Goal: Task Accomplishment & Management: Complete application form

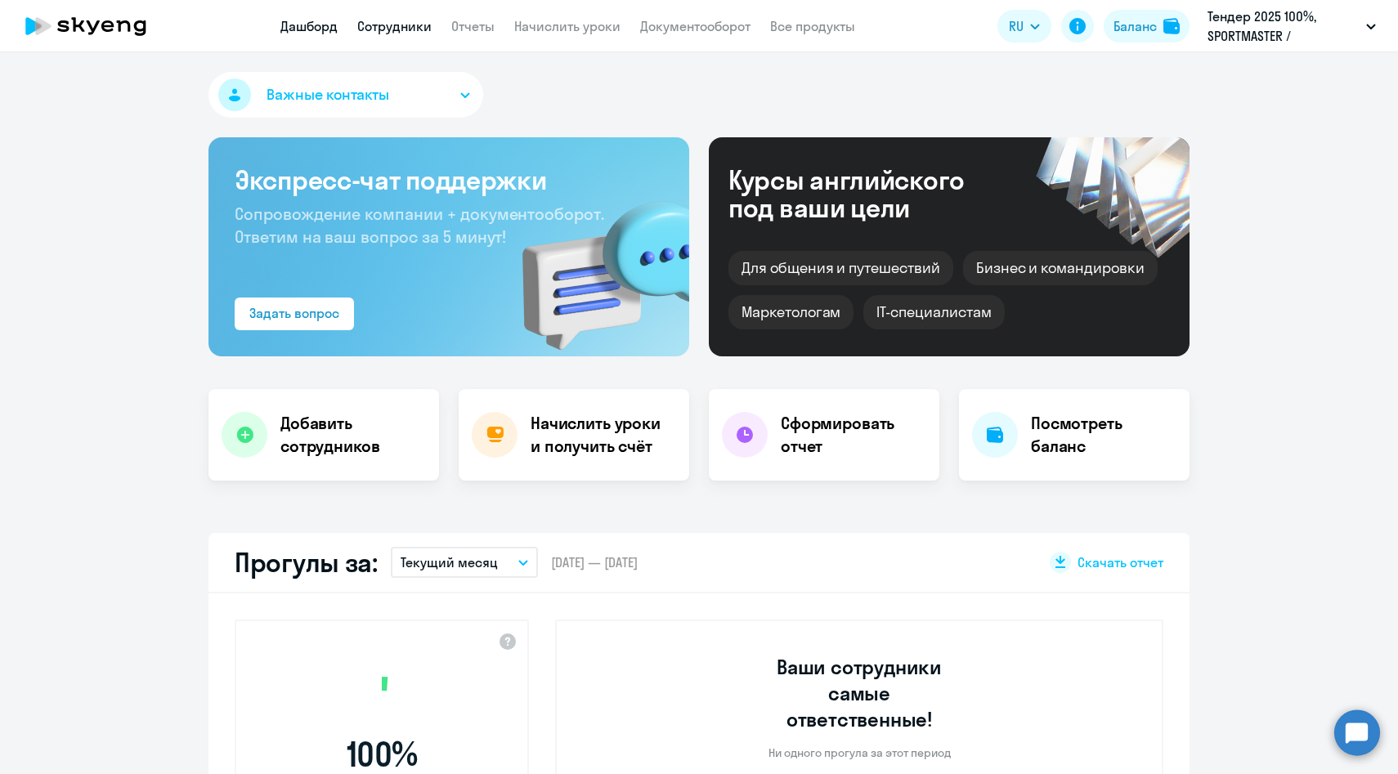
select select "30"
click at [405, 25] on link "Сотрудники" at bounding box center [394, 26] width 74 height 16
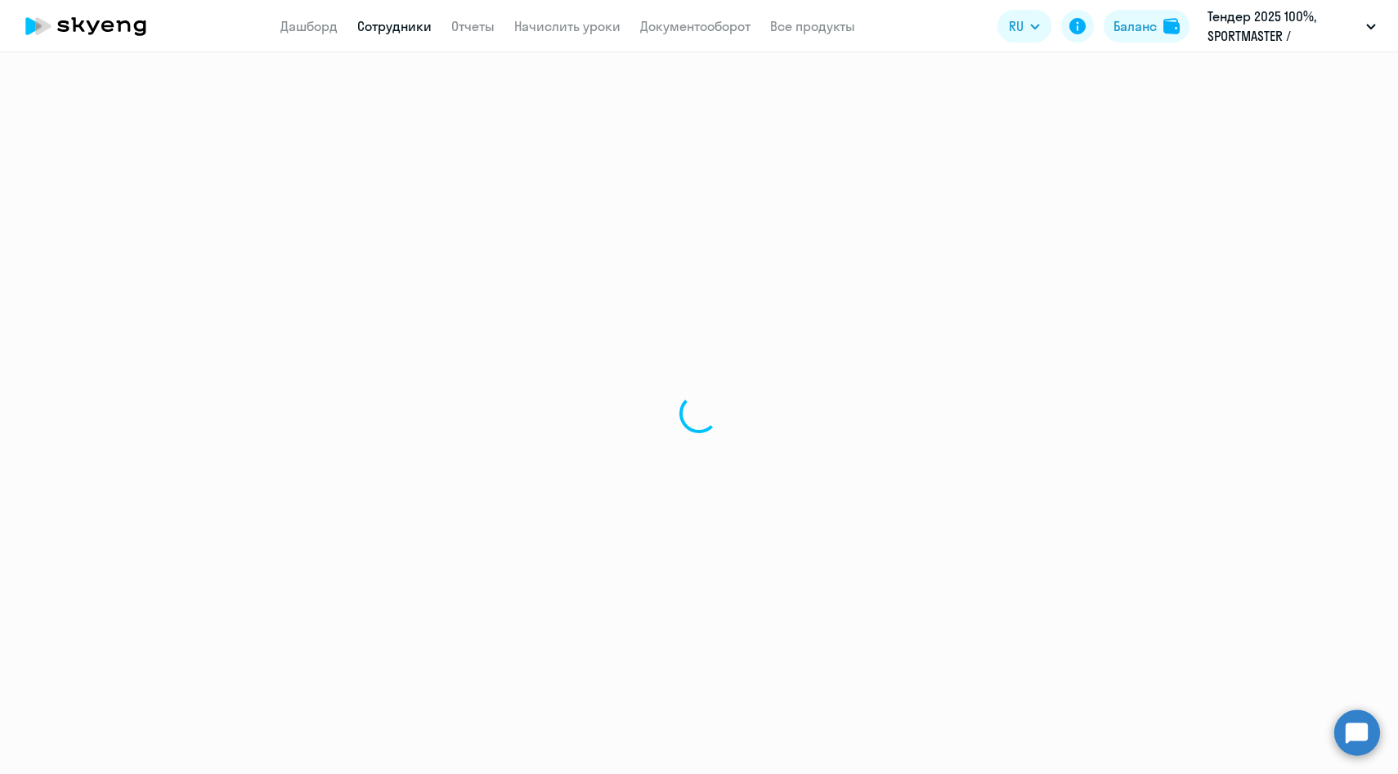
select select "30"
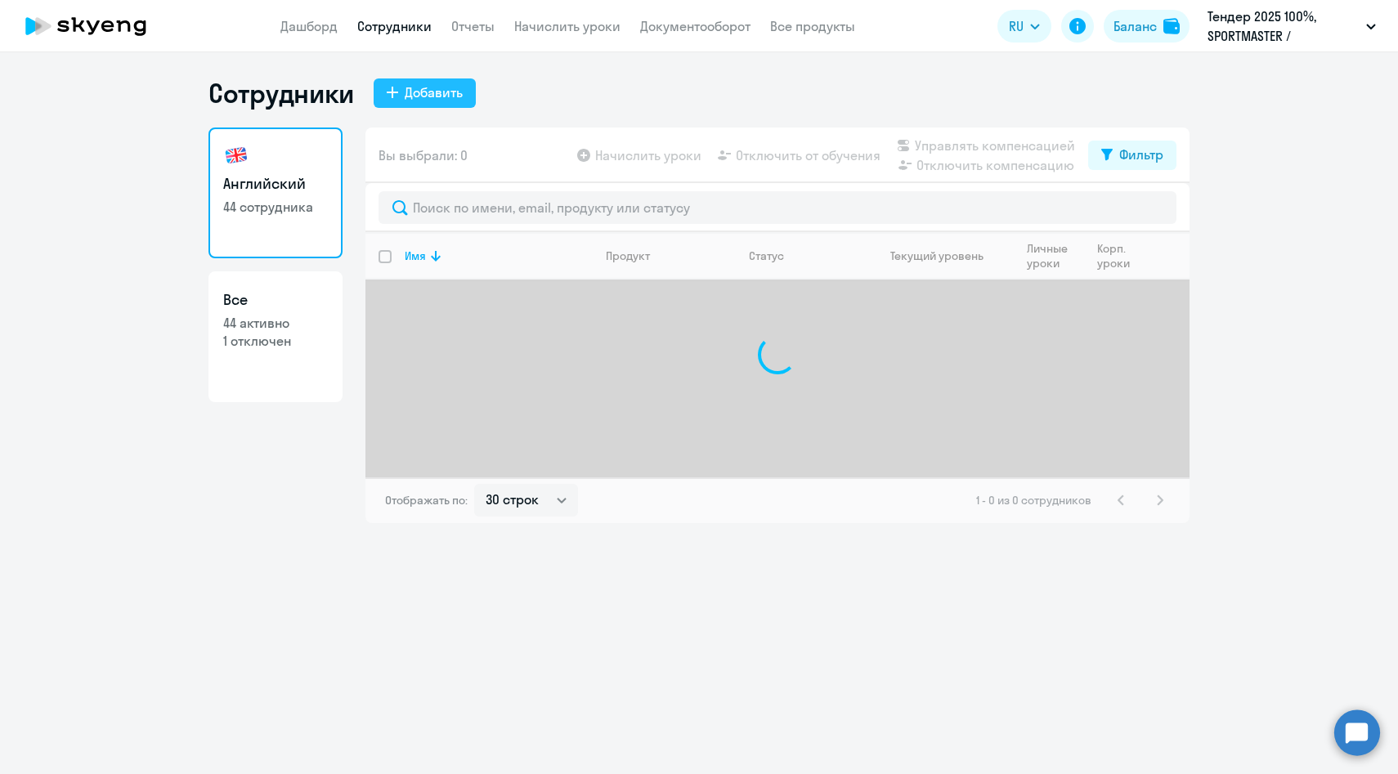
click at [432, 97] on div "Добавить" at bounding box center [434, 93] width 58 height 20
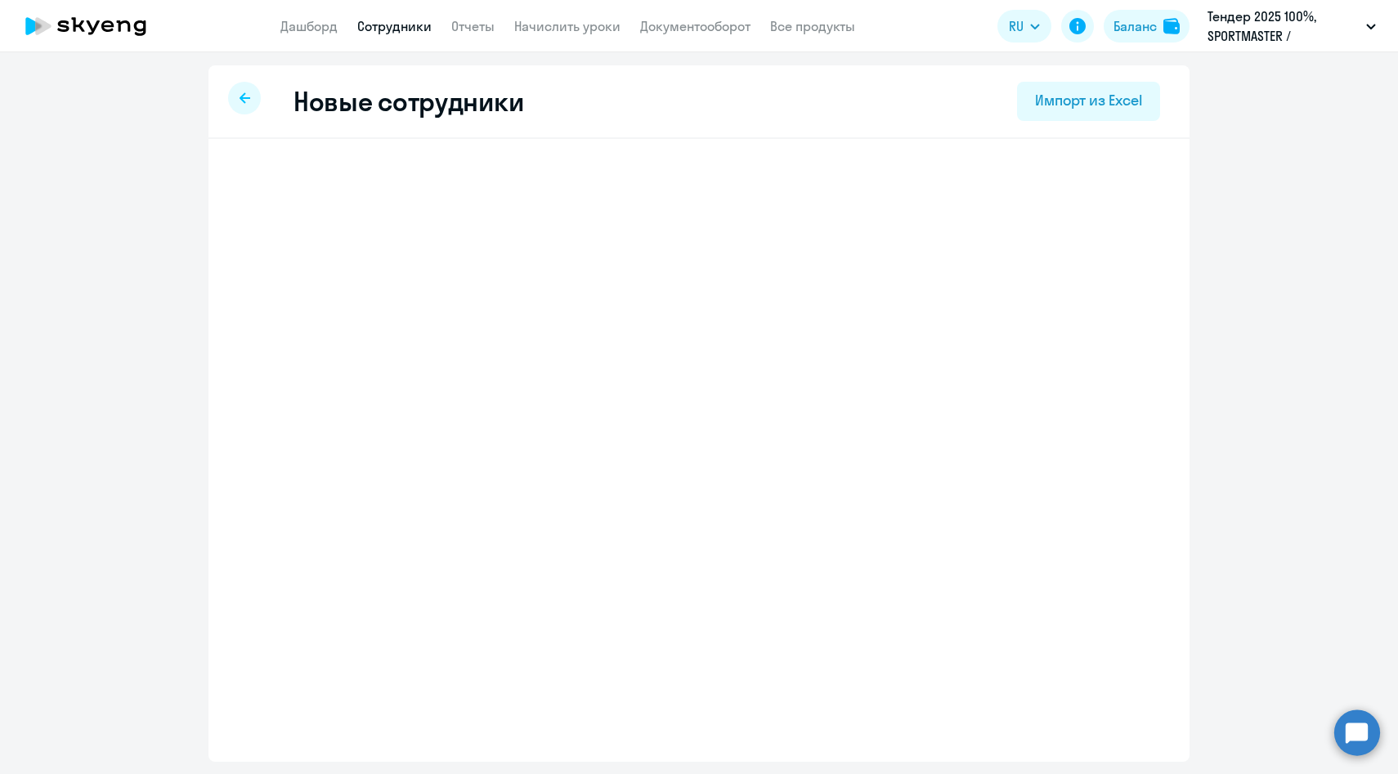
select select "english_adult_native_speaker"
select select "3"
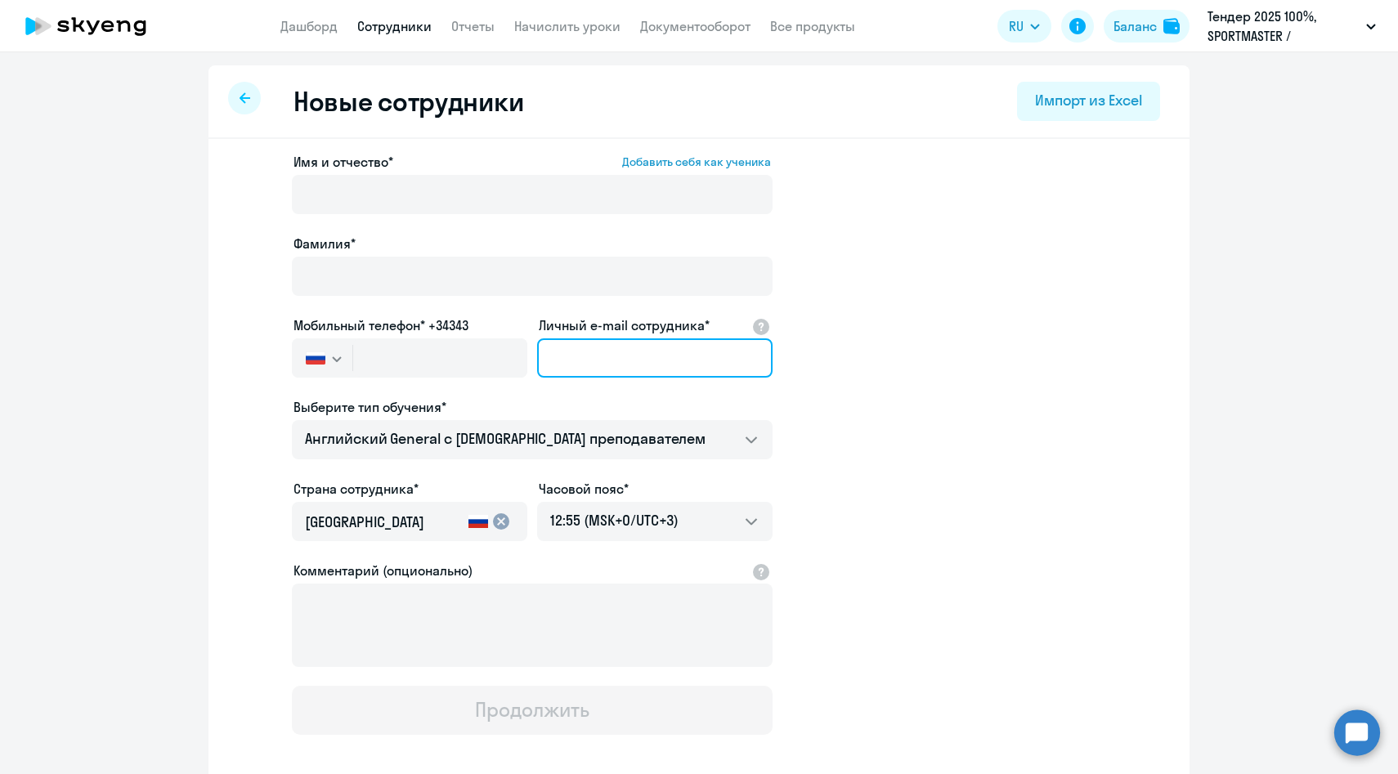
click at [651, 355] on input "Личный e-mail сотрудника*" at bounding box center [654, 357] width 235 height 39
paste input "[EMAIL_ADDRESS][DOMAIN_NAME]"
type input "[EMAIL_ADDRESS][DOMAIN_NAME]"
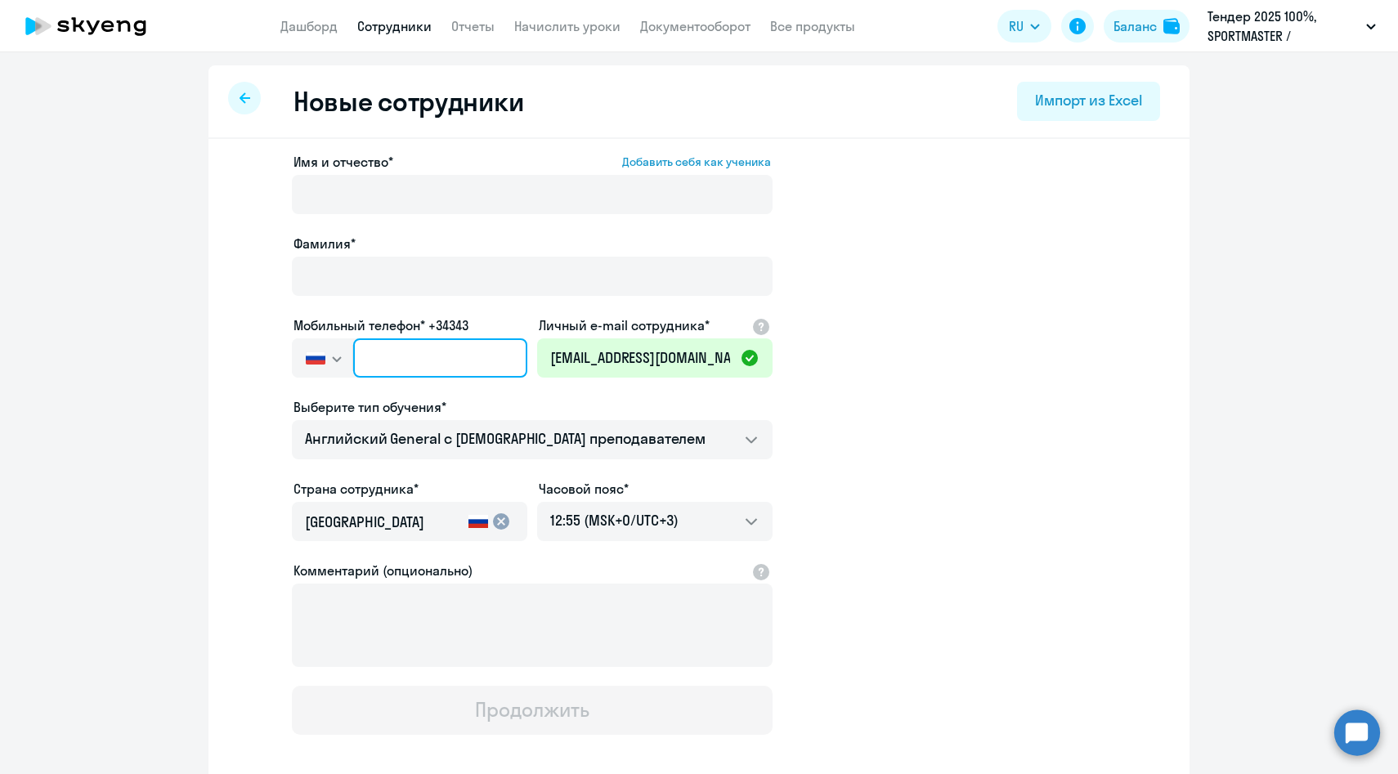
click at [423, 364] on input "text" at bounding box center [440, 357] width 174 height 39
paste input "[PHONE_NUMBER]"
type input "[PHONE_NUMBER]"
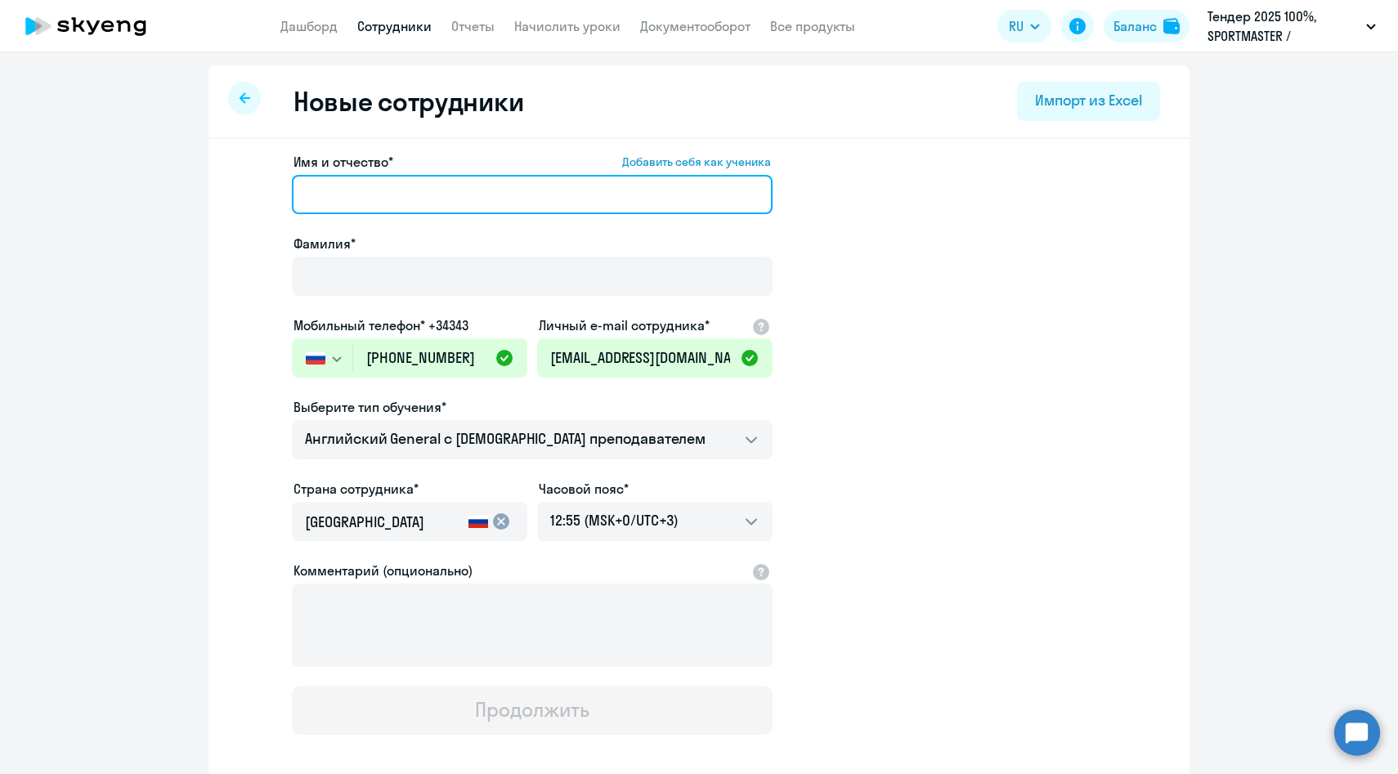
click at [349, 201] on input "Имя и отчество* Добавить себя как ученика" at bounding box center [532, 194] width 481 height 39
paste input "[PERSON_NAME]"
drag, startPoint x: 384, startPoint y: 195, endPoint x: 171, endPoint y: 174, distance: 214.4
click at [171, 174] on ng-component "Новые сотрудники Импорт из Excel Имя и отчество* Добавить себя как ученика [PER…" at bounding box center [699, 461] width 1398 height 792
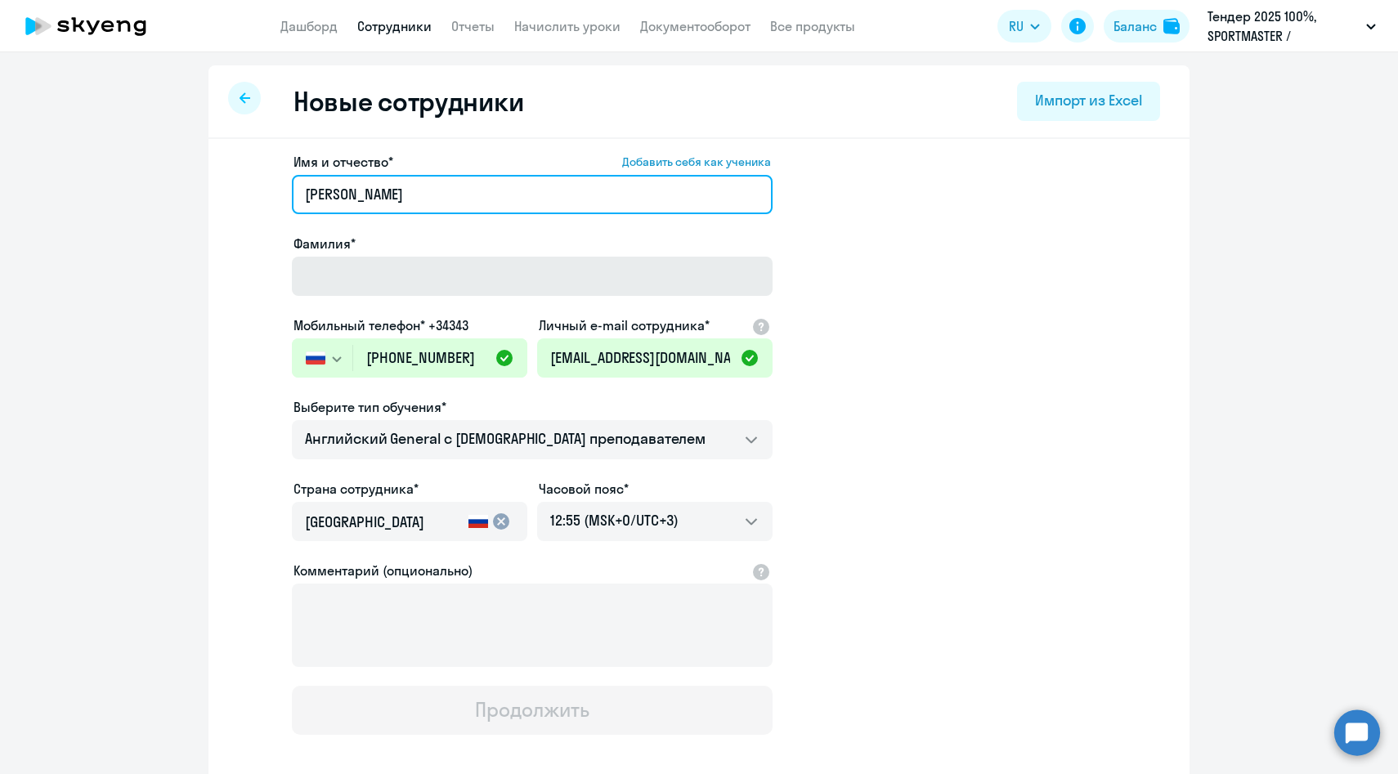
type input "[PERSON_NAME]"
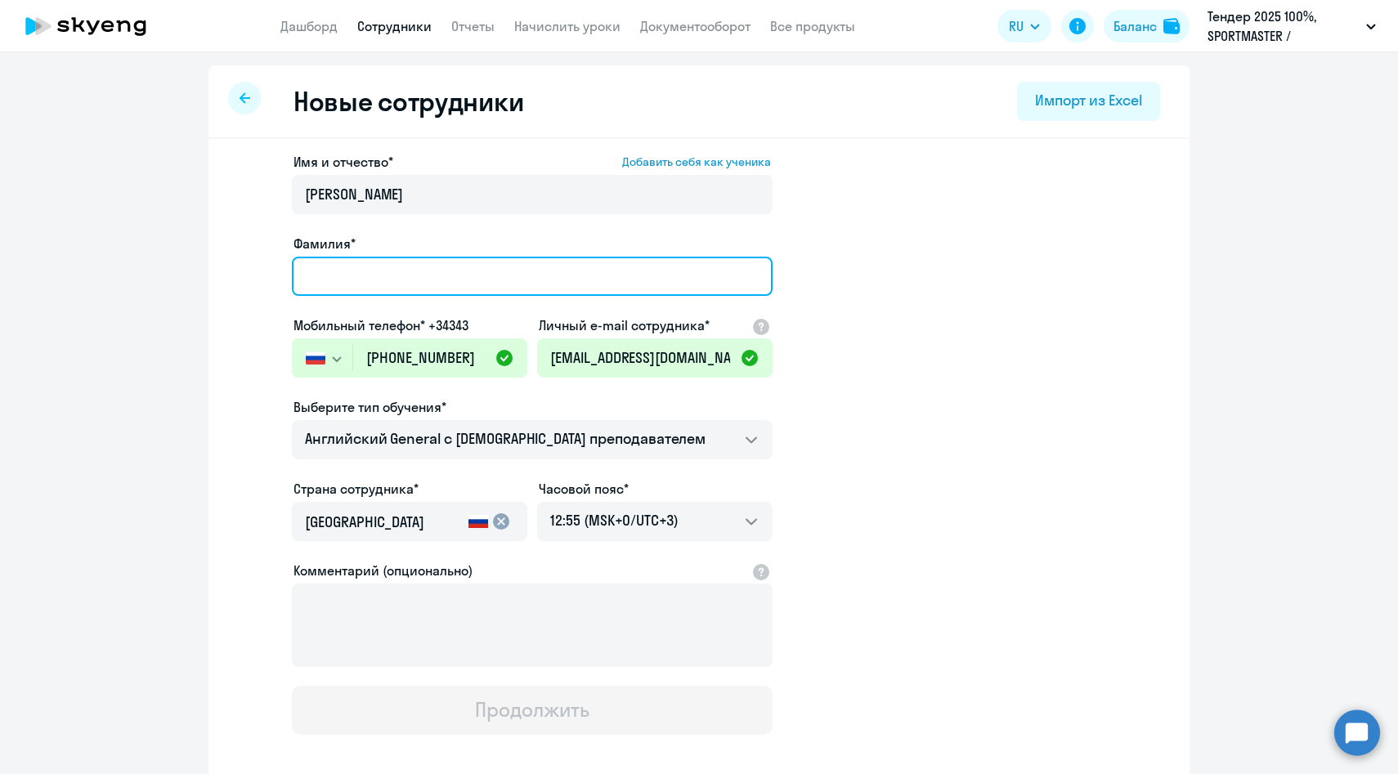
click at [392, 283] on input "Фамилия*" at bounding box center [532, 276] width 481 height 39
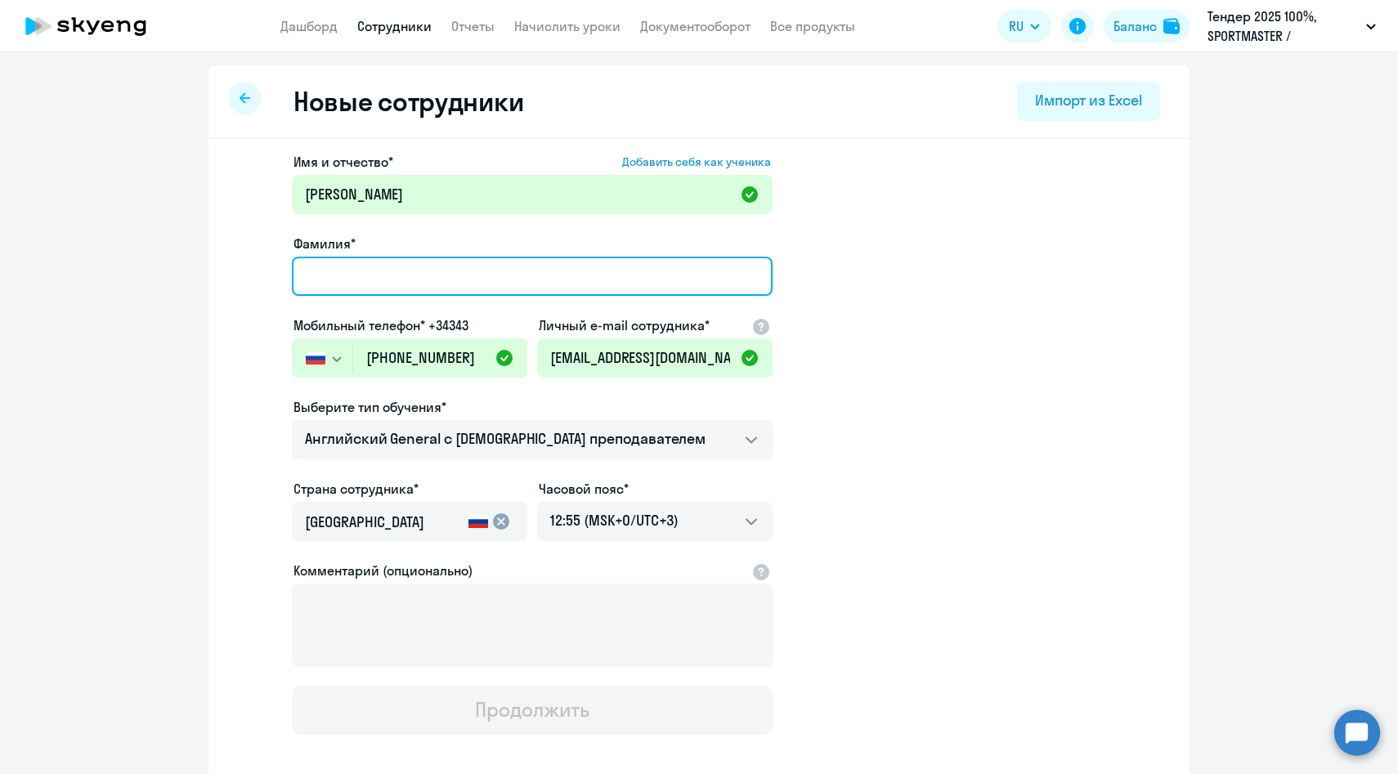
paste input "[PERSON_NAME]"
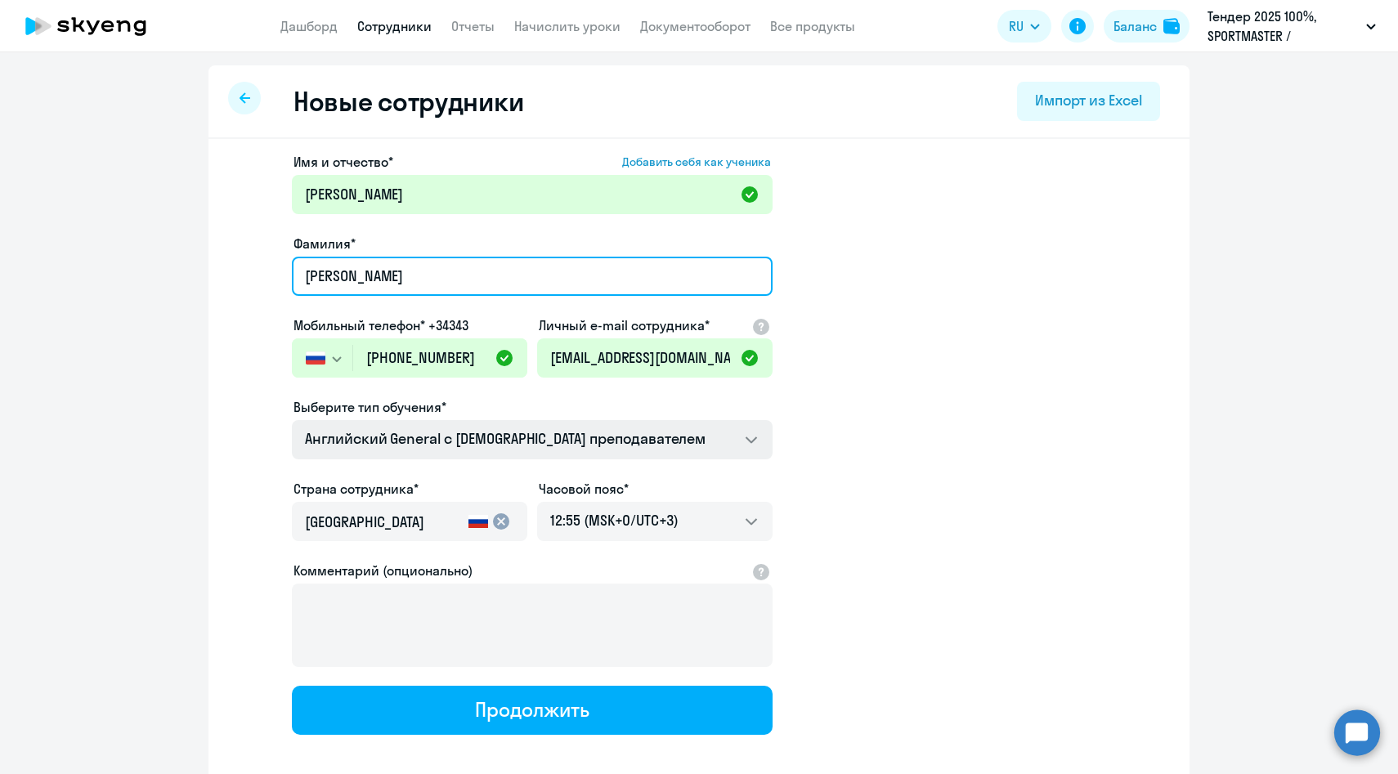
type input "[PERSON_NAME]"
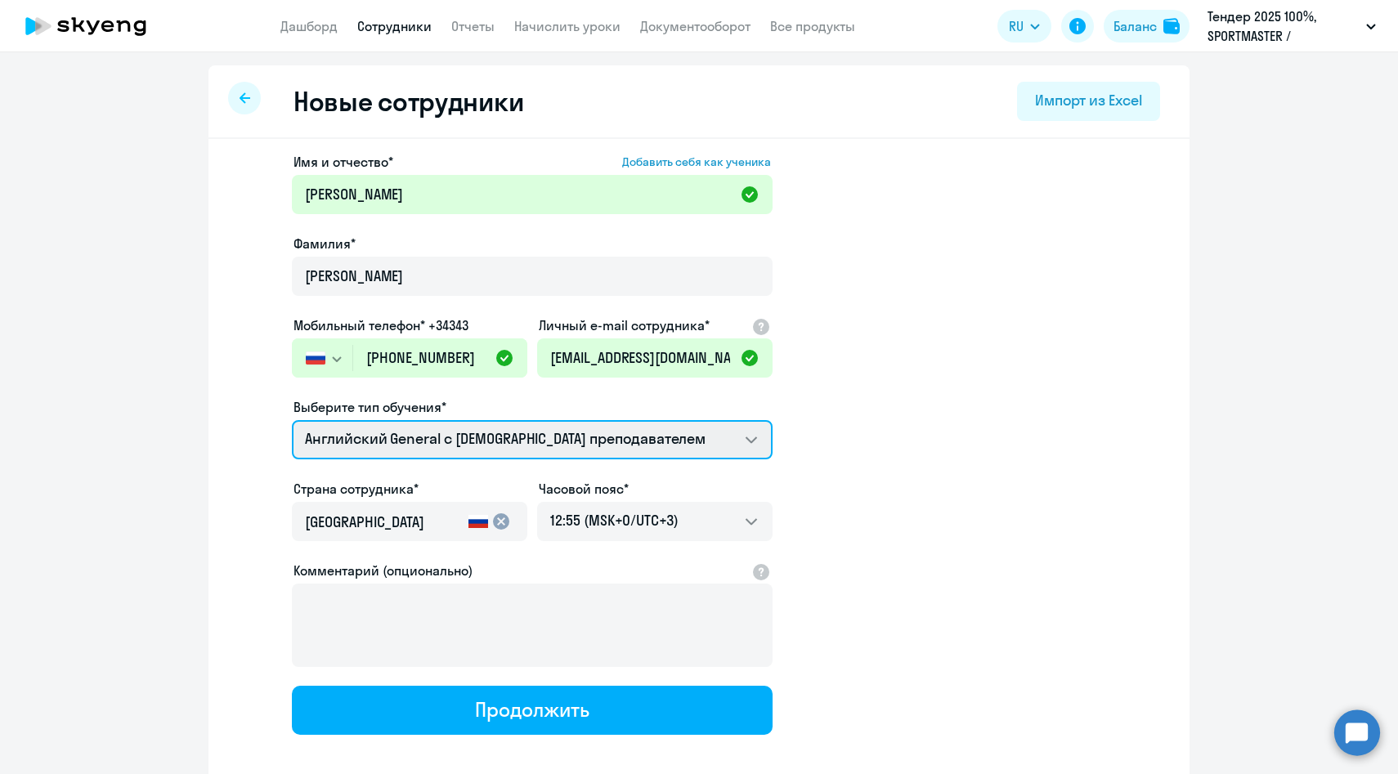
click at [413, 428] on select "Английский General с [DEMOGRAPHIC_DATA] преподавателем Премиум [DEMOGRAPHIC_DAT…" at bounding box center [532, 439] width 481 height 39
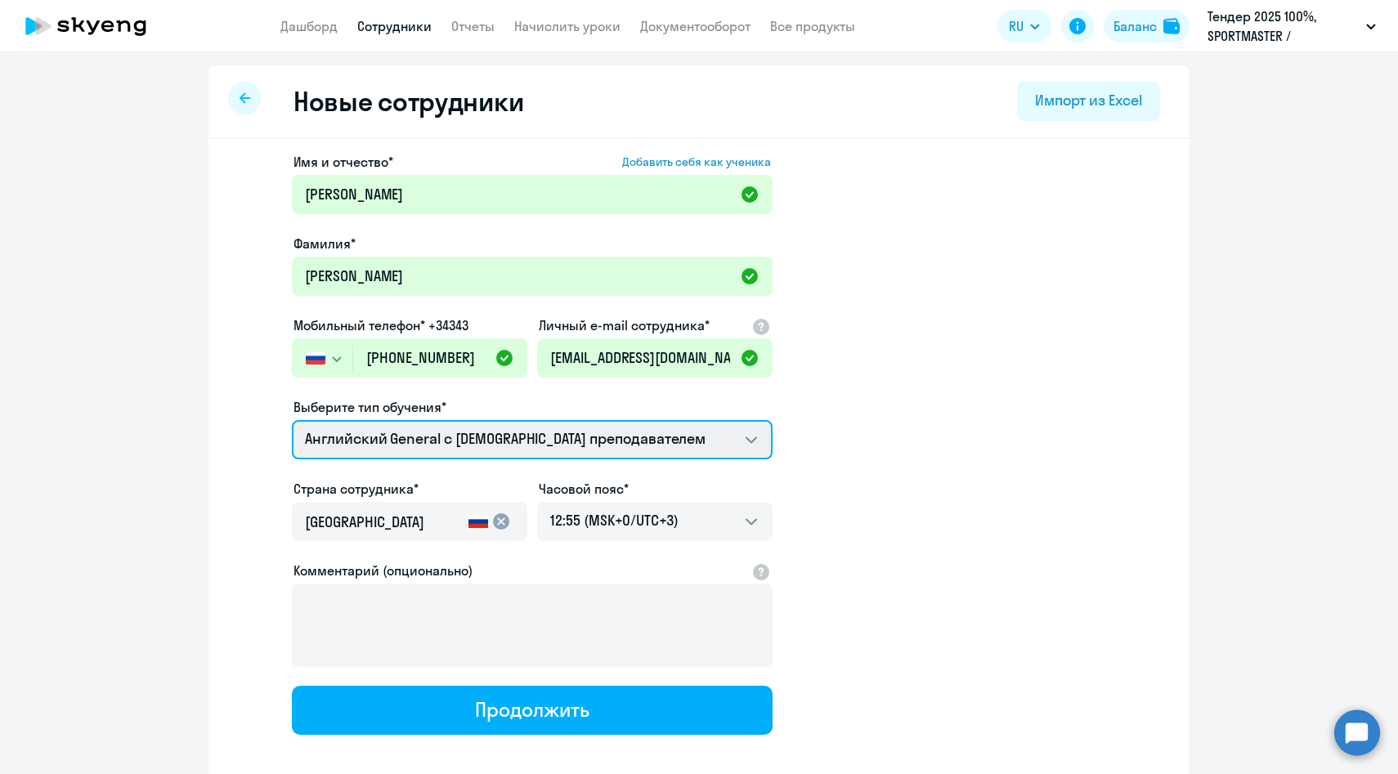
select select "english_adult_not_native_speaker_premium"
click at [292, 420] on select "Английский General с [DEMOGRAPHIC_DATA] преподавателем Премиум [DEMOGRAPHIC_DAT…" at bounding box center [532, 439] width 481 height 39
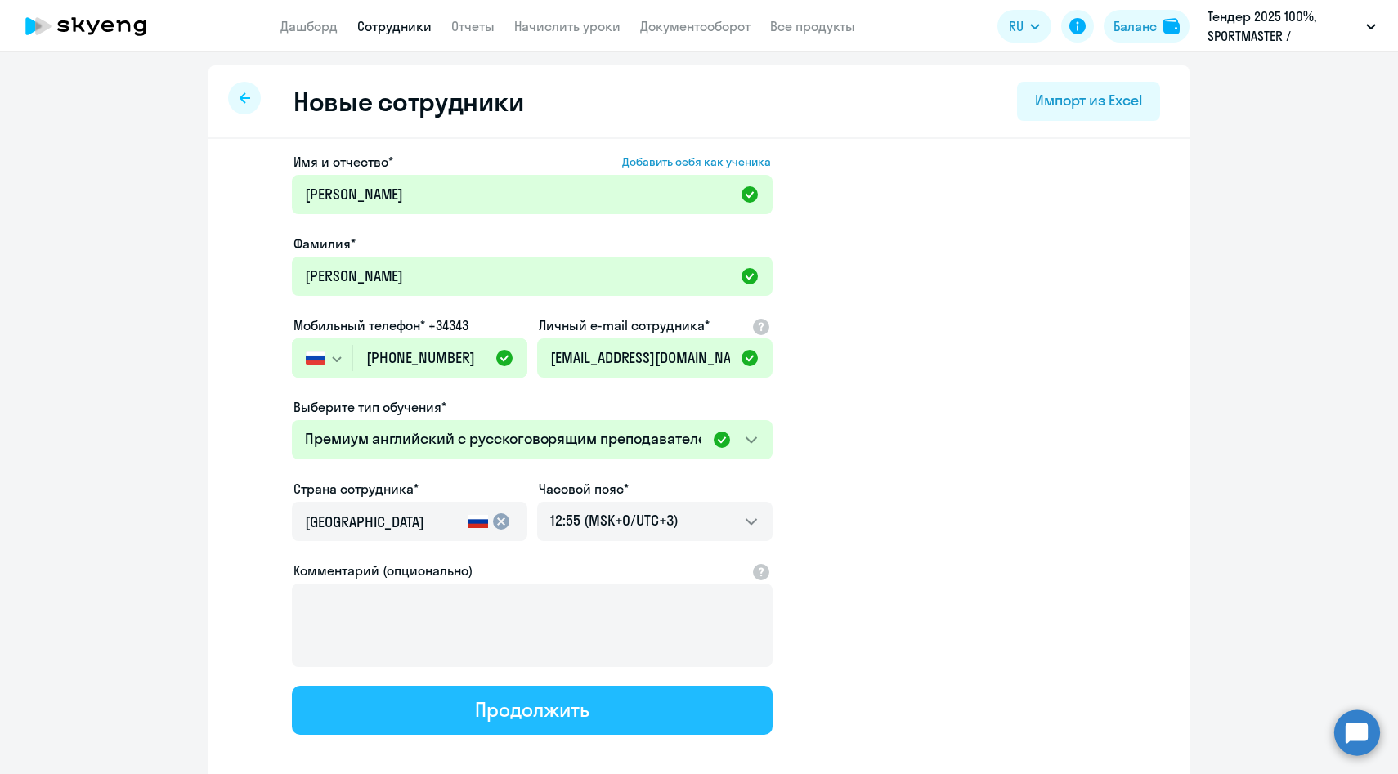
click at [466, 709] on button "Продолжить" at bounding box center [532, 710] width 481 height 49
select select "english_adult_not_native_speaker_premium"
select select "3"
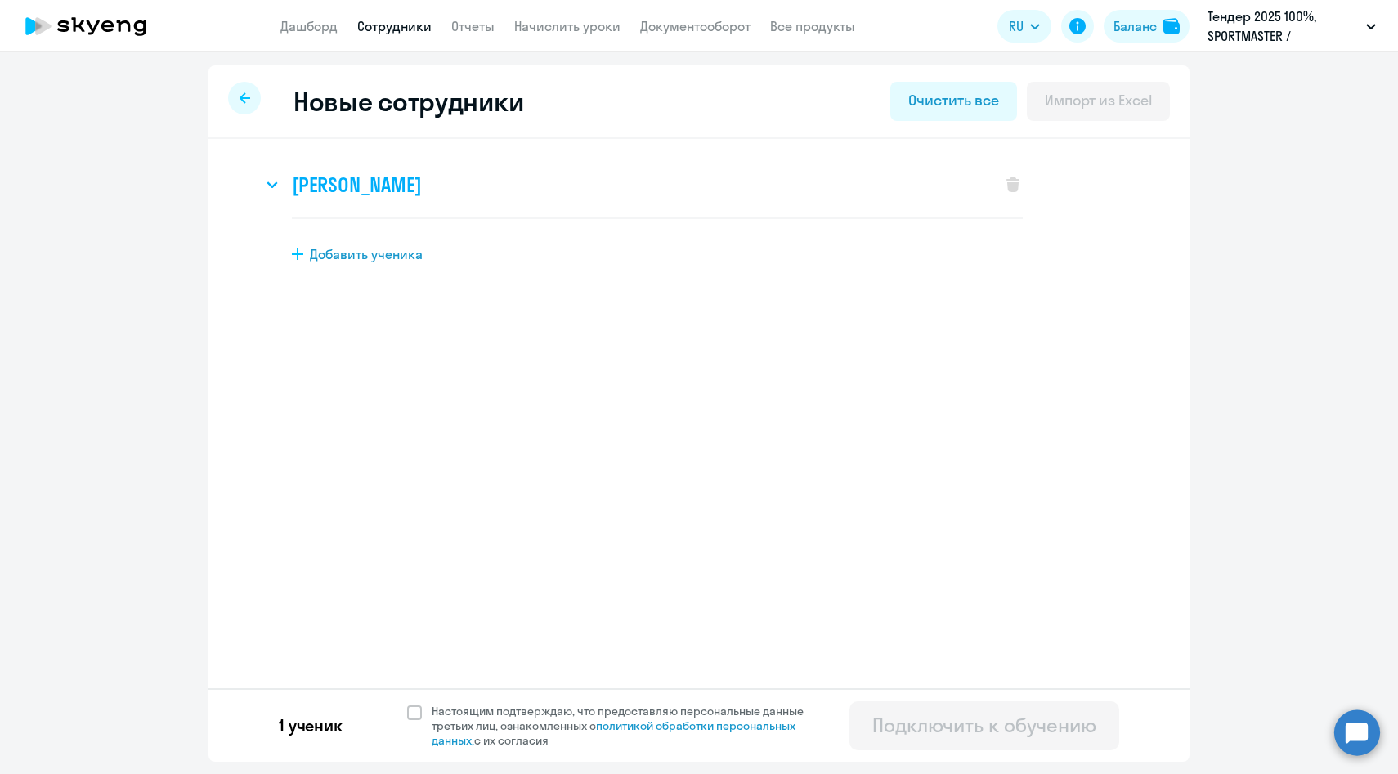
click at [277, 181] on icon at bounding box center [272, 184] width 11 height 7
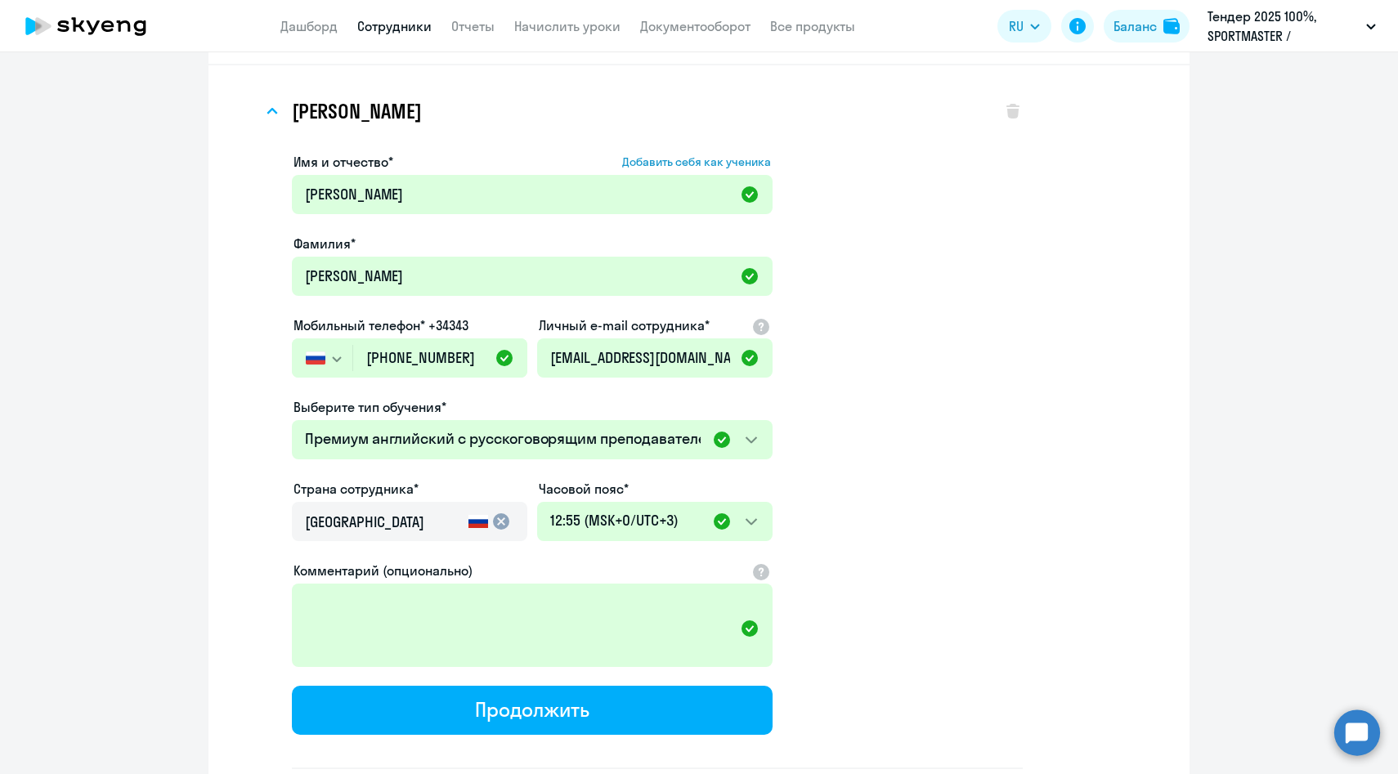
scroll to position [208, 0]
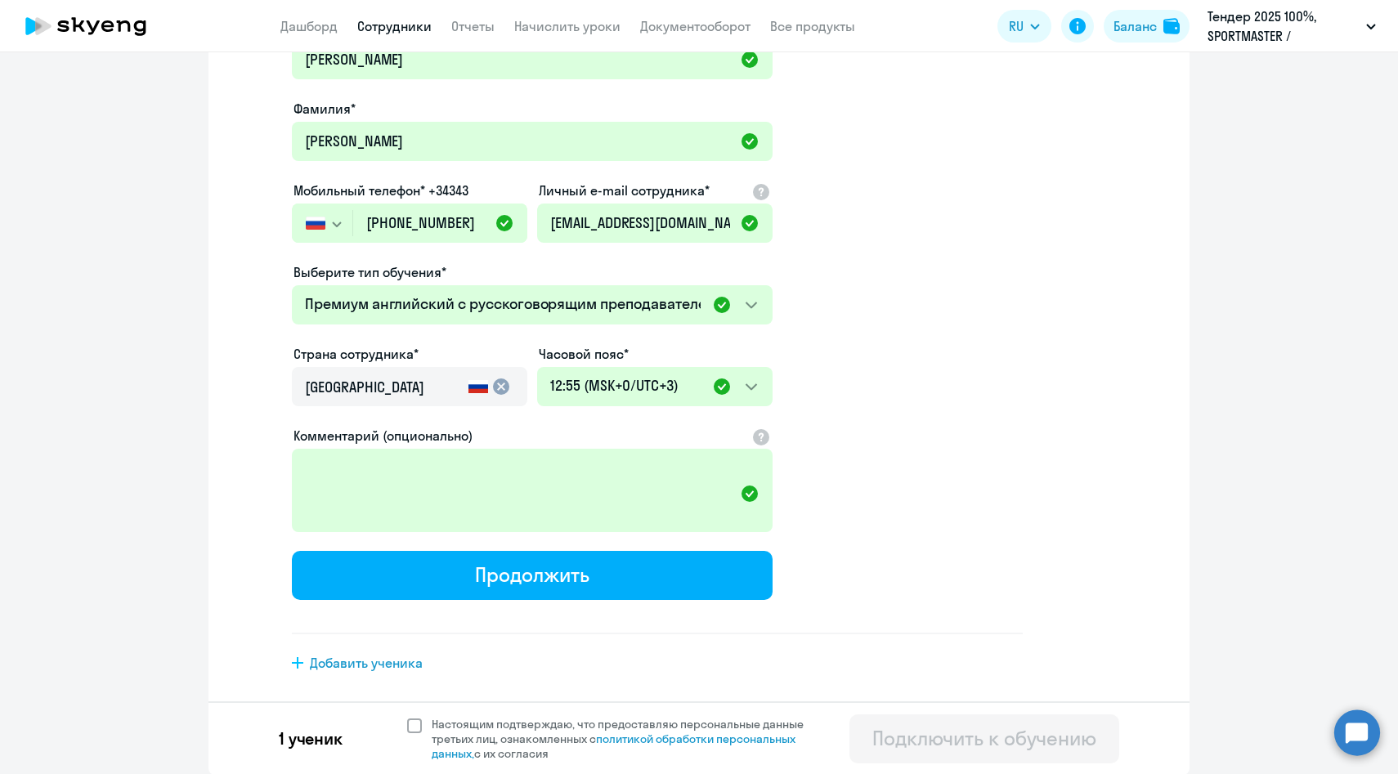
click at [466, 724] on span "Настоящим подтверждаю, что предоставляю персональные данные третьих лиц, ознако…" at bounding box center [628, 739] width 392 height 44
click at [407, 717] on input "Настоящим подтверждаю, что предоставляю персональные данные третьих лиц, ознако…" at bounding box center [406, 716] width 1 height 1
checkbox input "true"
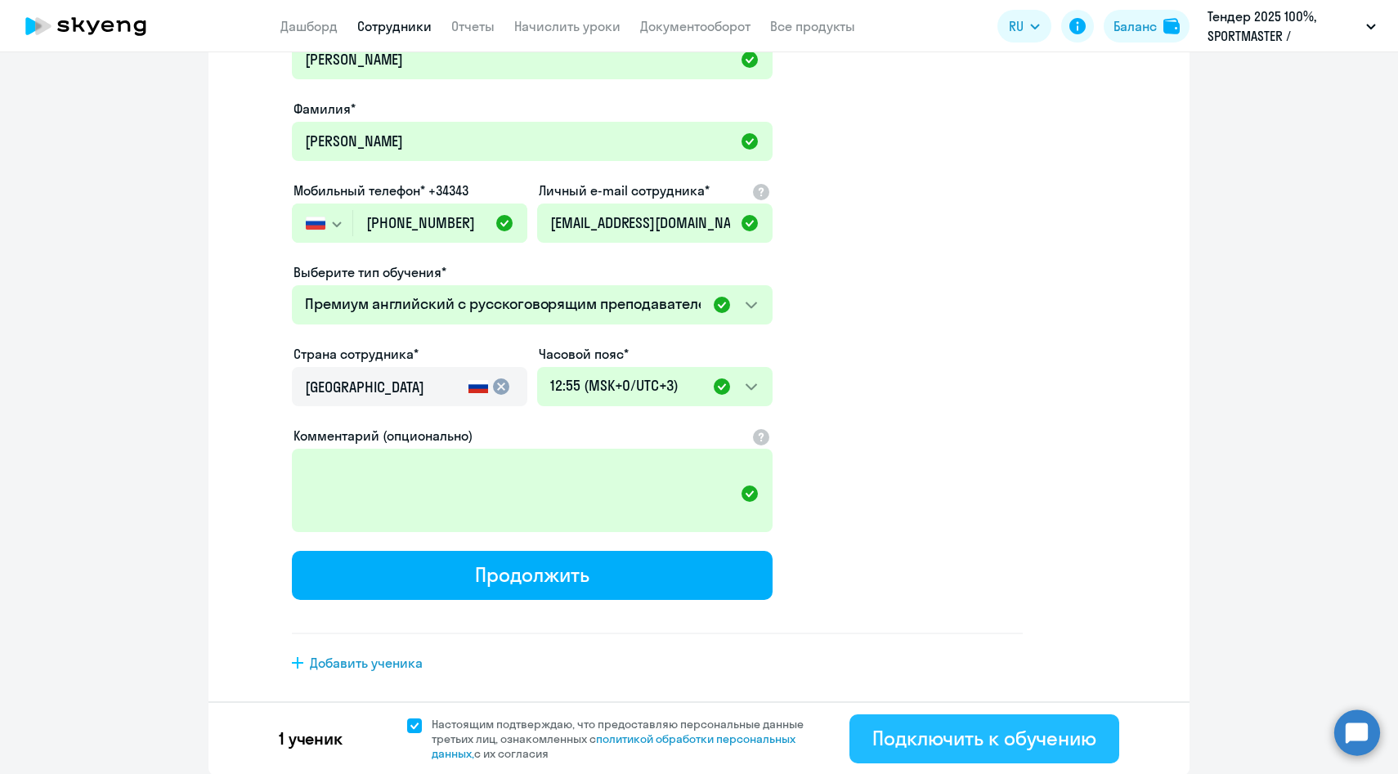
click at [937, 742] on div "Подключить к обучению" at bounding box center [984, 738] width 224 height 26
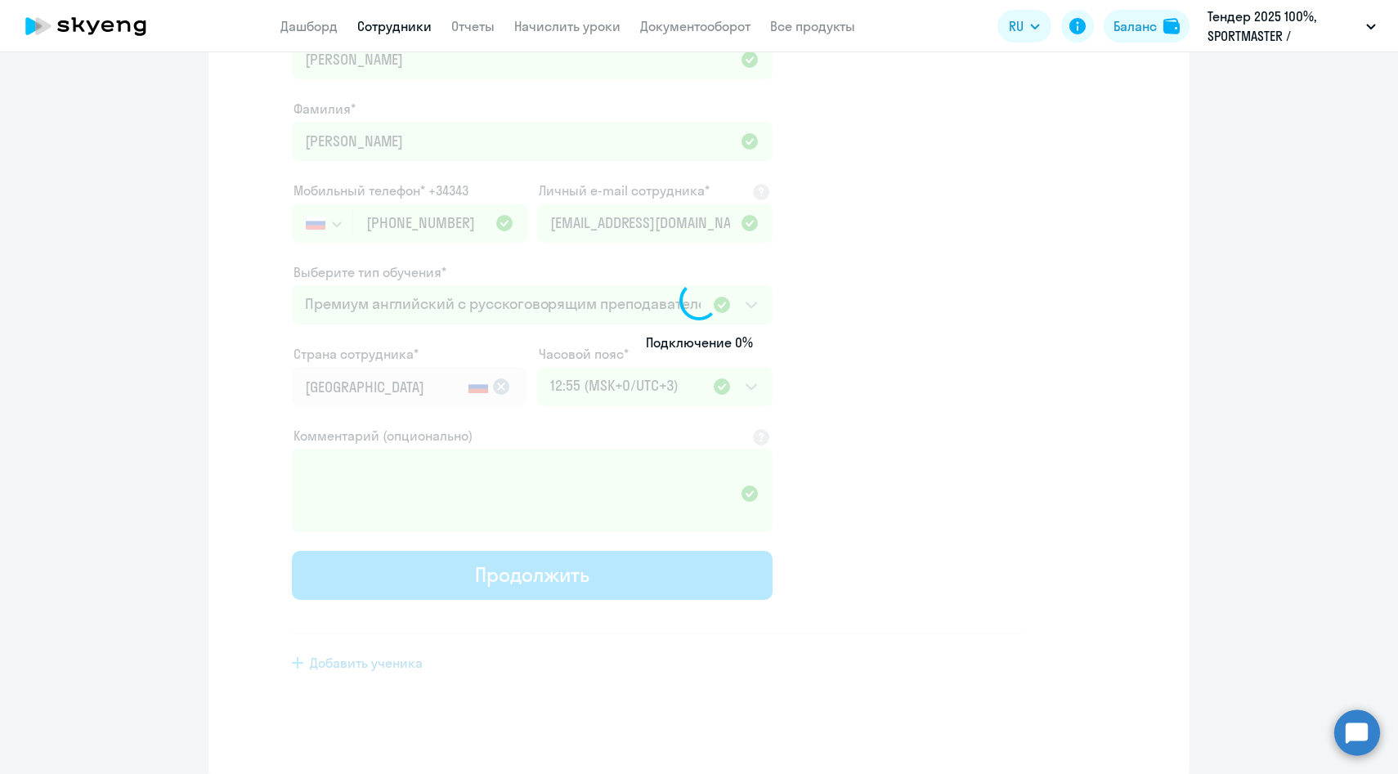
scroll to position [83, 0]
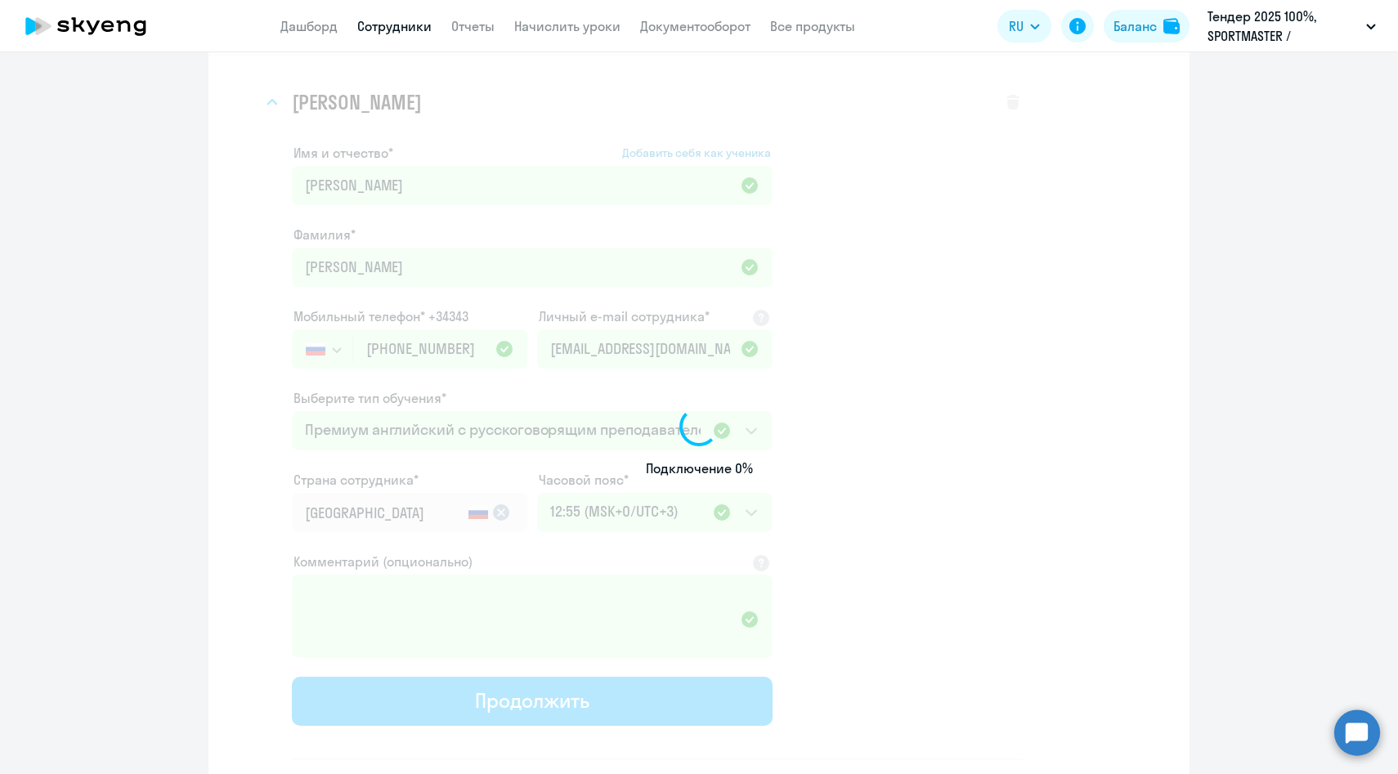
select select "english_adult_native_speaker"
select select "3"
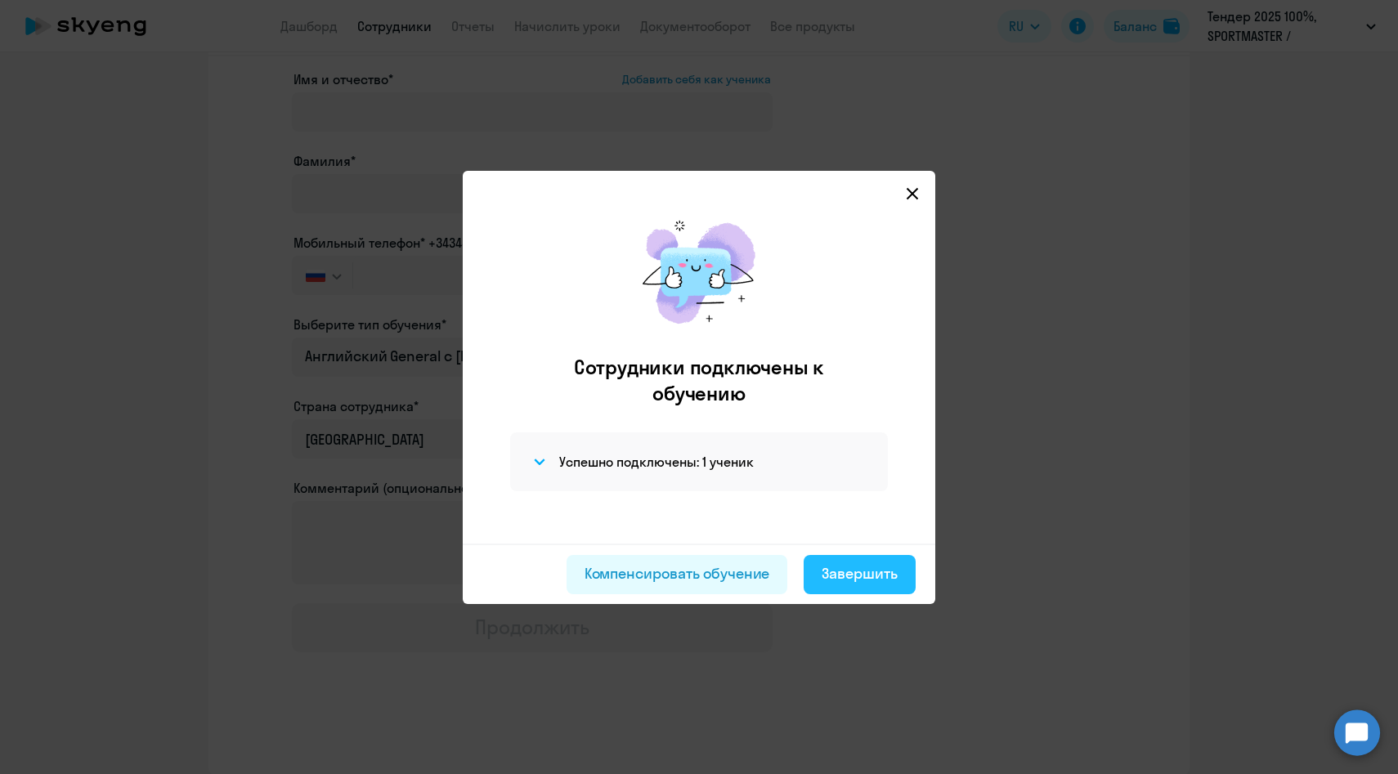
click at [844, 569] on div "Завершить" at bounding box center [860, 573] width 76 height 21
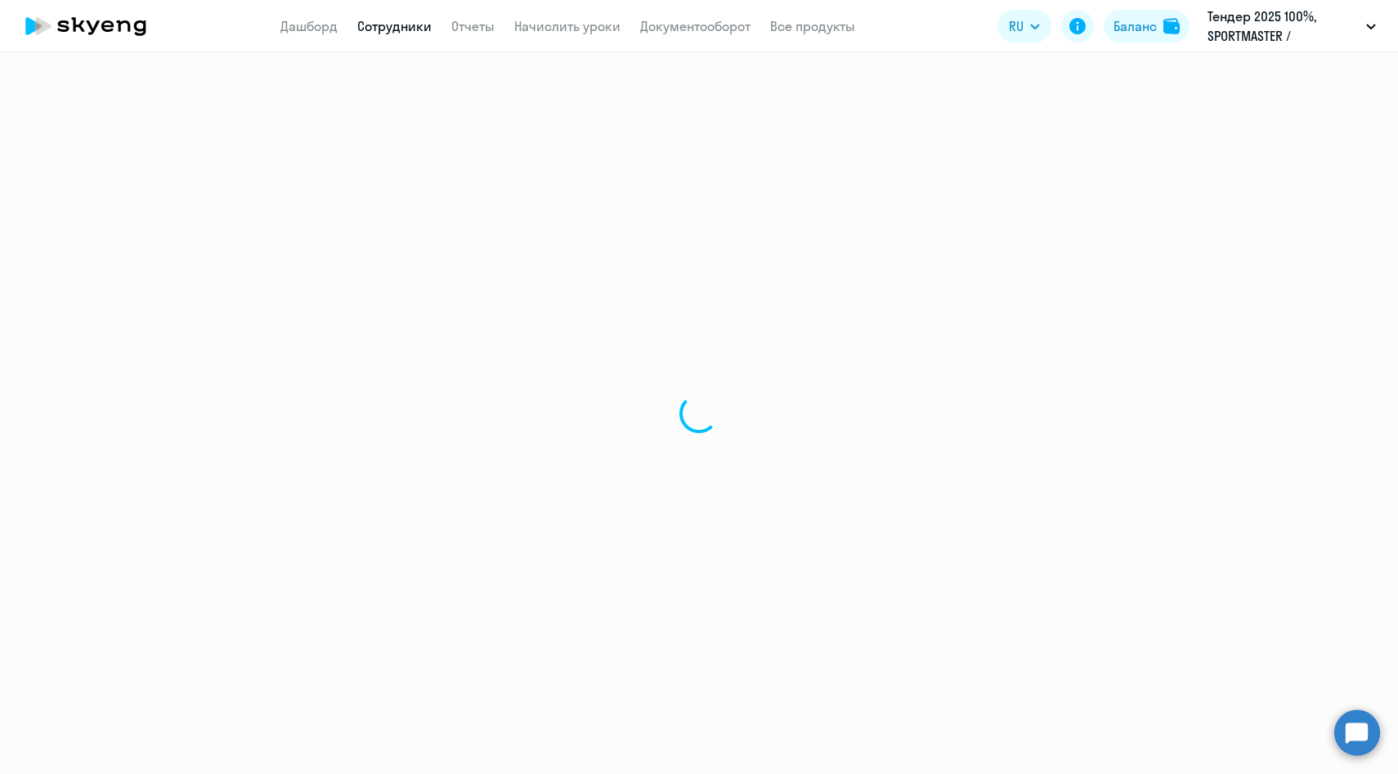
select select "30"
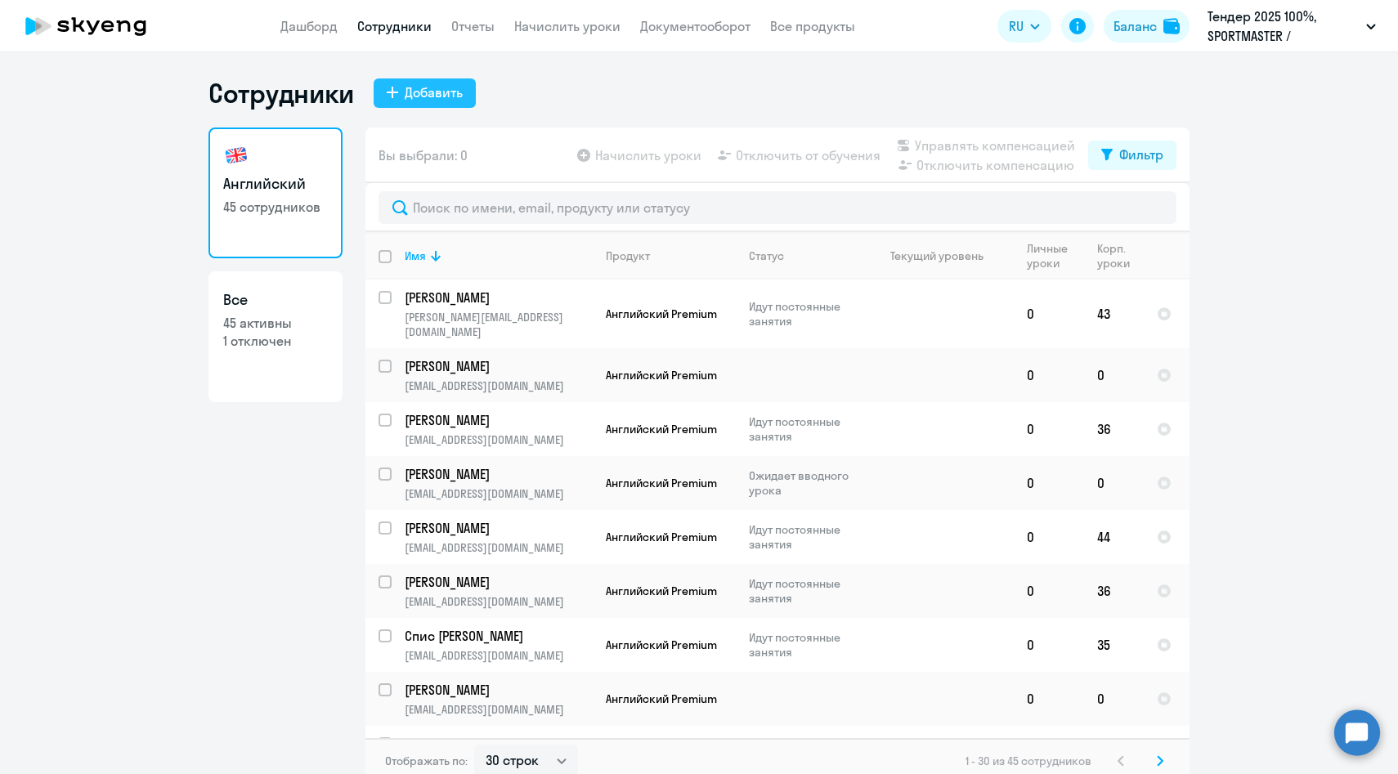
click at [420, 91] on div "Добавить" at bounding box center [434, 93] width 58 height 20
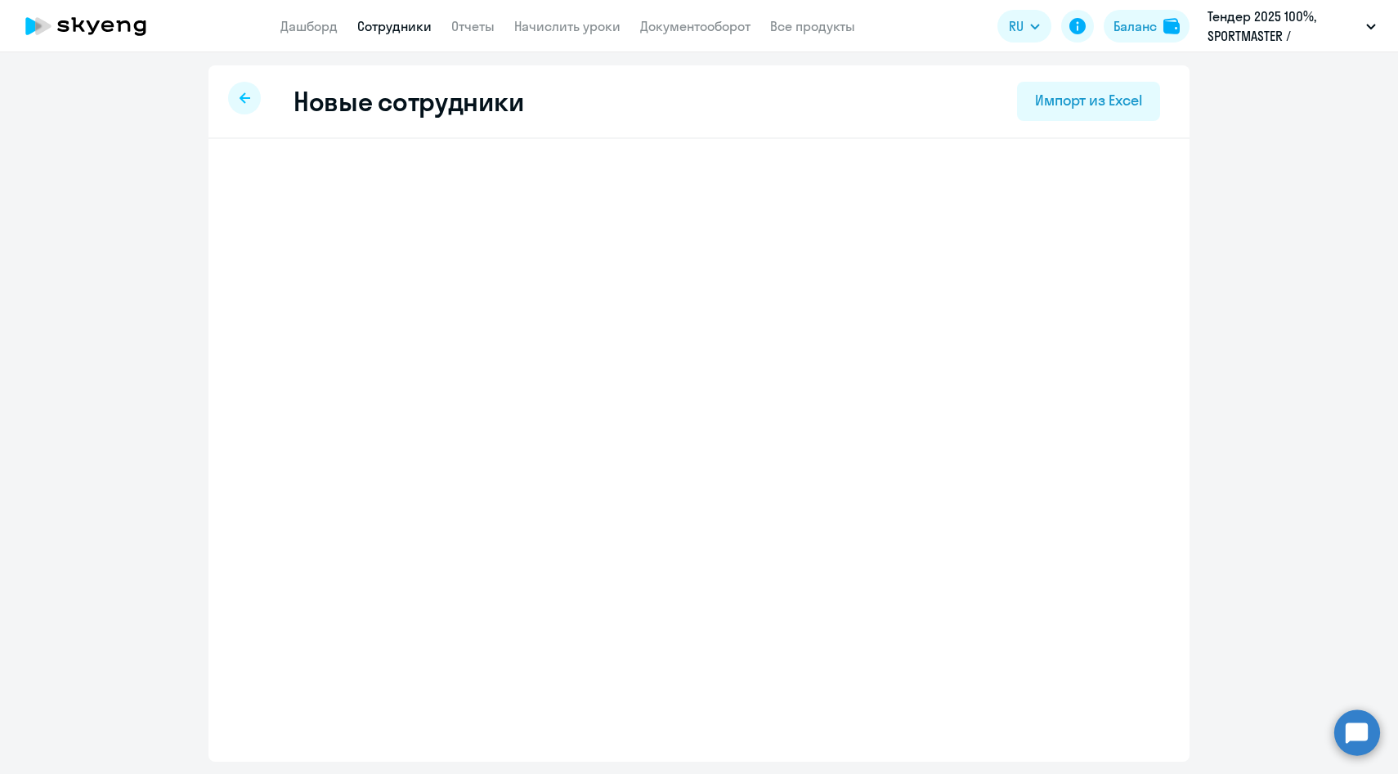
select select "english_adult_native_speaker"
select select "3"
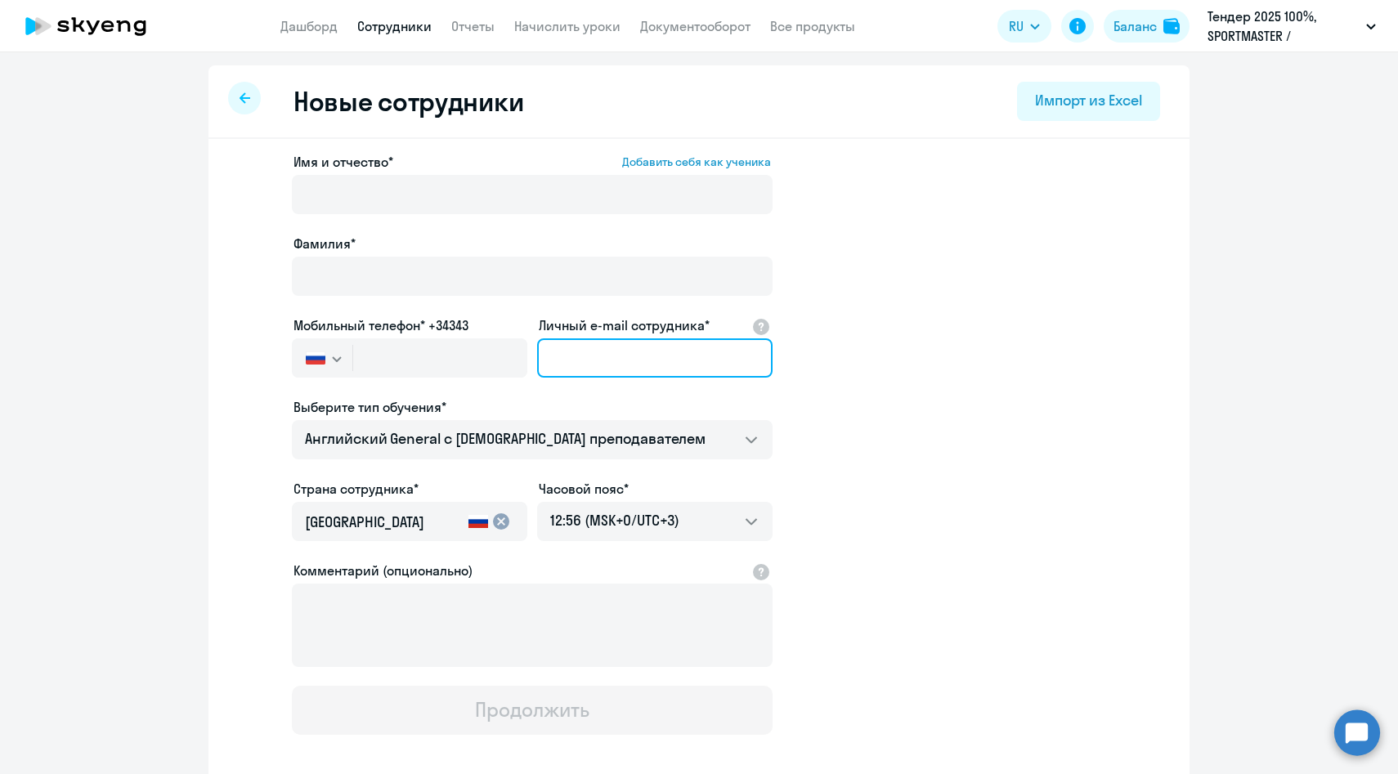
click at [601, 343] on input "Личный e-mail сотрудника*" at bounding box center [654, 357] width 235 height 39
paste input "[EMAIL_ADDRESS][DOMAIN_NAME]"
type input "[EMAIL_ADDRESS][DOMAIN_NAME]"
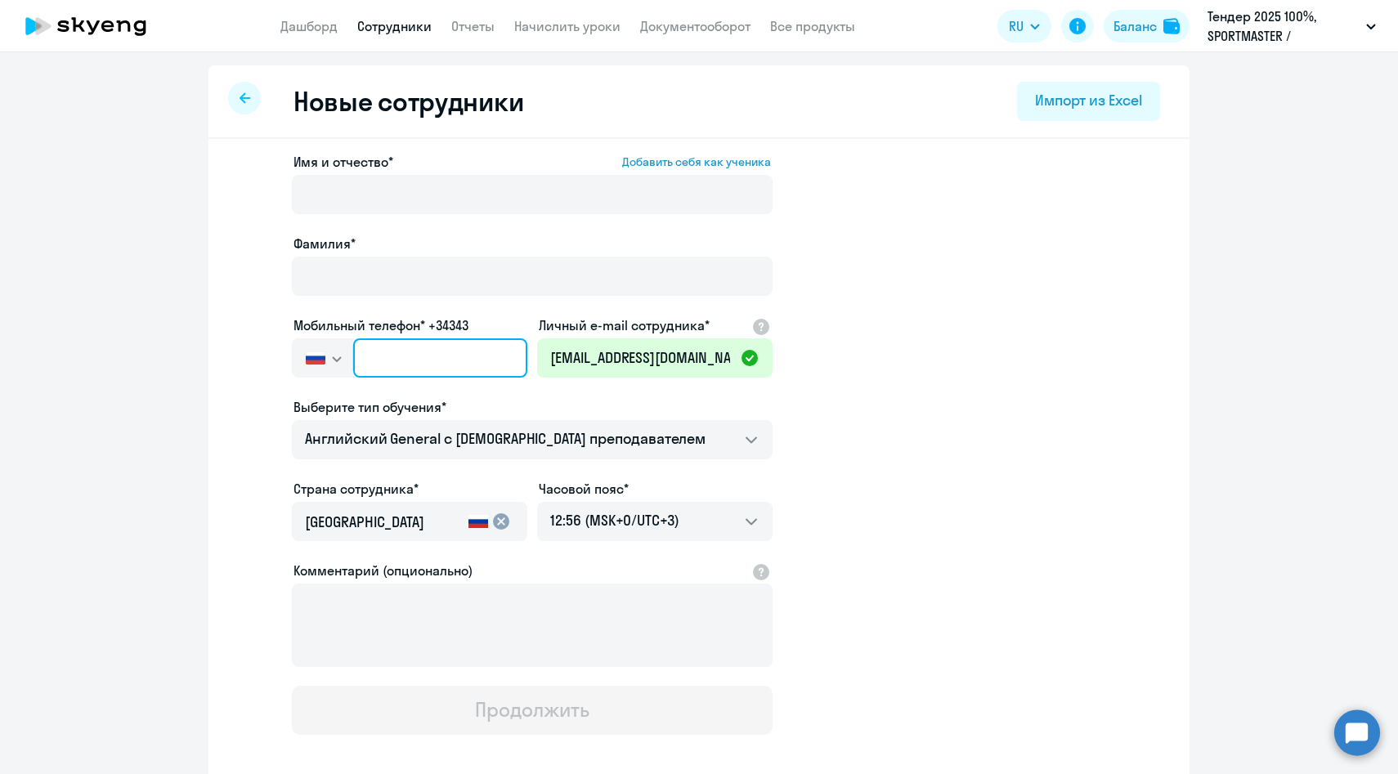
click at [419, 363] on input "text" at bounding box center [440, 357] width 174 height 39
paste input "[PHONE_NUMBER]"
type input "[PHONE_NUMBER]"
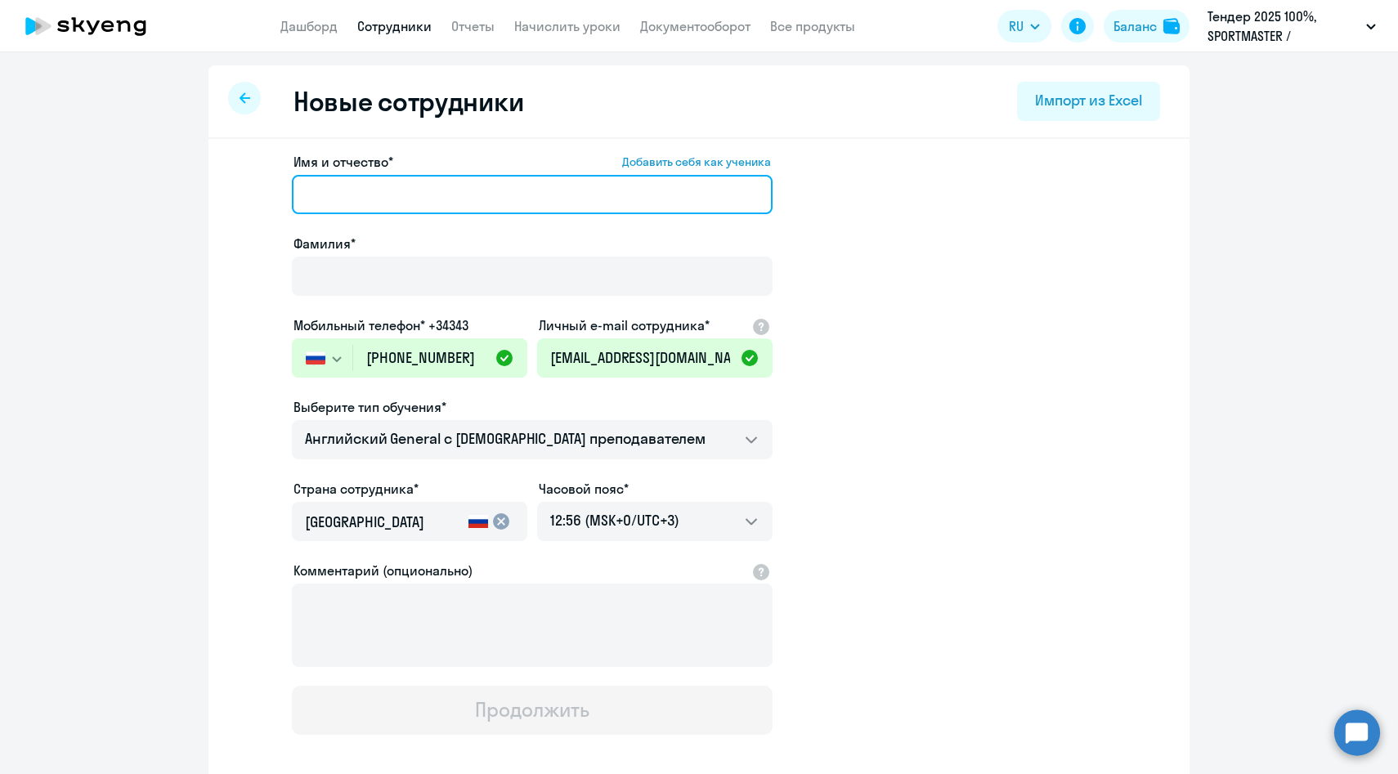
click at [367, 205] on input "Имя и отчество* Добавить себя как ученика" at bounding box center [532, 194] width 481 height 39
paste input "[PERSON_NAME]"
click at [417, 201] on input "[PERSON_NAME]" at bounding box center [532, 194] width 481 height 39
click at [349, 193] on input "[PERSON_NAME]" at bounding box center [532, 194] width 481 height 39
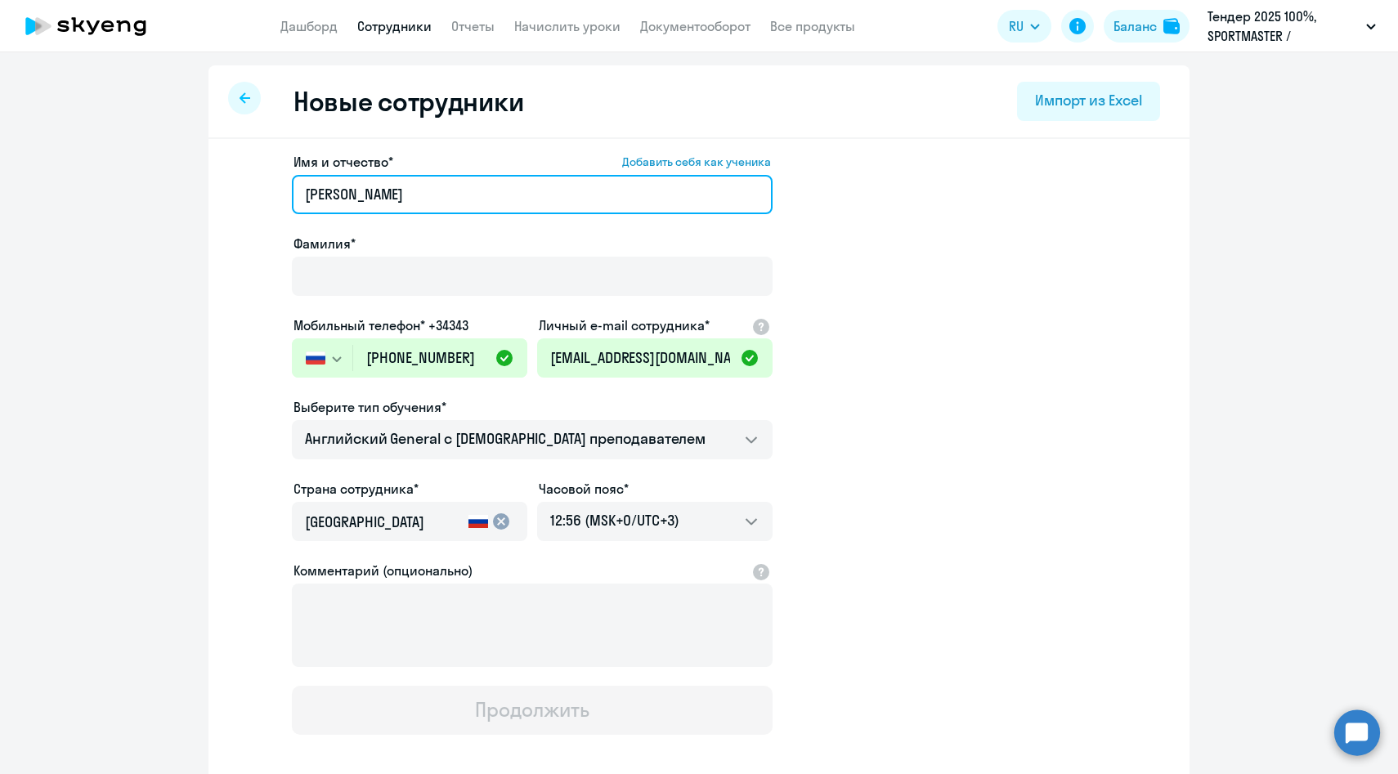
click at [349, 193] on input "[PERSON_NAME]" at bounding box center [532, 194] width 481 height 39
type input "[PERSON_NAME]"
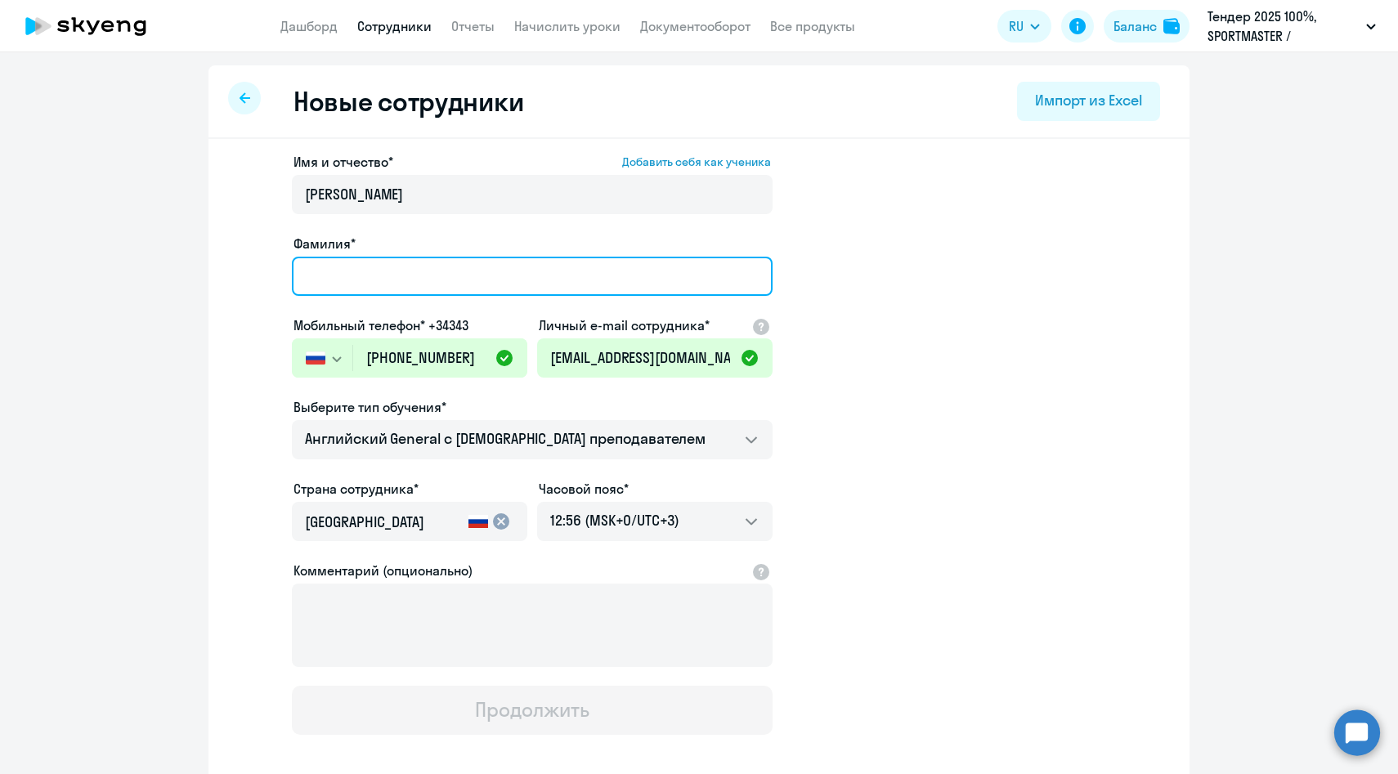
click at [353, 268] on input "Фамилия*" at bounding box center [532, 276] width 481 height 39
paste input "[PERSON_NAME]"
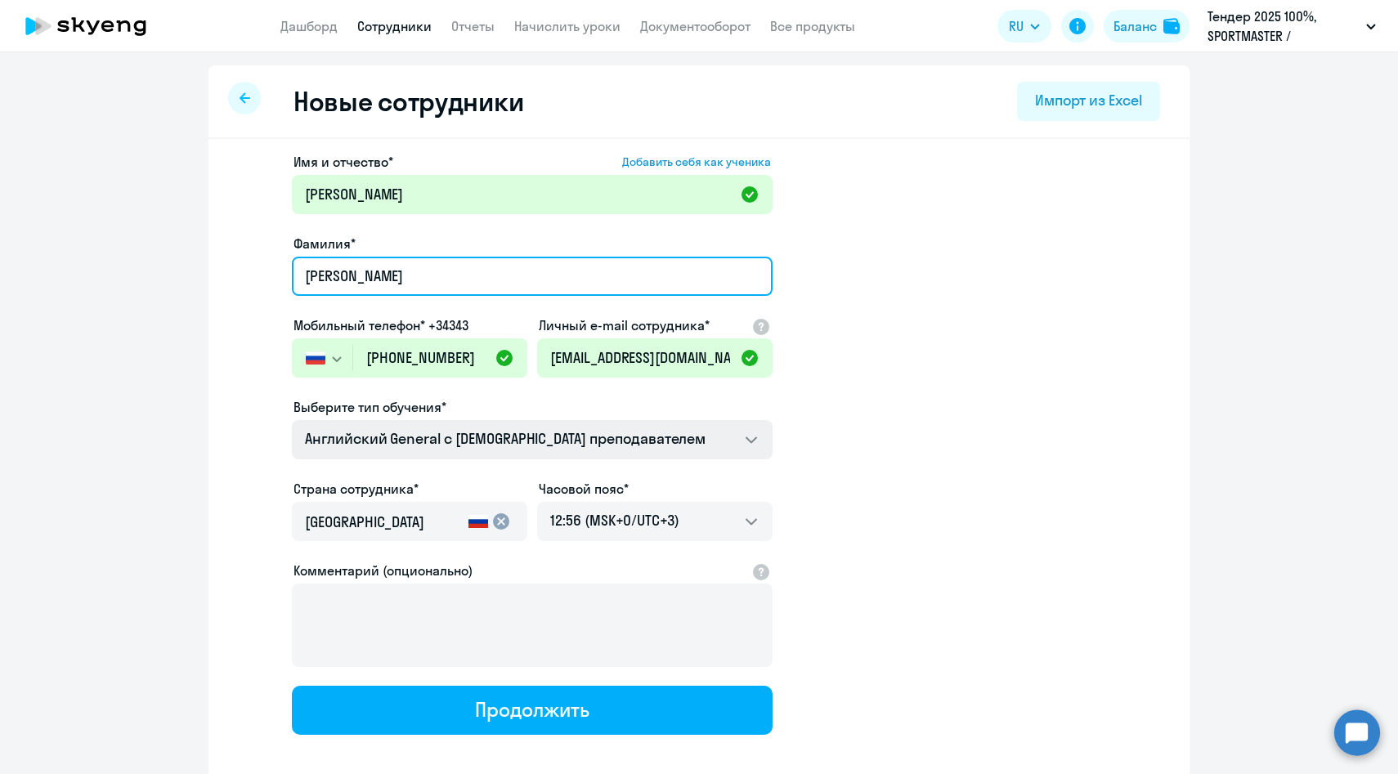
type input "[PERSON_NAME]"
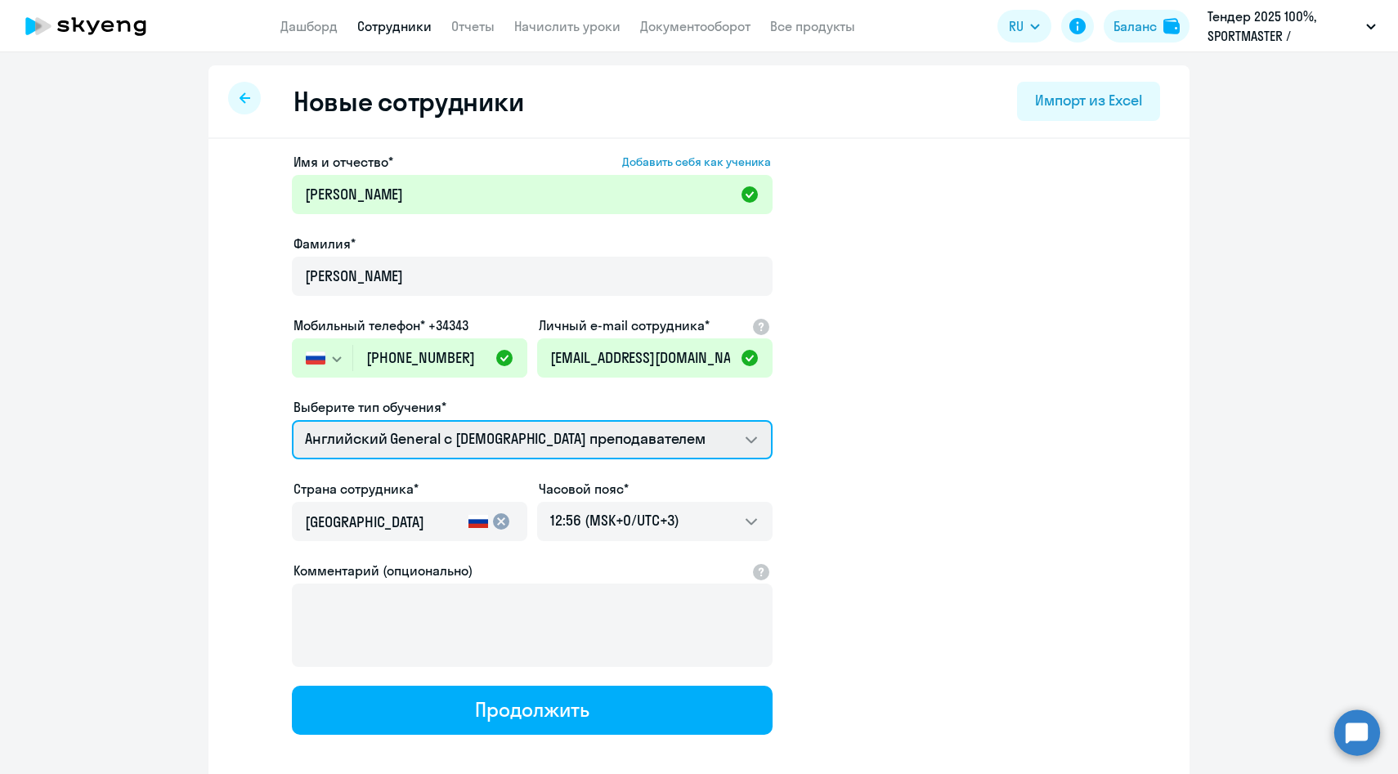
click at [364, 443] on select "Английский General с [DEMOGRAPHIC_DATA] преподавателем Премиум [DEMOGRAPHIC_DAT…" at bounding box center [532, 439] width 481 height 39
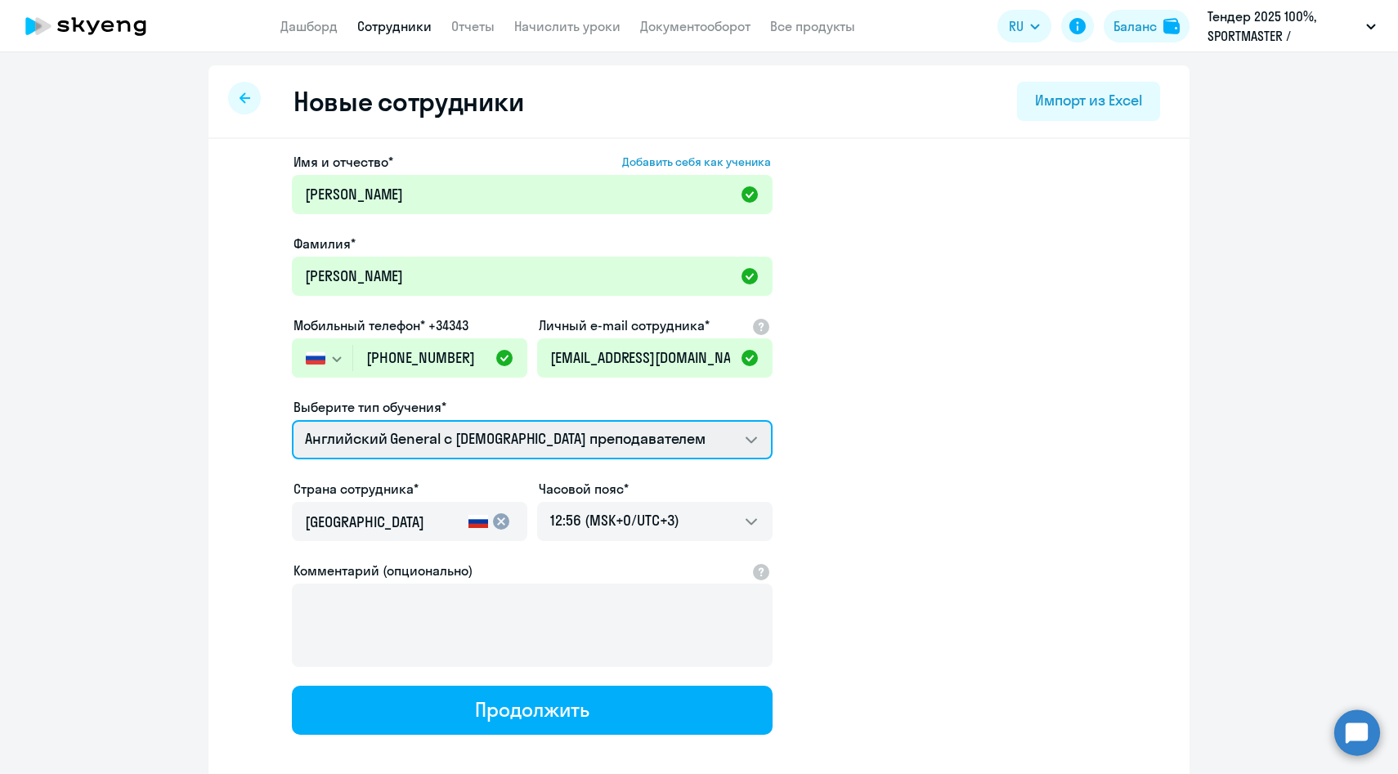
select select "english_adult_not_native_speaker_premium"
click at [292, 420] on select "Английский General с [DEMOGRAPHIC_DATA] преподавателем Премиум [DEMOGRAPHIC_DAT…" at bounding box center [532, 439] width 481 height 39
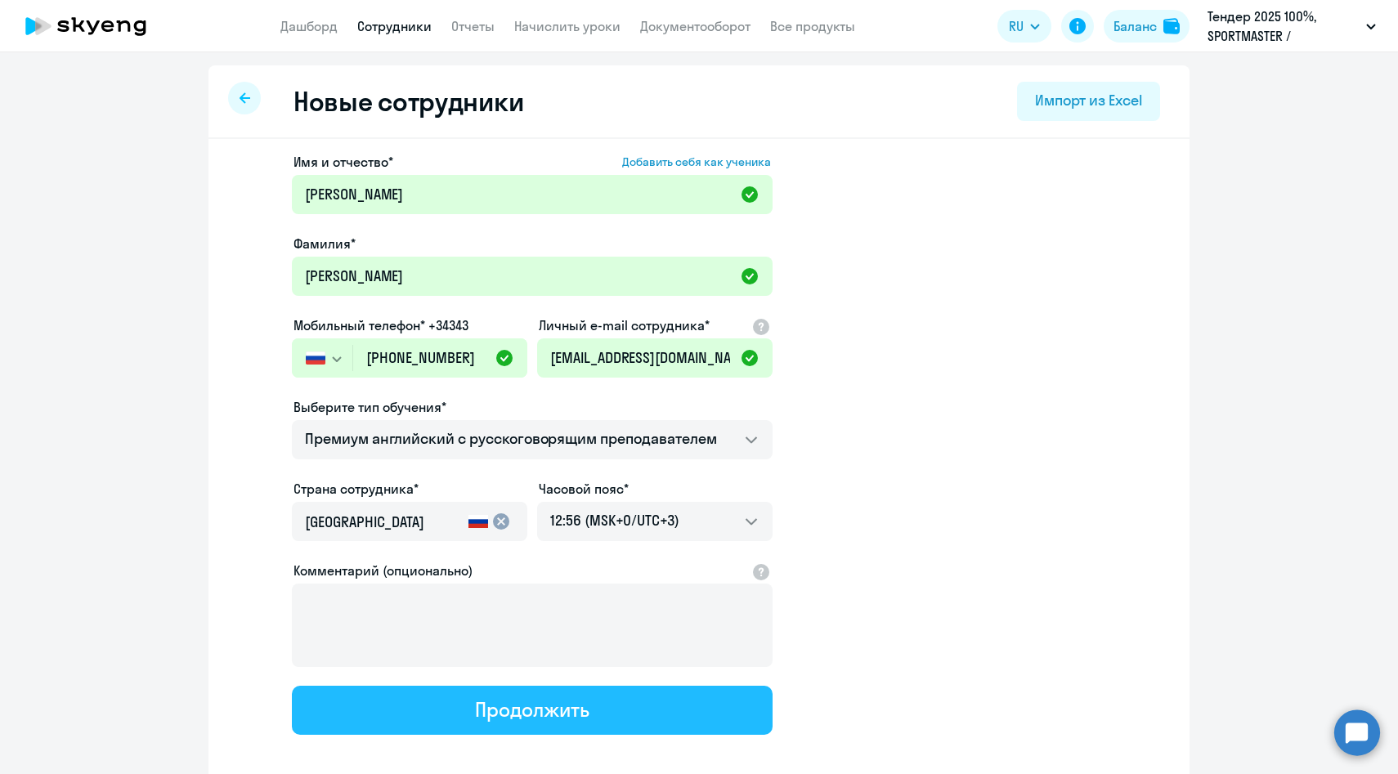
click at [418, 710] on button "Продолжить" at bounding box center [532, 710] width 481 height 49
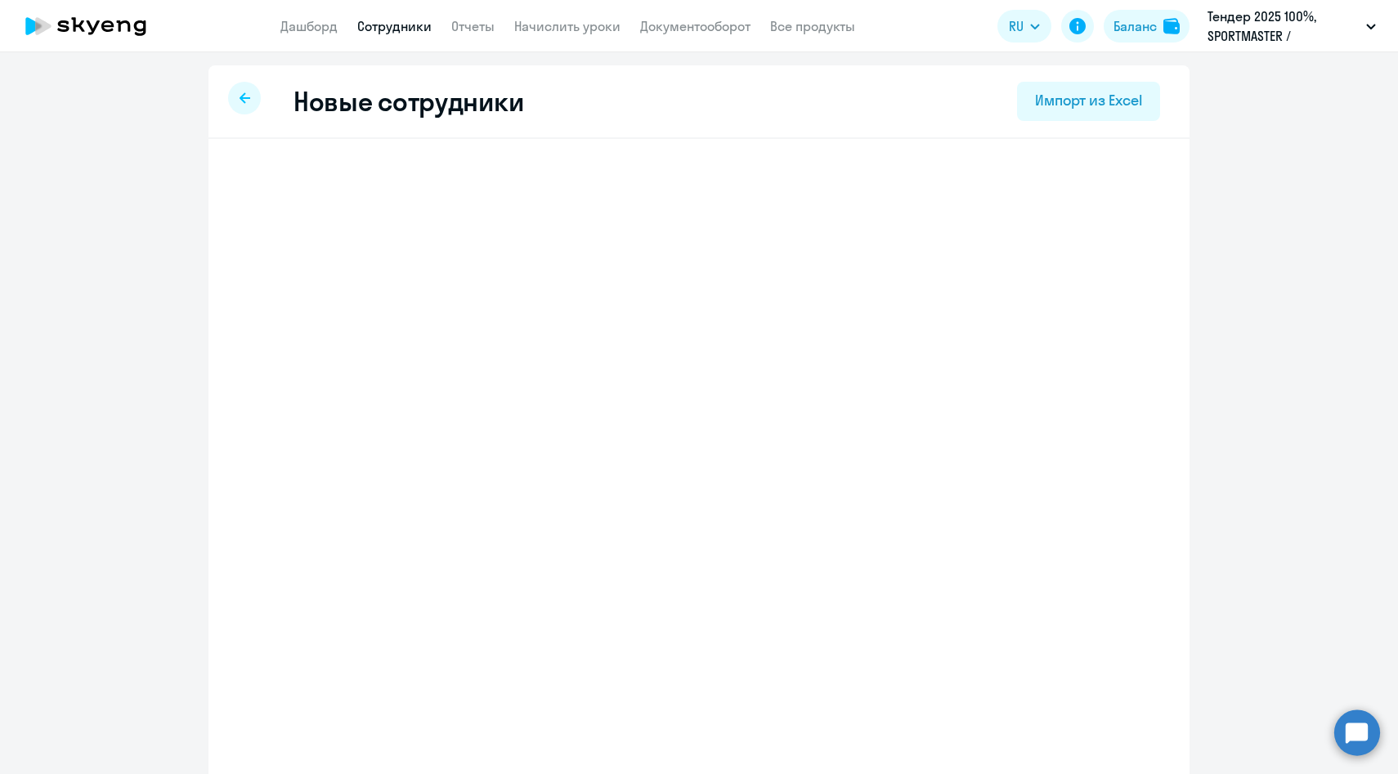
select select "english_adult_not_native_speaker_premium"
select select "3"
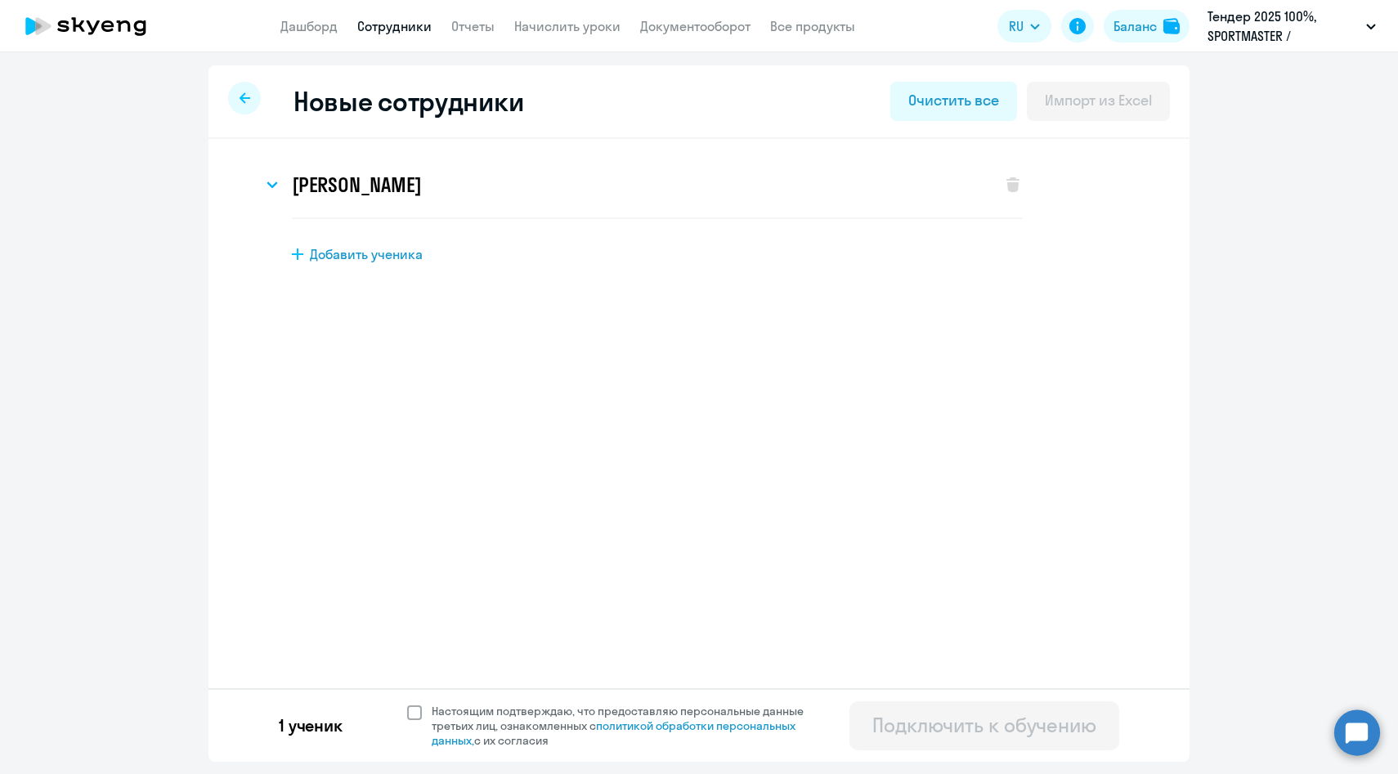
click at [437, 726] on span "Настоящим подтверждаю, что предоставляю персональные данные третьих лиц, ознако…" at bounding box center [628, 726] width 392 height 44
click at [407, 704] on input "Настоящим подтверждаю, что предоставляю персональные данные третьих лиц, ознако…" at bounding box center [406, 703] width 1 height 1
checkbox input "true"
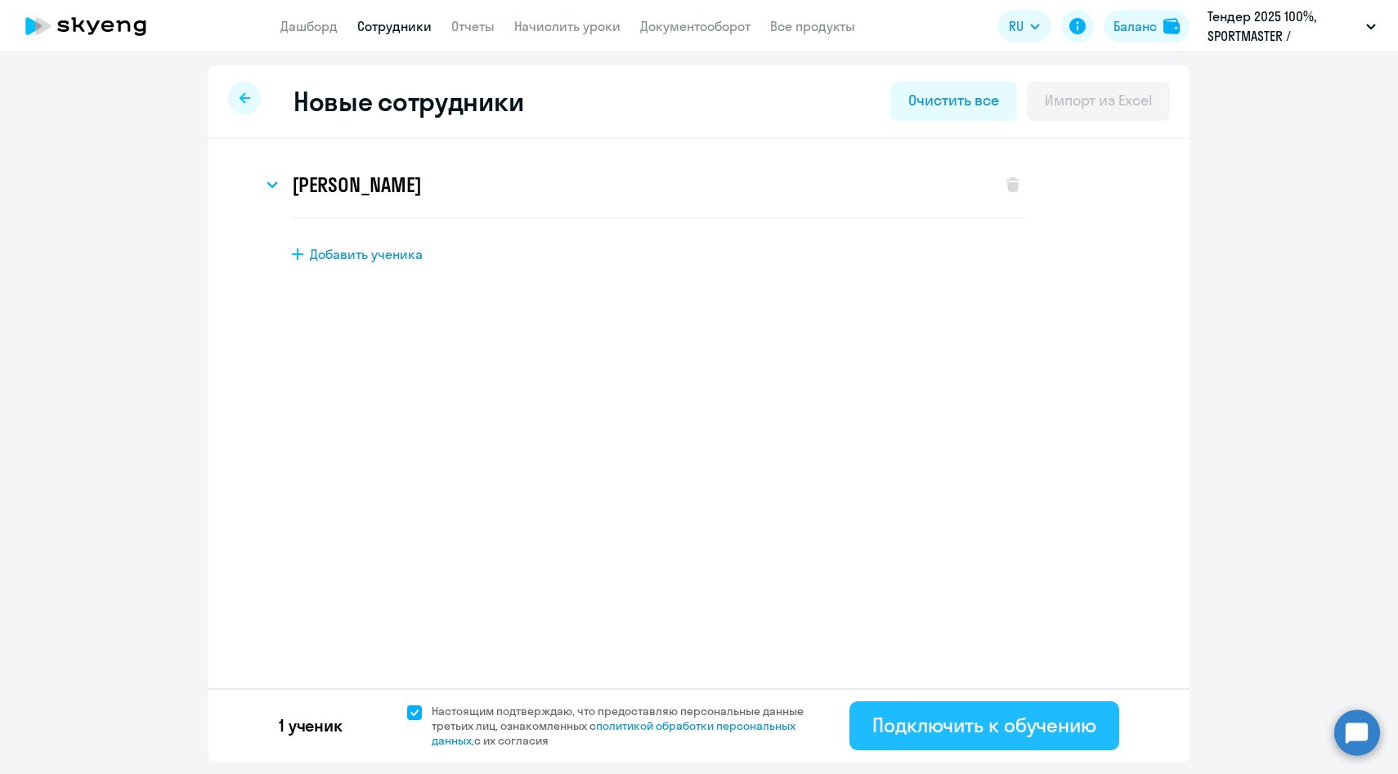
click at [934, 725] on div "Подключить к обучению" at bounding box center [984, 725] width 224 height 26
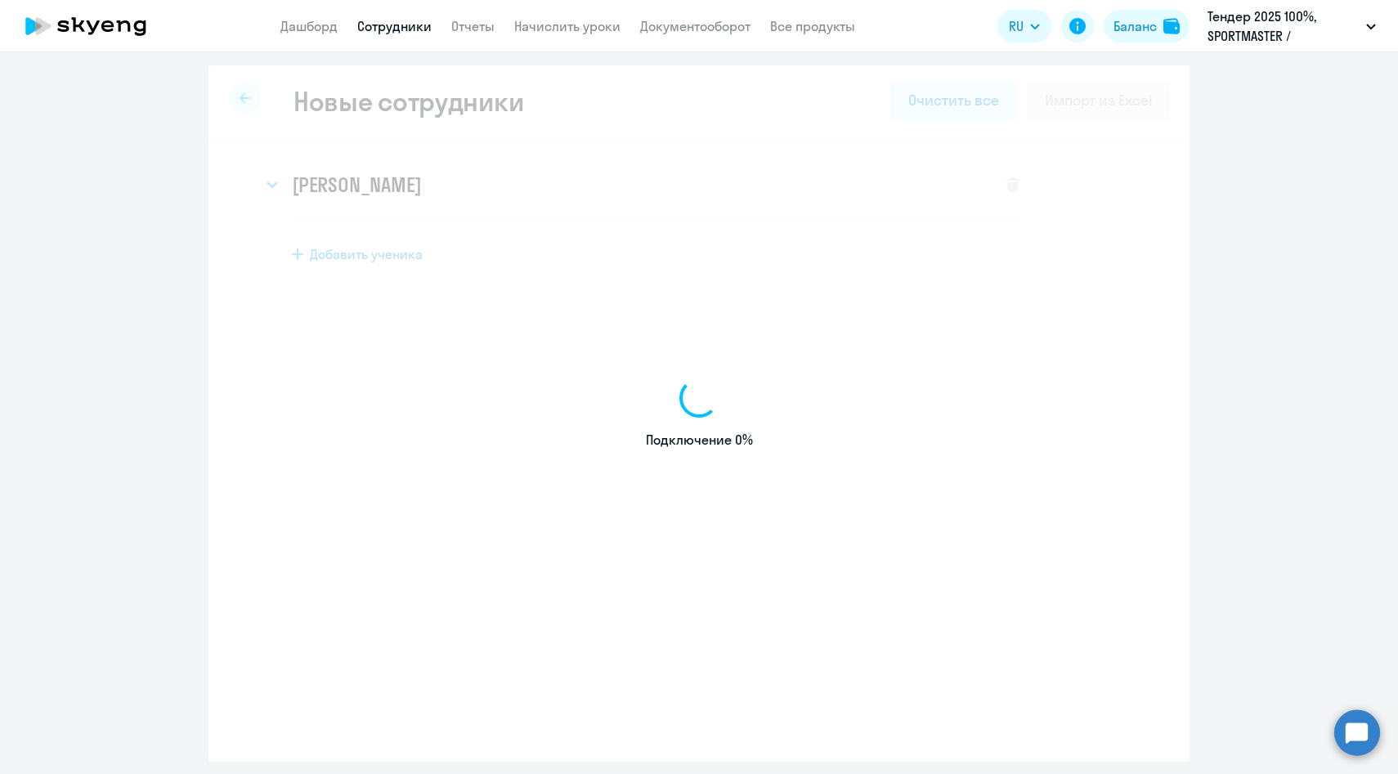
select select "english_adult_native_speaker"
select select "3"
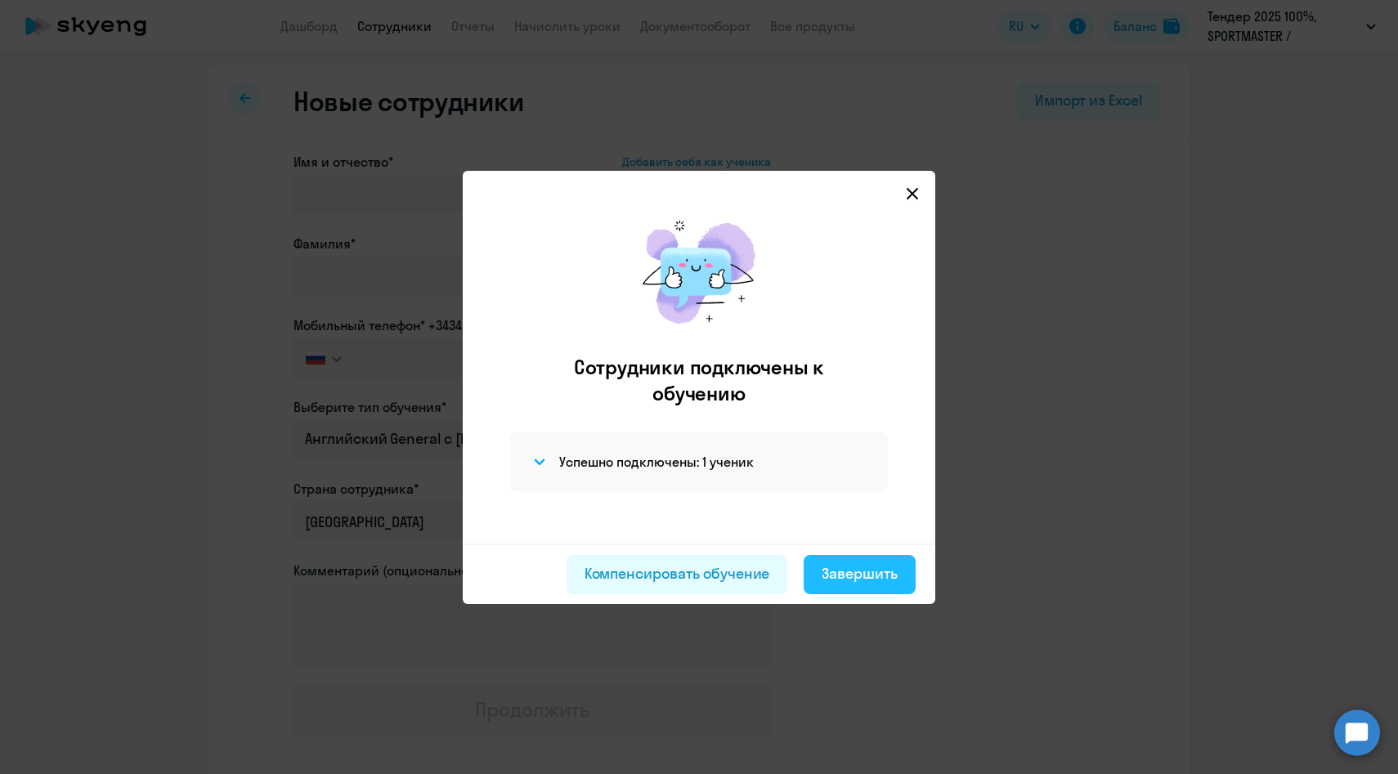
click at [894, 588] on button "Завершить" at bounding box center [860, 574] width 112 height 39
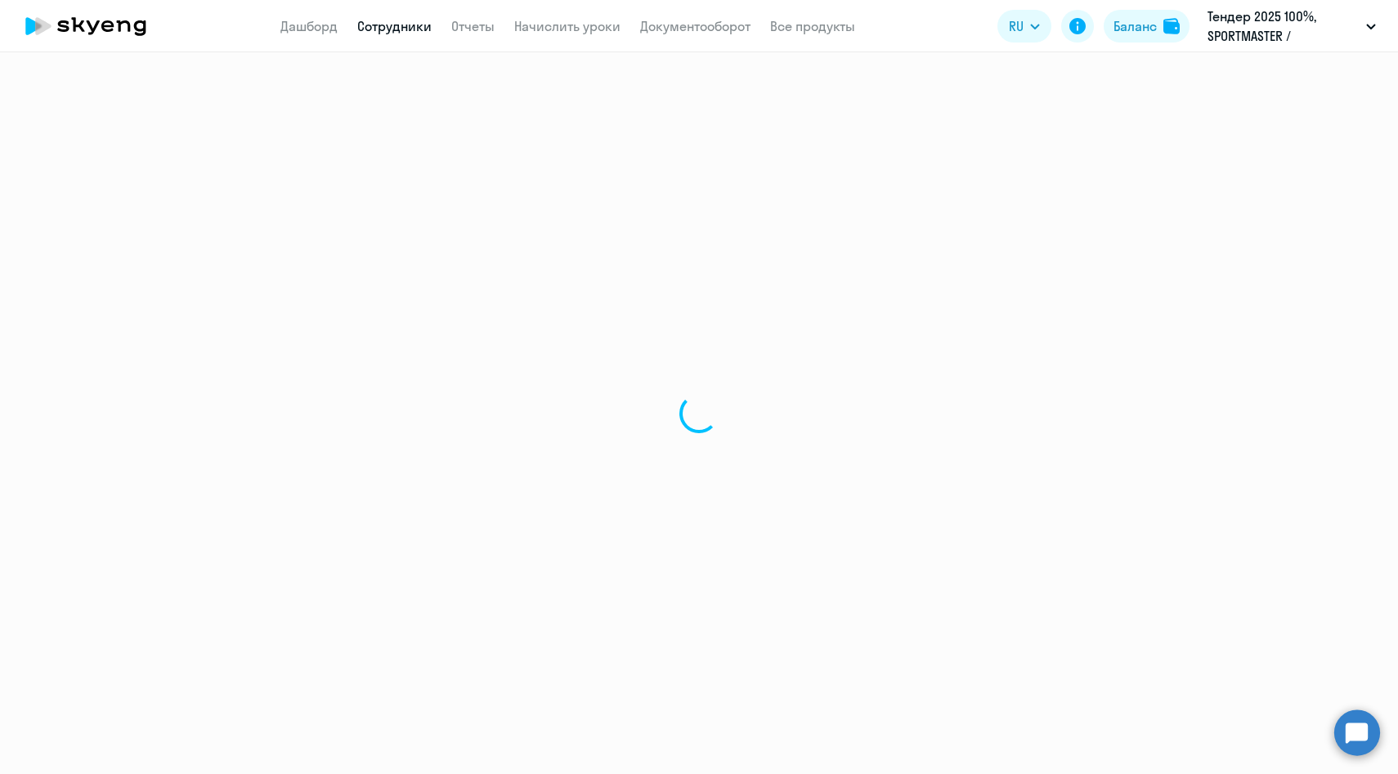
select select "30"
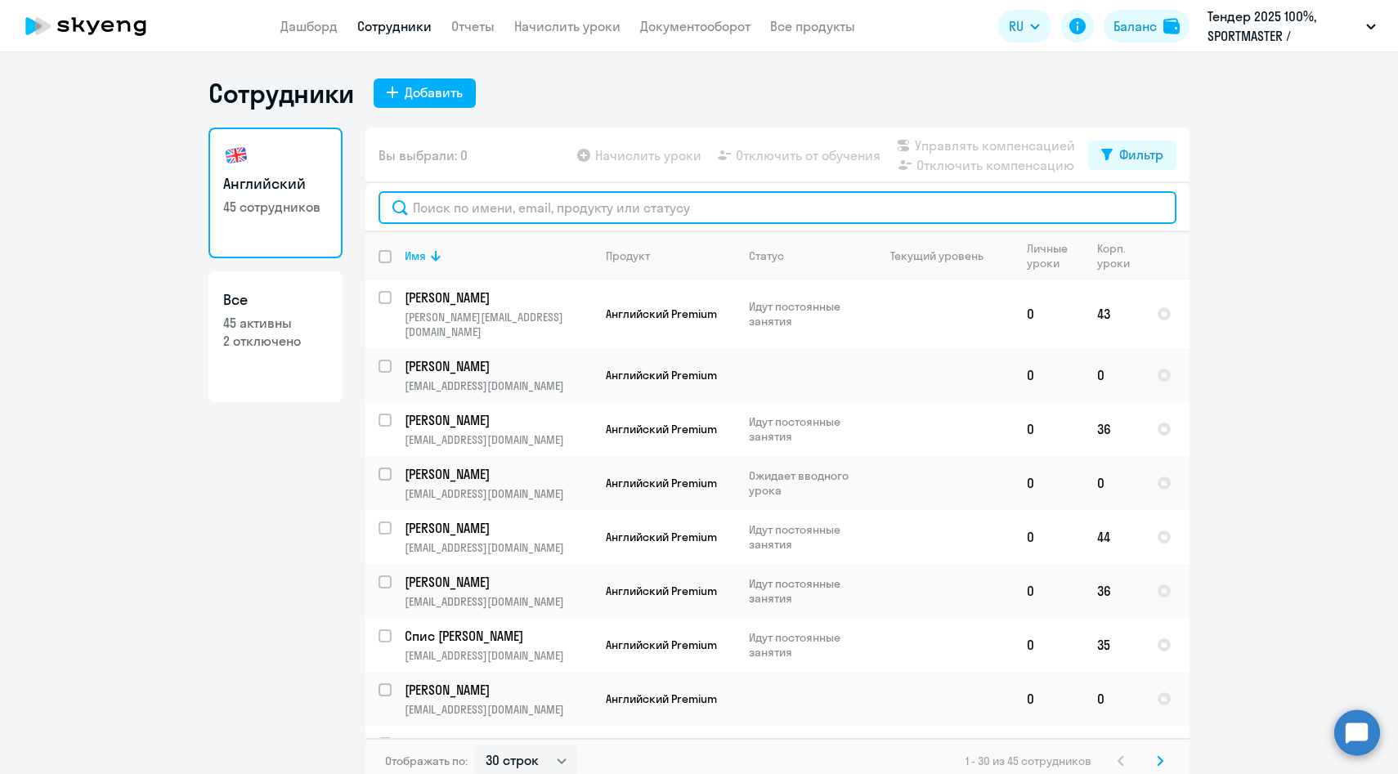
click at [492, 197] on input "text" at bounding box center [778, 207] width 798 height 33
paste input "[EMAIL_ADDRESS][DOMAIN_NAME]"
type input "[EMAIL_ADDRESS][DOMAIN_NAME]"
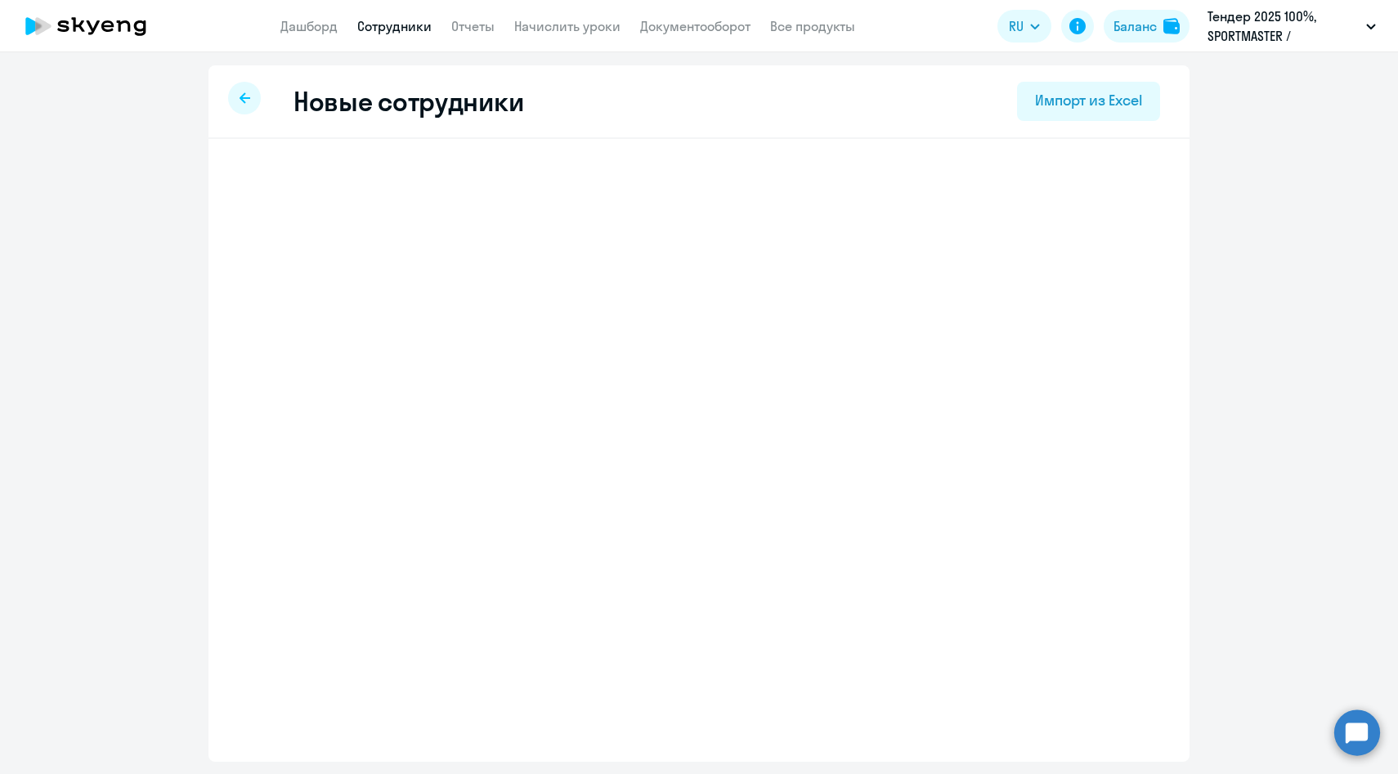
select select "english_adult_native_speaker"
select select "3"
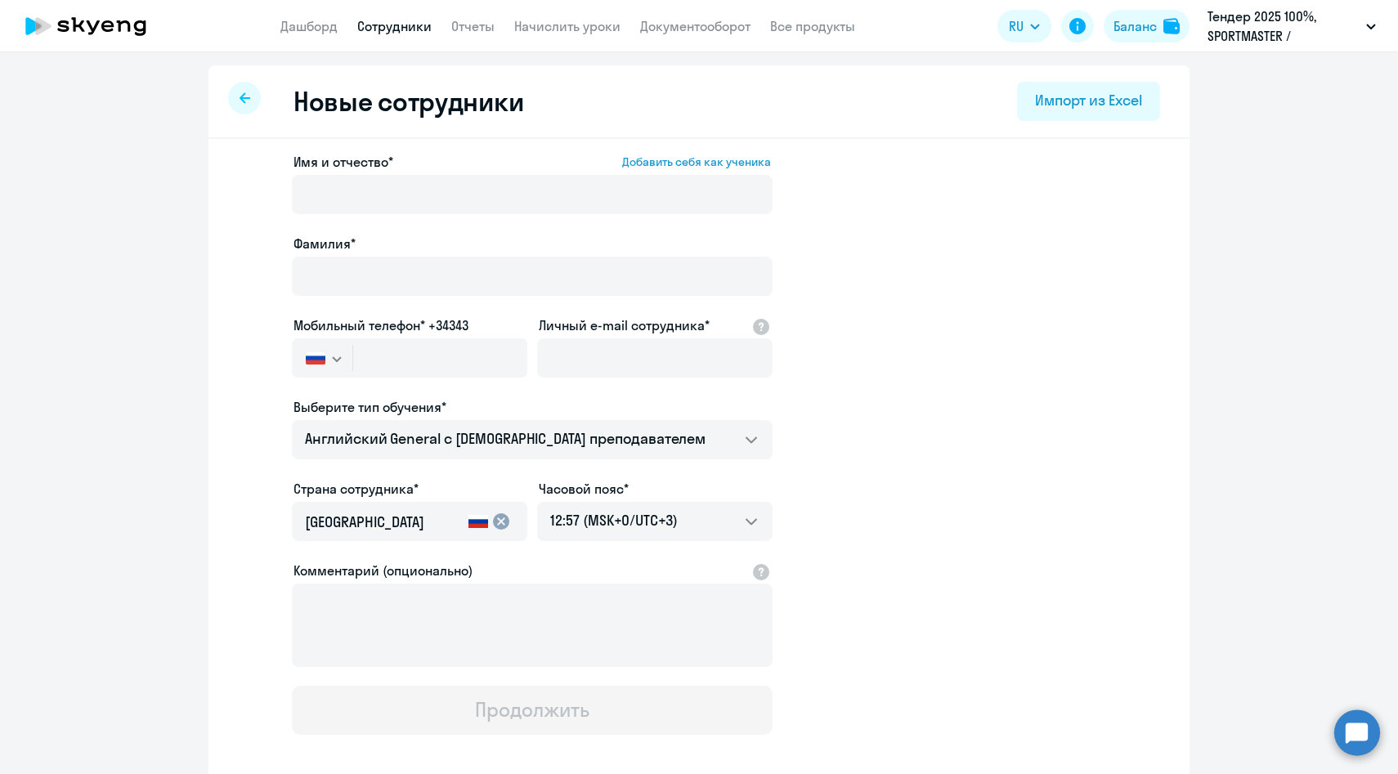
click at [236, 104] on div at bounding box center [244, 98] width 33 height 33
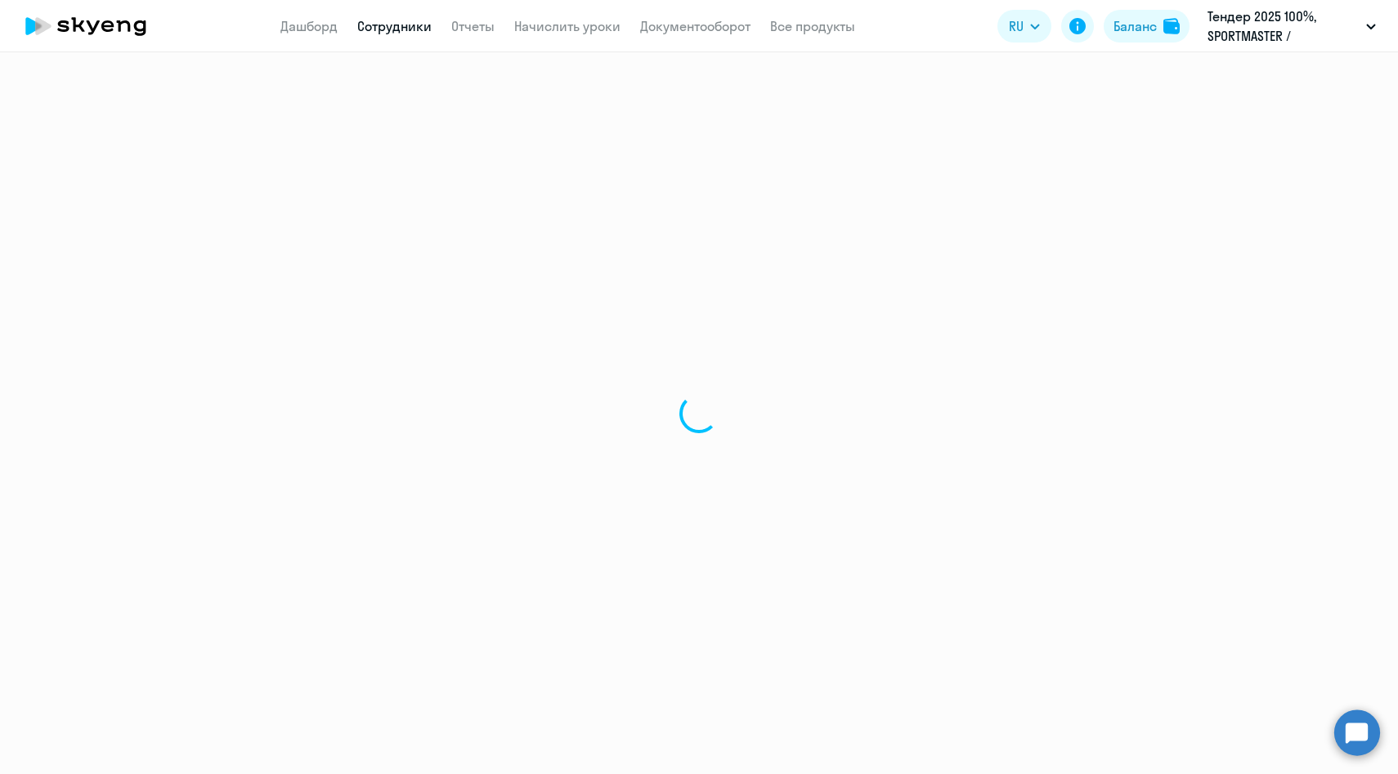
select select "30"
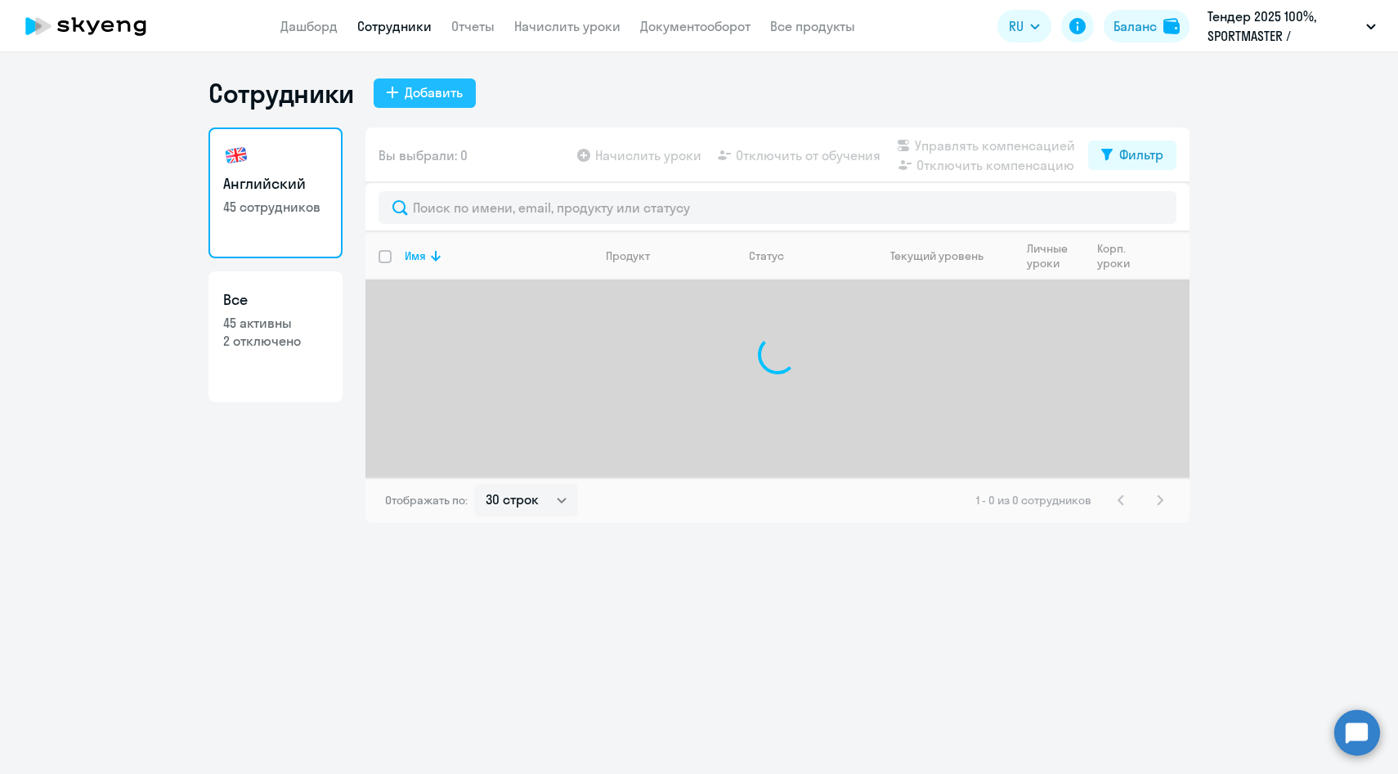
click at [441, 100] on div "Добавить" at bounding box center [434, 93] width 58 height 20
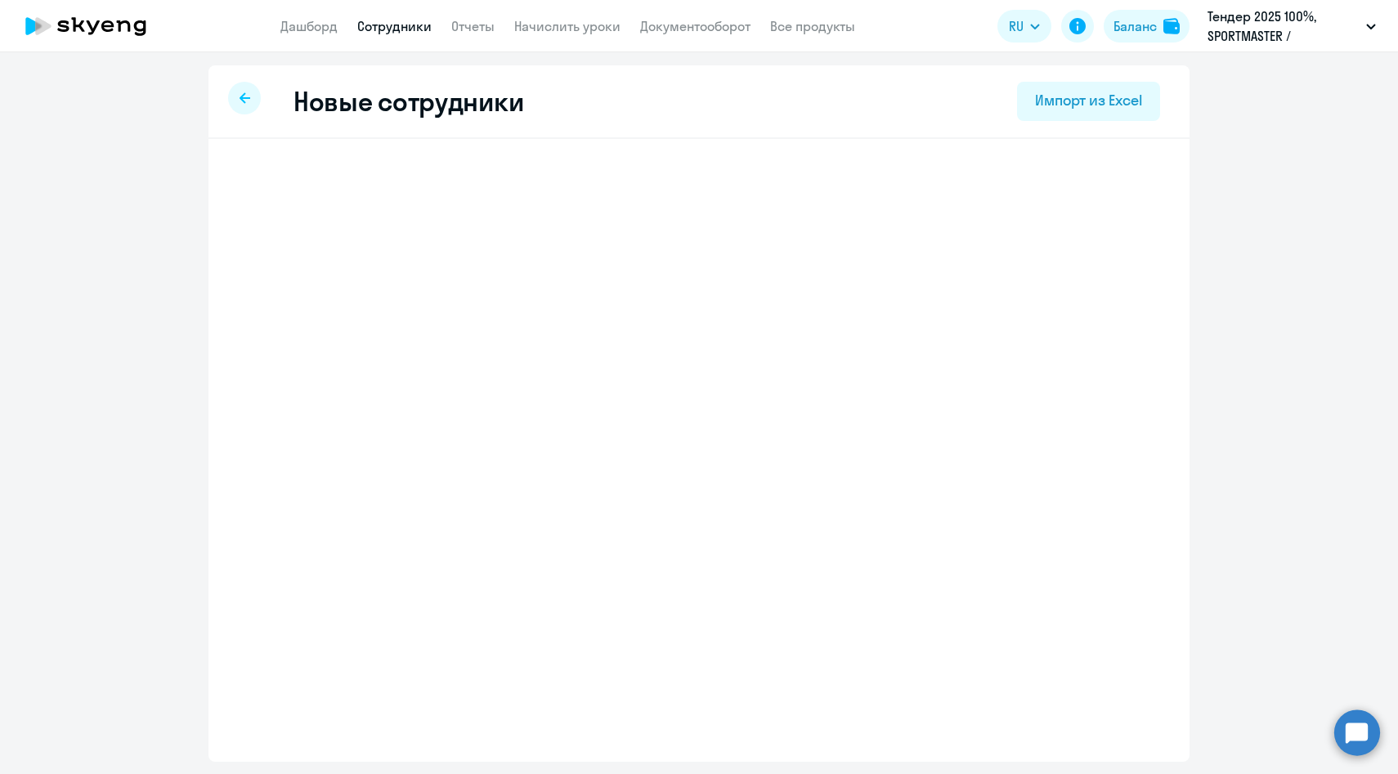
select select "english_adult_native_speaker"
select select "3"
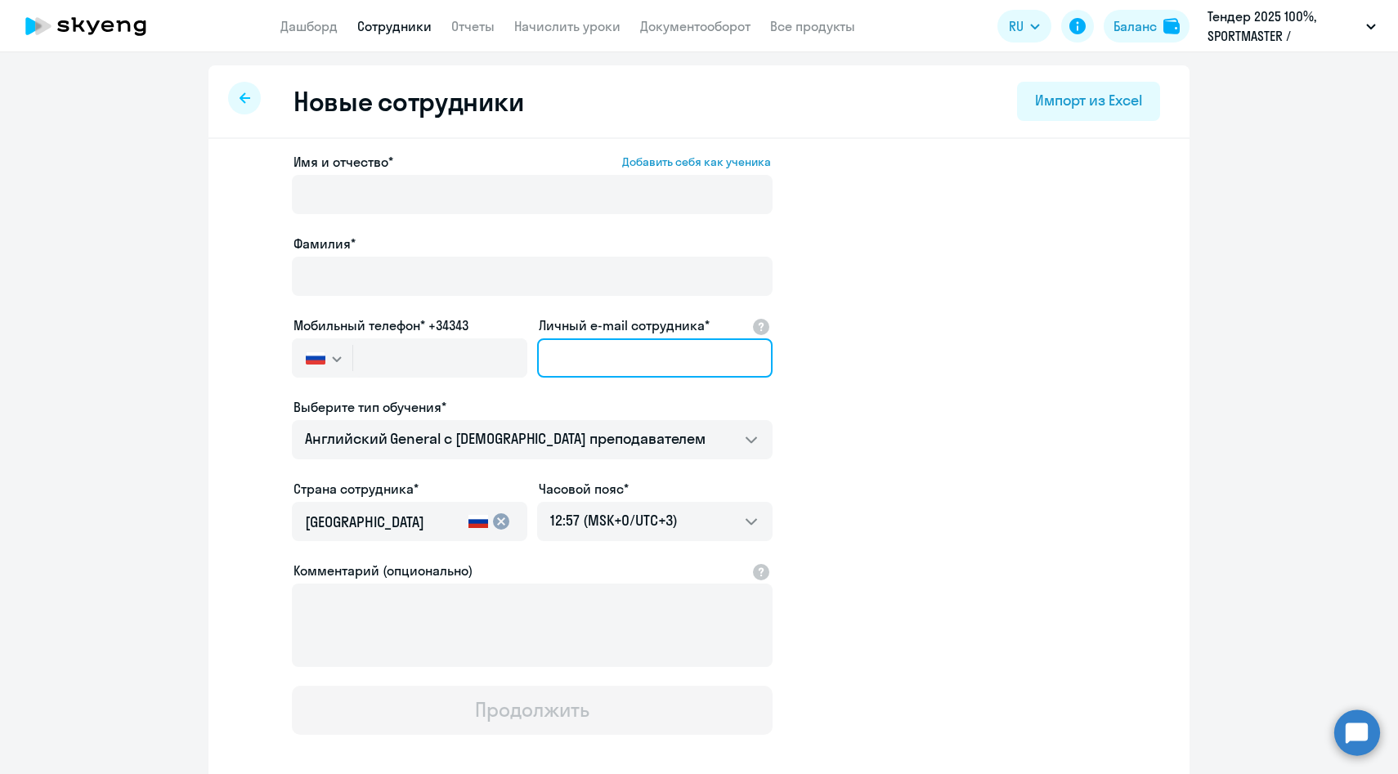
click at [612, 364] on input "Личный e-mail сотрудника*" at bounding box center [654, 357] width 235 height 39
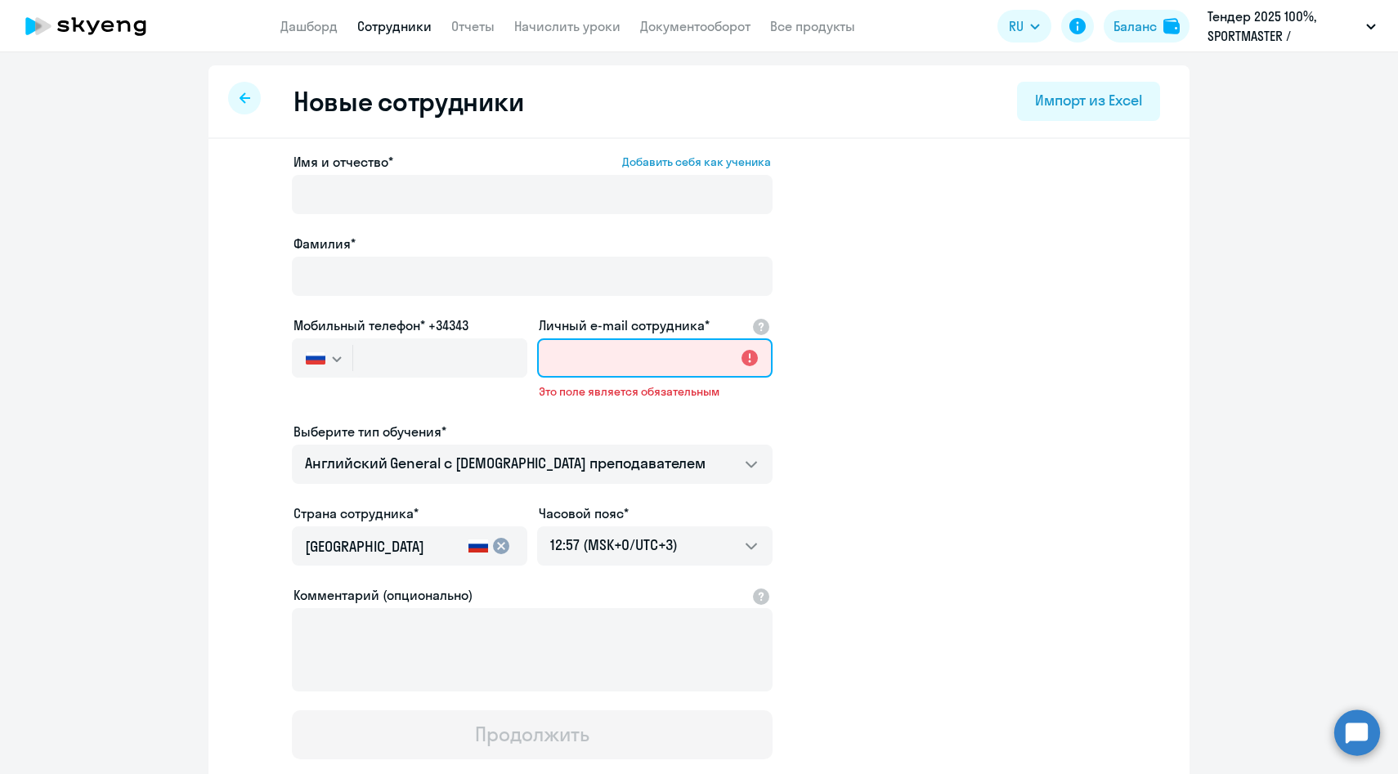
paste input "[EMAIL_ADDRESS][DOMAIN_NAME]"
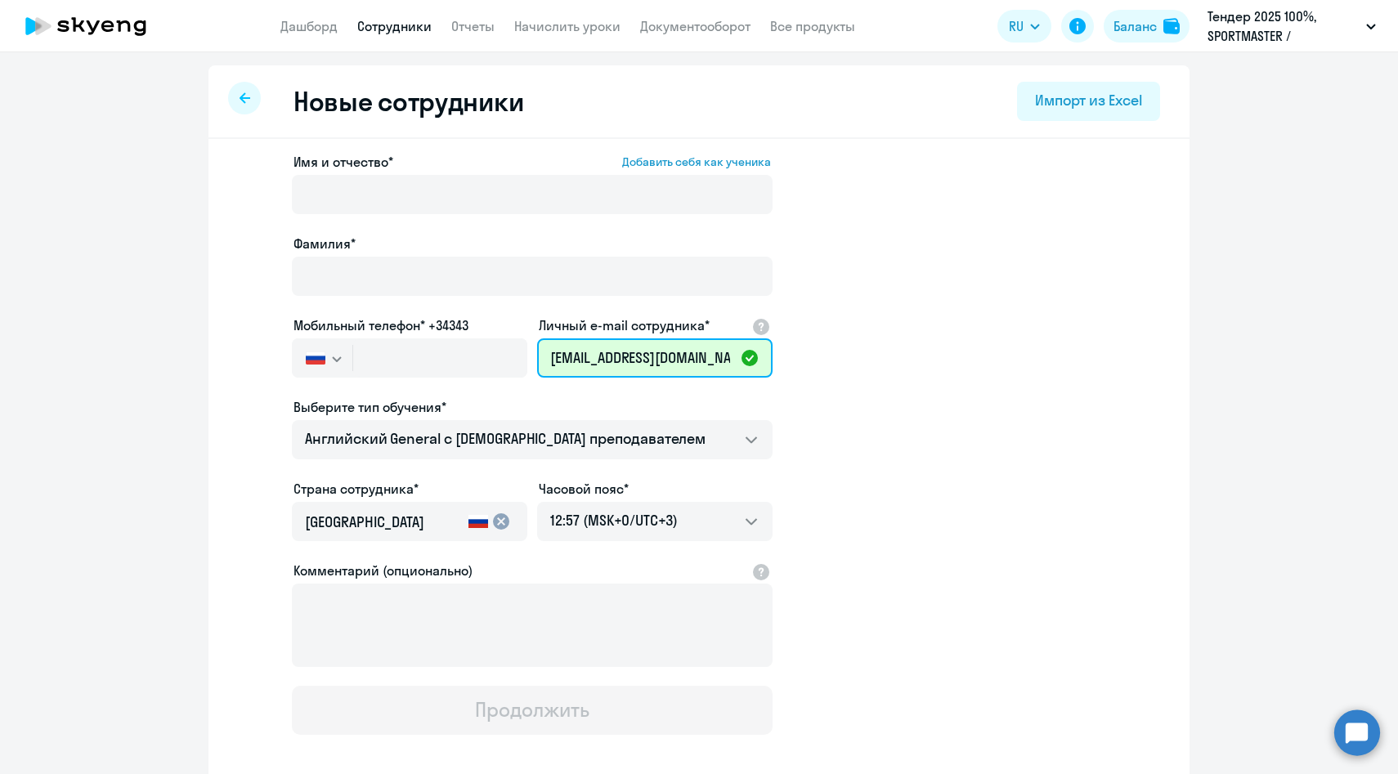
scroll to position [0, 40]
type input "[EMAIL_ADDRESS][DOMAIN_NAME]"
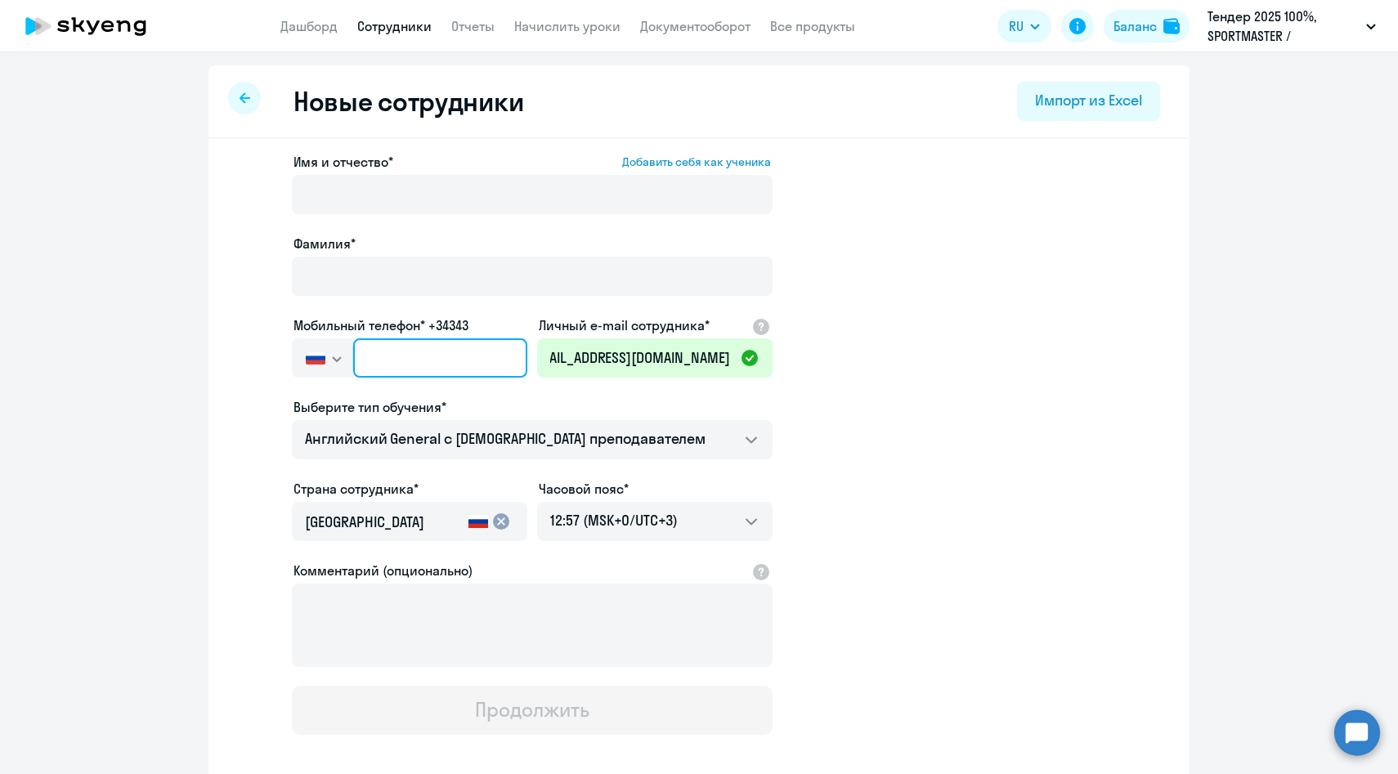
click at [468, 348] on input "text" at bounding box center [440, 357] width 174 height 39
paste input "[PHONE_NUMBER]"
type input "[PHONE_NUMBER]"
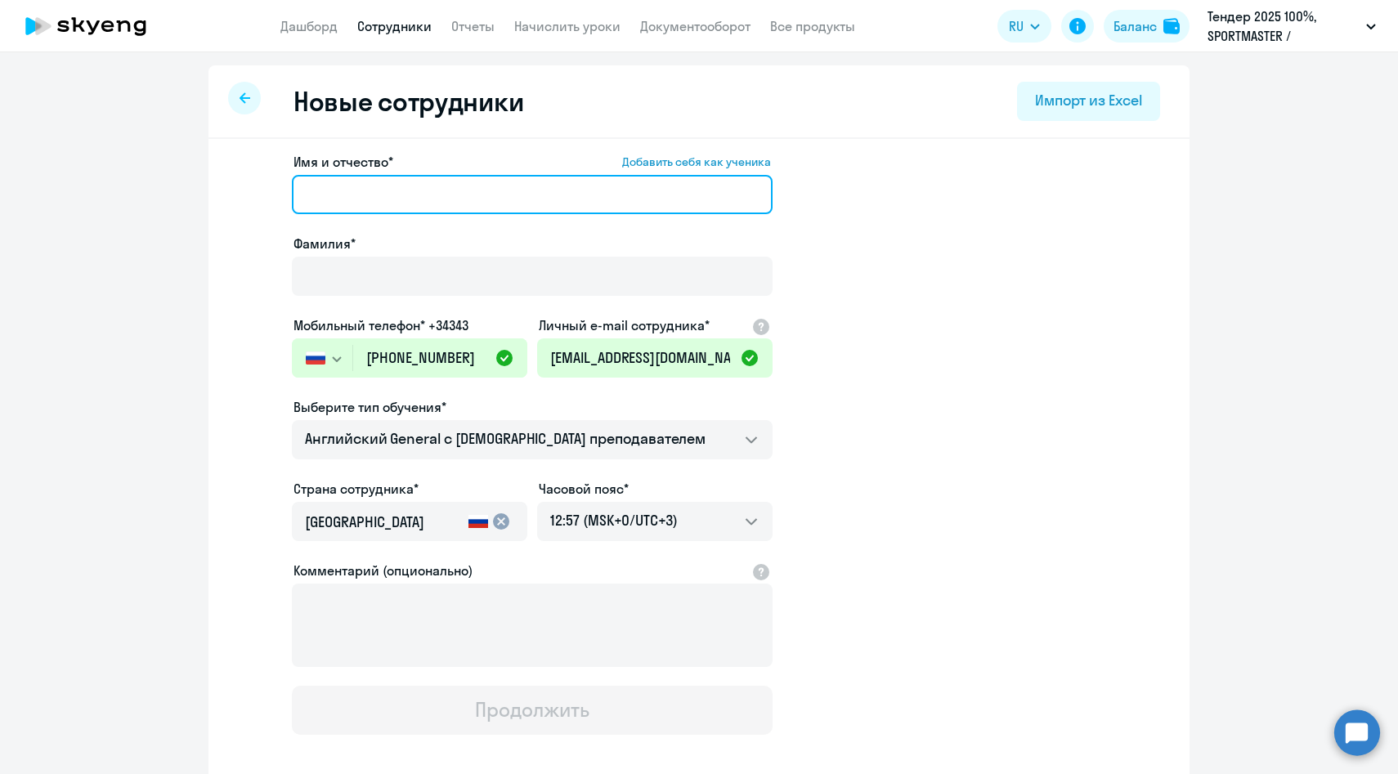
click at [369, 207] on input "Имя и отчество* Добавить себя как ученика" at bounding box center [532, 194] width 481 height 39
paste input "[PERSON_NAME]"
drag, startPoint x: 386, startPoint y: 194, endPoint x: 100, endPoint y: 158, distance: 288.4
click at [101, 164] on ng-component "Новые сотрудники Импорт из Excel Имя и отчество* Добавить себя как ученика [PER…" at bounding box center [699, 461] width 1398 height 792
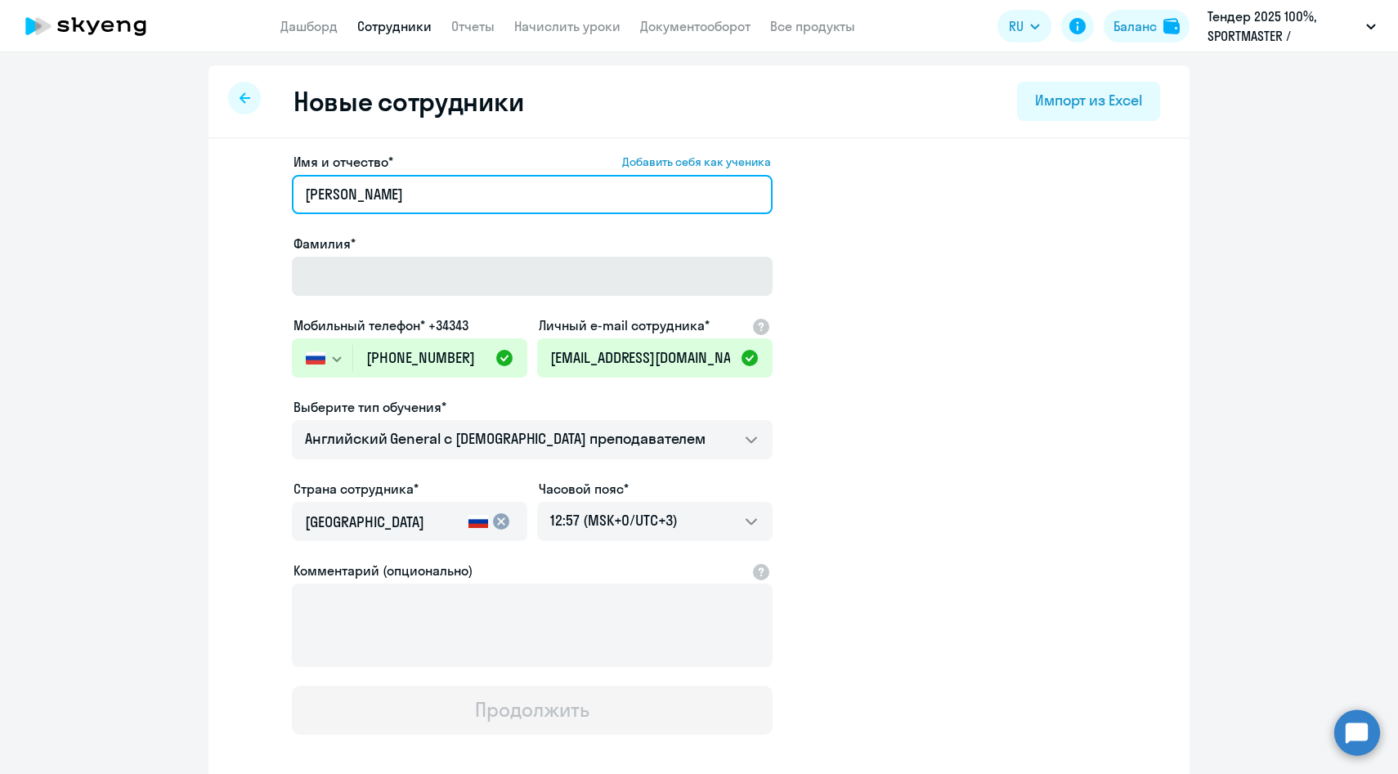
type input "[PERSON_NAME]"
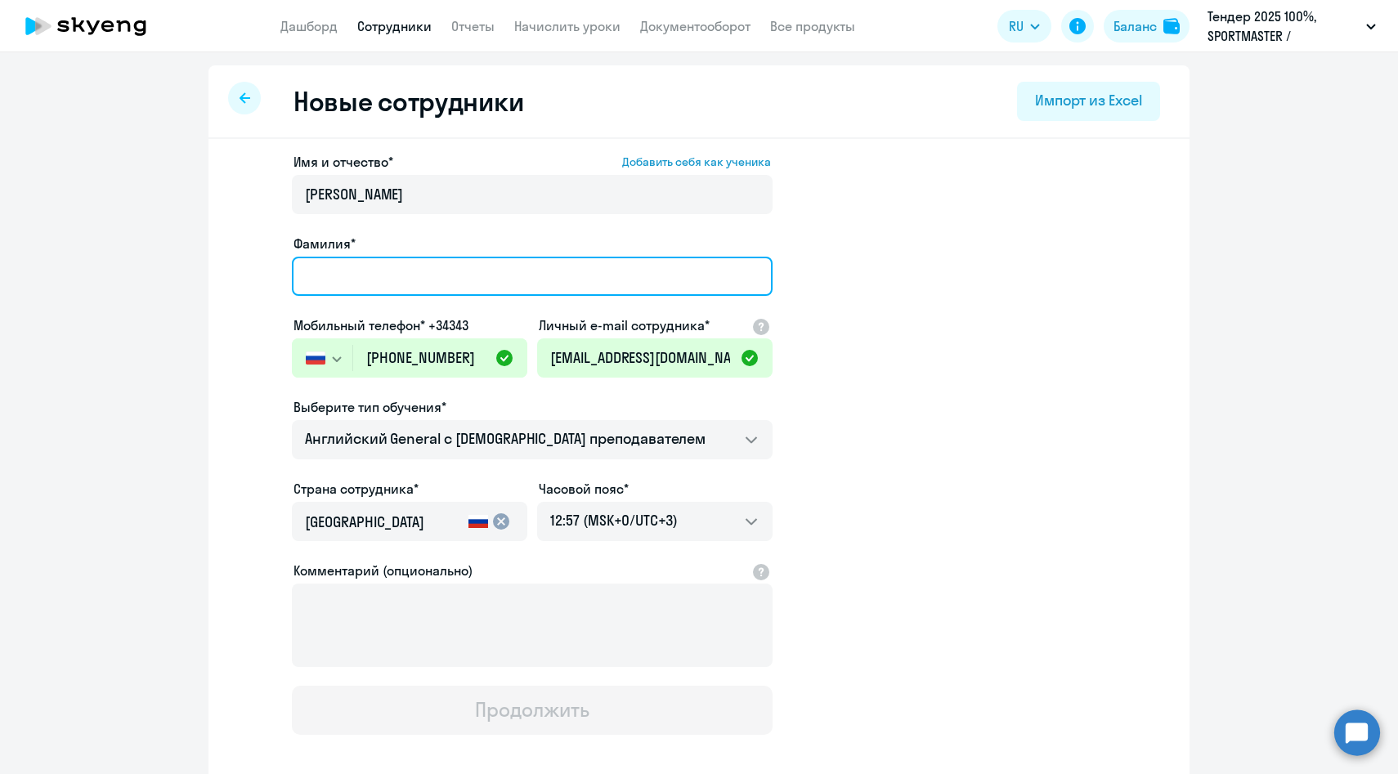
click at [322, 273] on input "Фамилия*" at bounding box center [532, 276] width 481 height 39
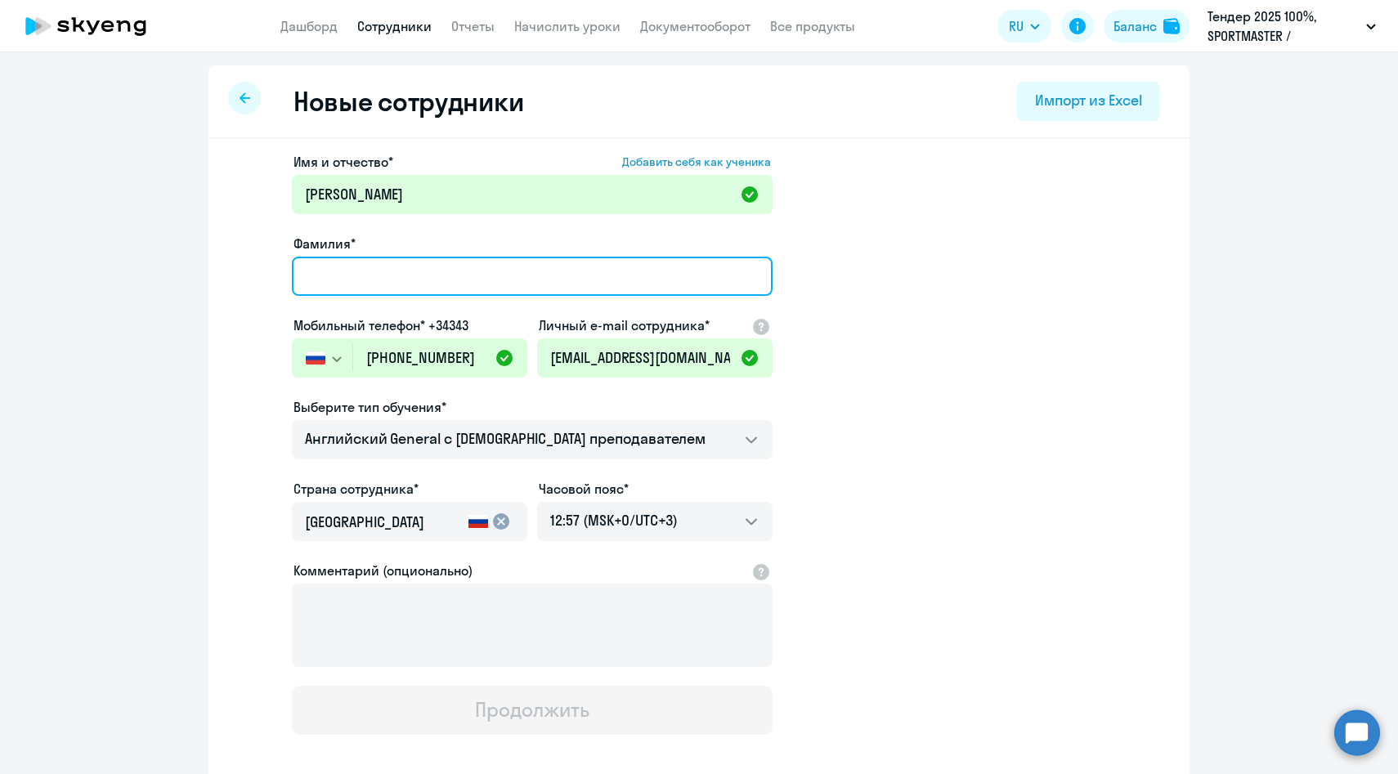
paste input "[PERSON_NAME]"
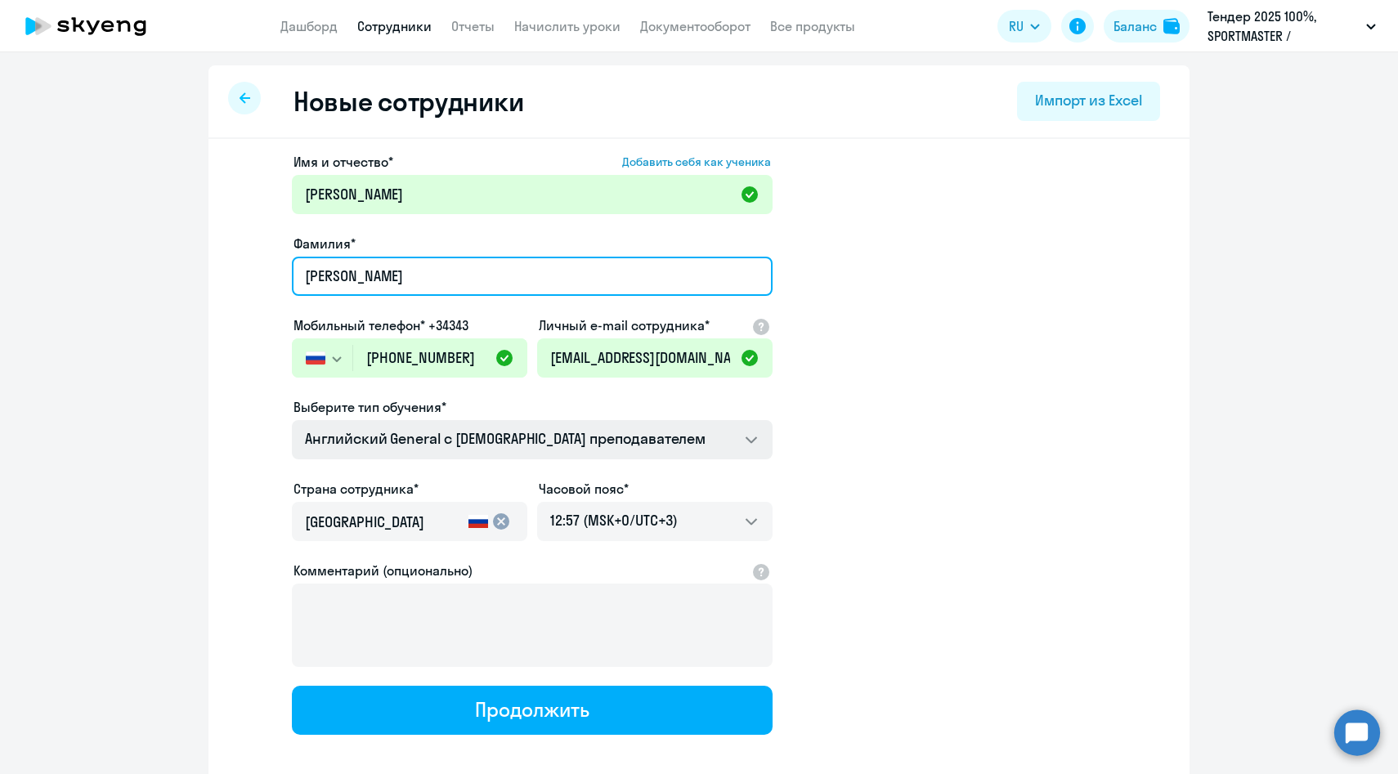
type input "[PERSON_NAME]"
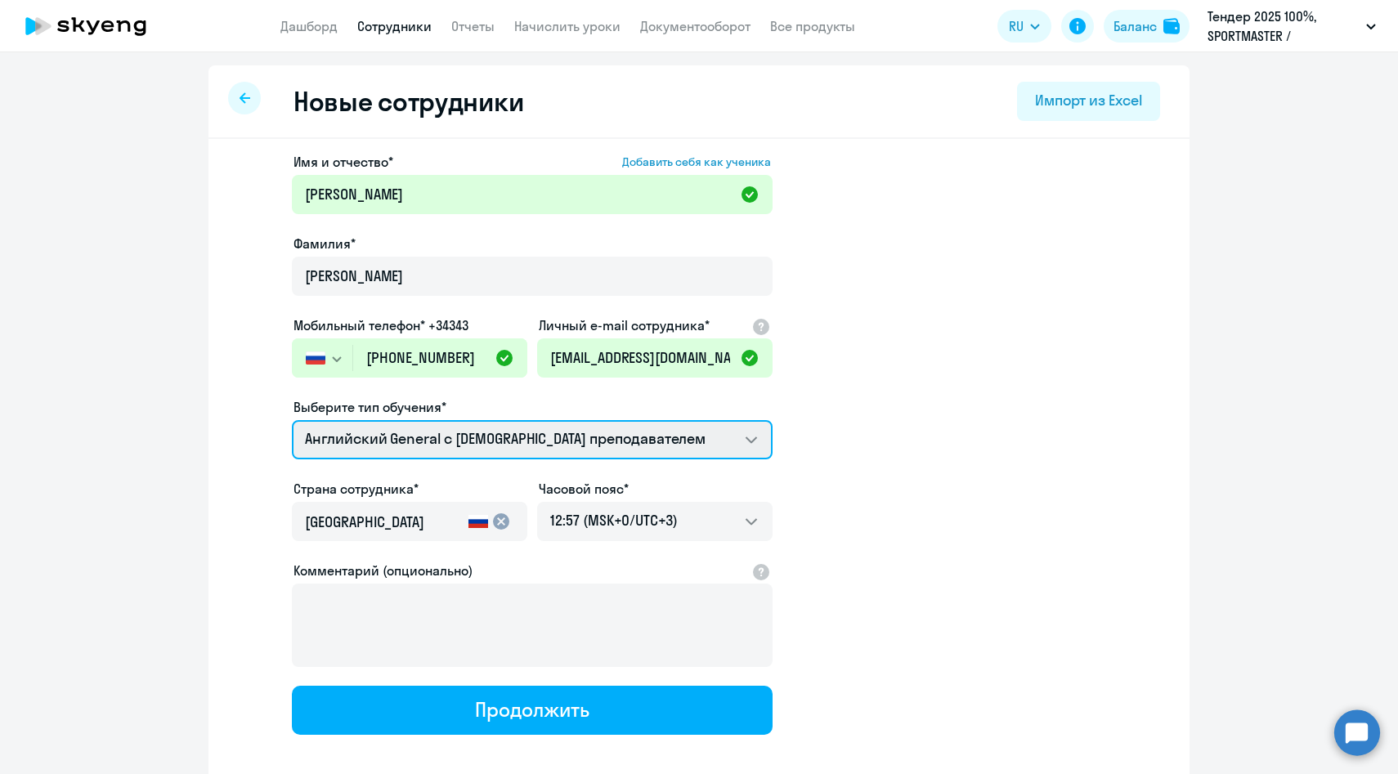
click at [350, 435] on select "Английский General с [DEMOGRAPHIC_DATA] преподавателем Премиум [DEMOGRAPHIC_DAT…" at bounding box center [532, 439] width 481 height 39
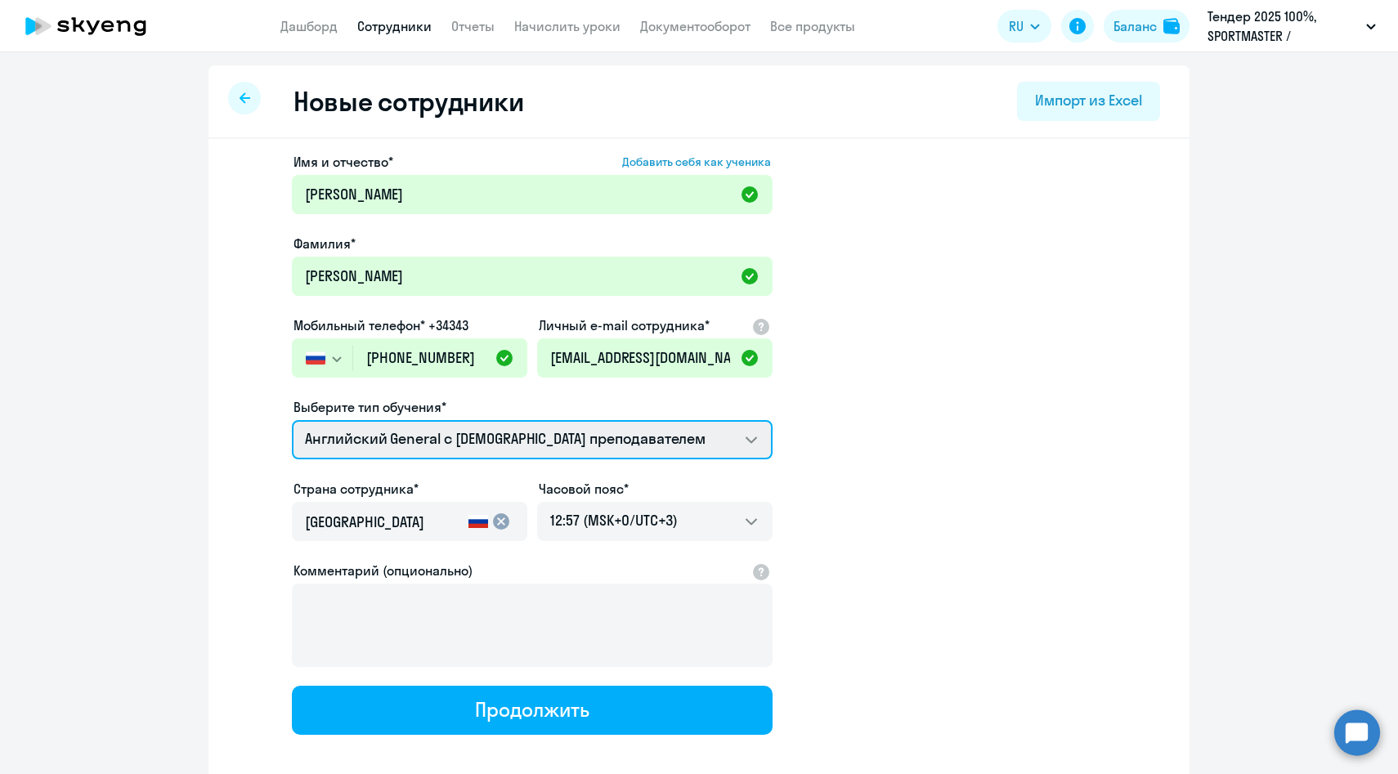
select select "english_adult_not_native_speaker_premium"
click at [292, 420] on select "Английский General с [DEMOGRAPHIC_DATA] преподавателем Премиум [DEMOGRAPHIC_DAT…" at bounding box center [532, 439] width 481 height 39
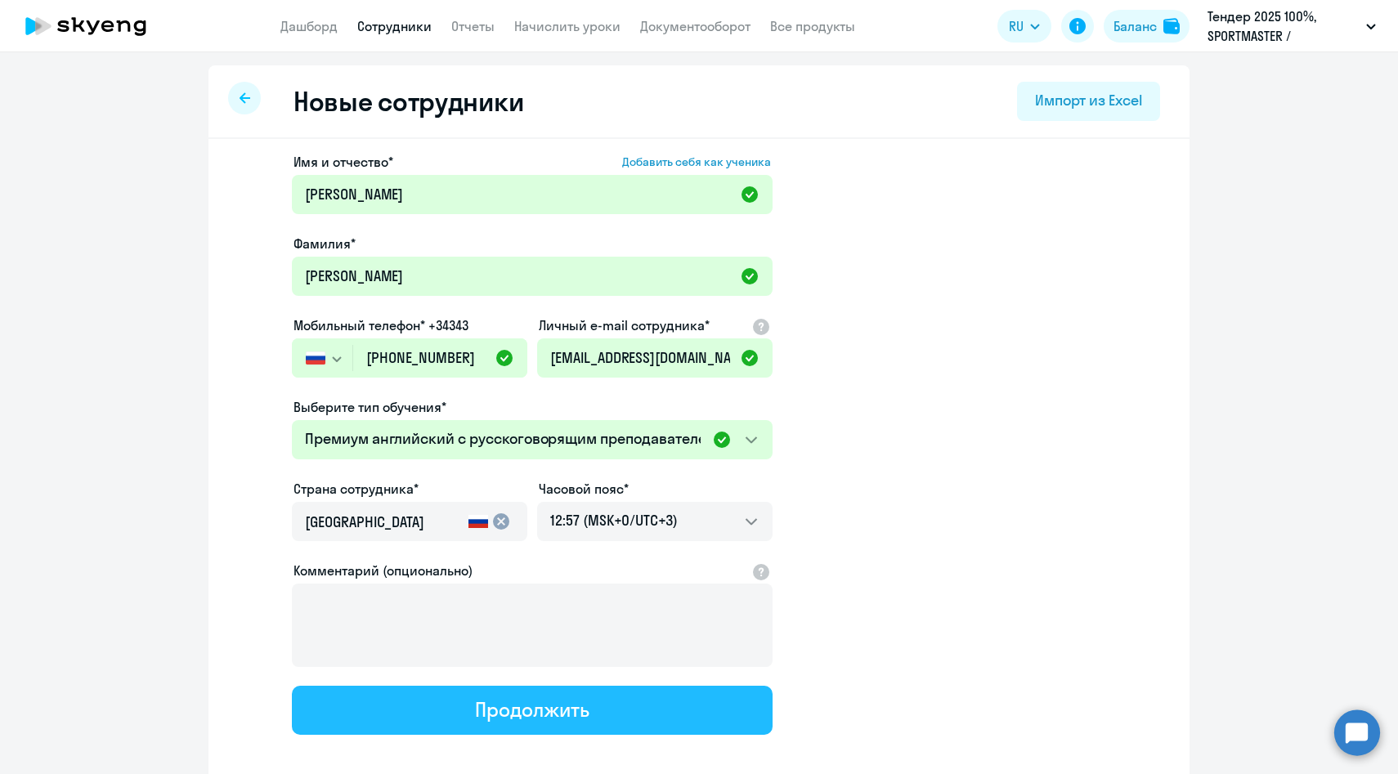
click at [426, 712] on button "Продолжить" at bounding box center [532, 710] width 481 height 49
select select "english_adult_not_native_speaker_premium"
select select "3"
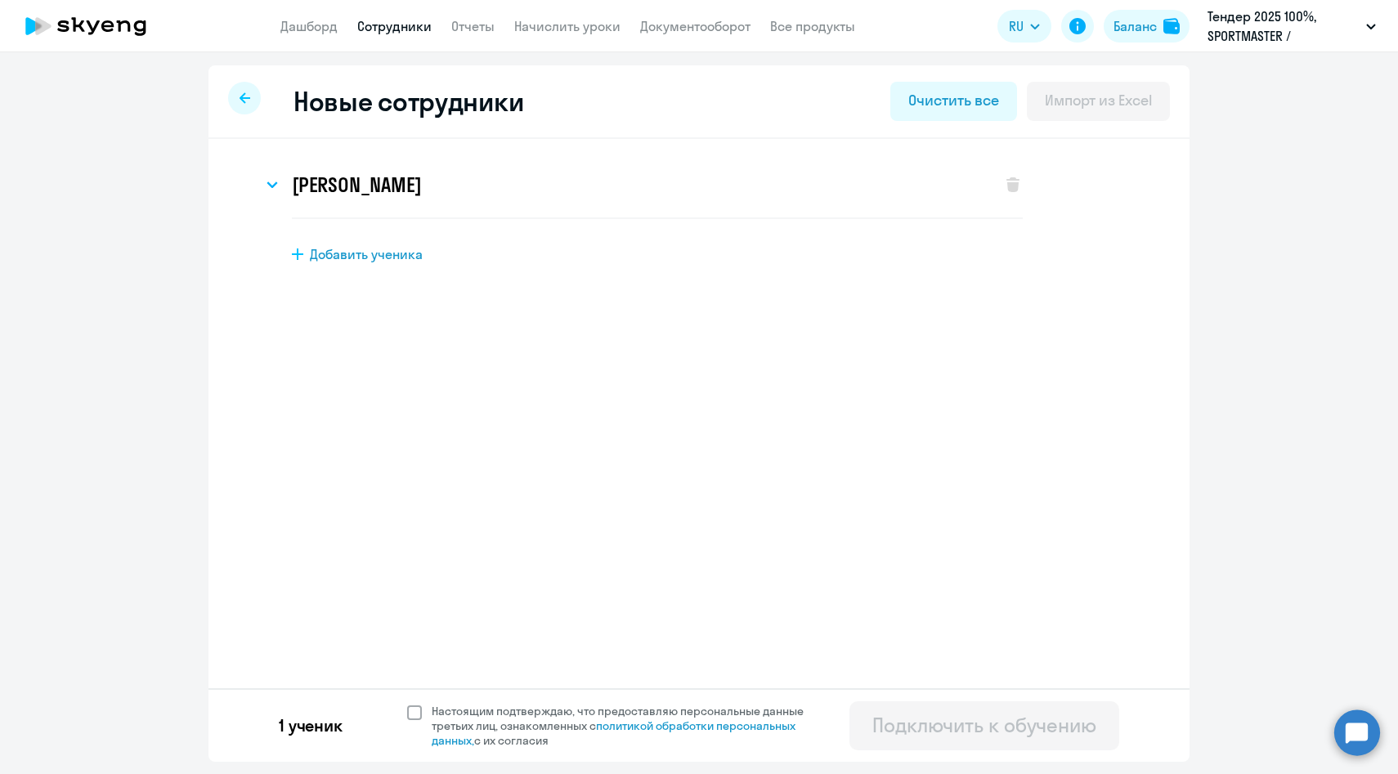
click at [486, 708] on span "Настоящим подтверждаю, что предоставляю персональные данные третьих лиц, ознако…" at bounding box center [628, 726] width 392 height 44
click at [407, 704] on input "Настоящим подтверждаю, что предоставляю персональные данные третьих лиц, ознако…" at bounding box center [406, 703] width 1 height 1
checkbox input "true"
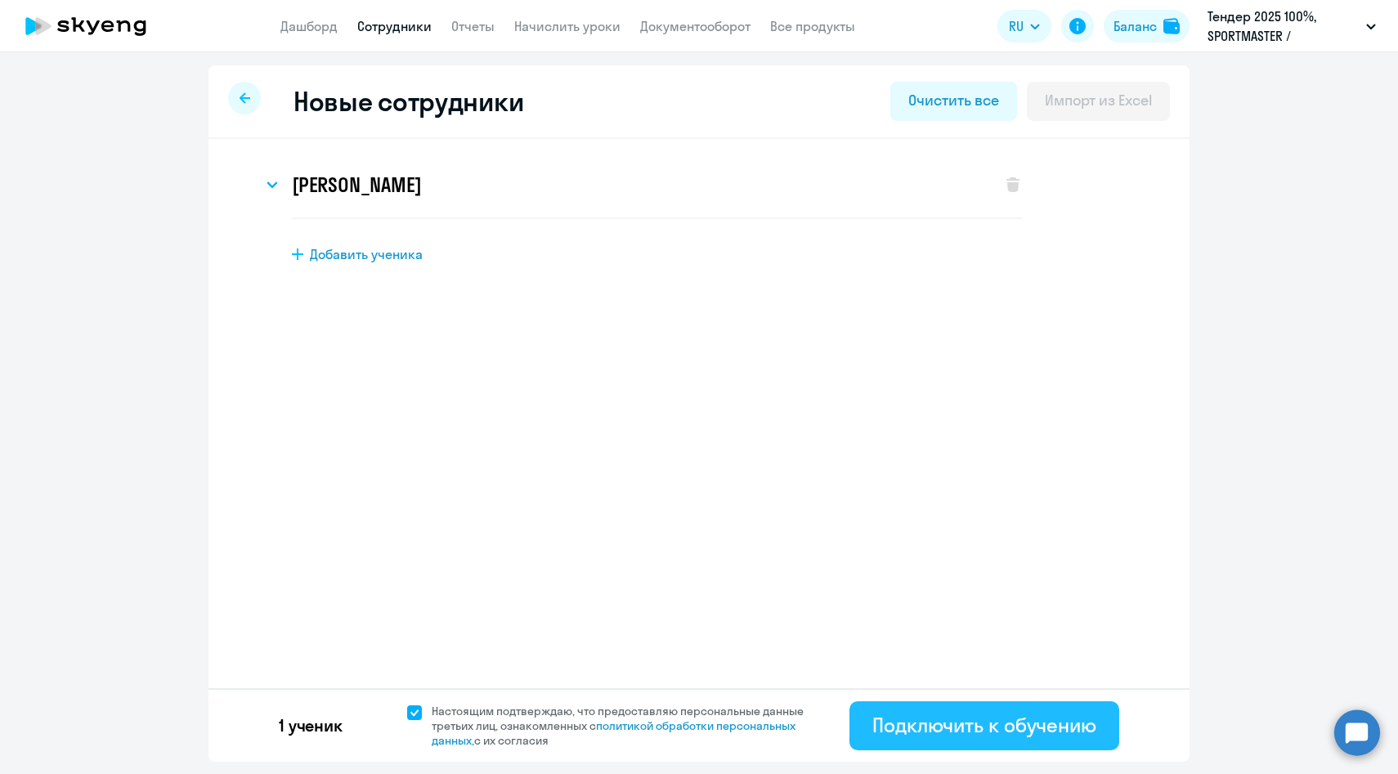
click at [952, 728] on div "Подключить к обучению" at bounding box center [984, 725] width 224 height 26
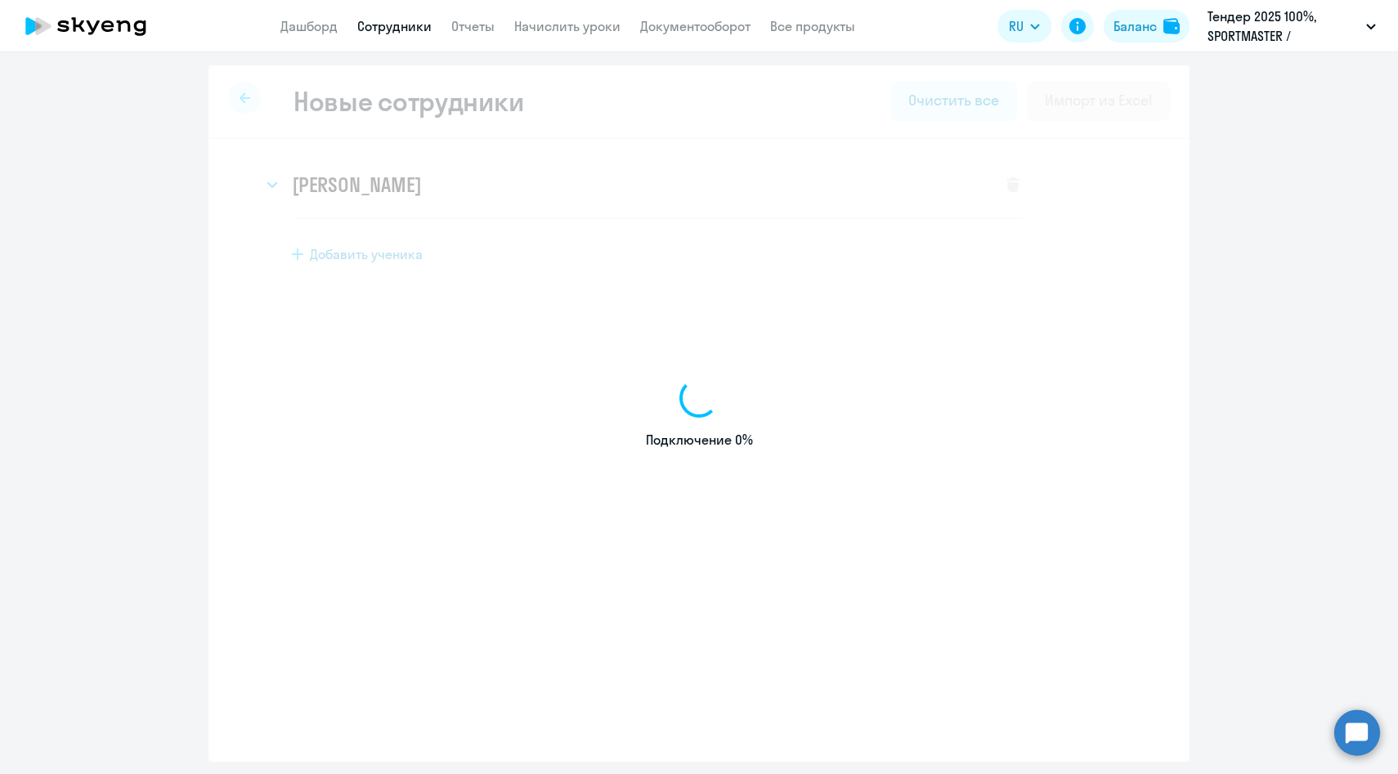
select select "english_adult_native_speaker"
select select "3"
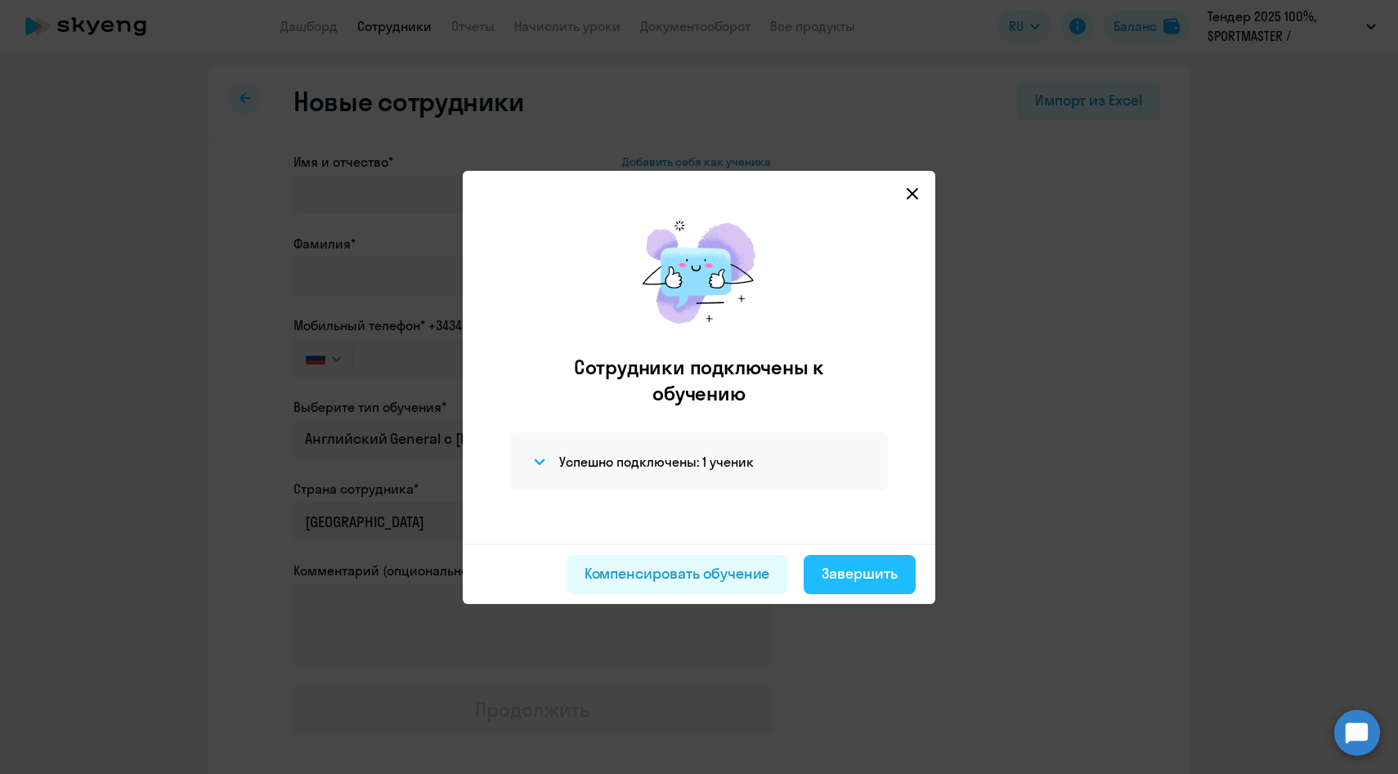
click at [855, 588] on button "Завершить" at bounding box center [860, 574] width 112 height 39
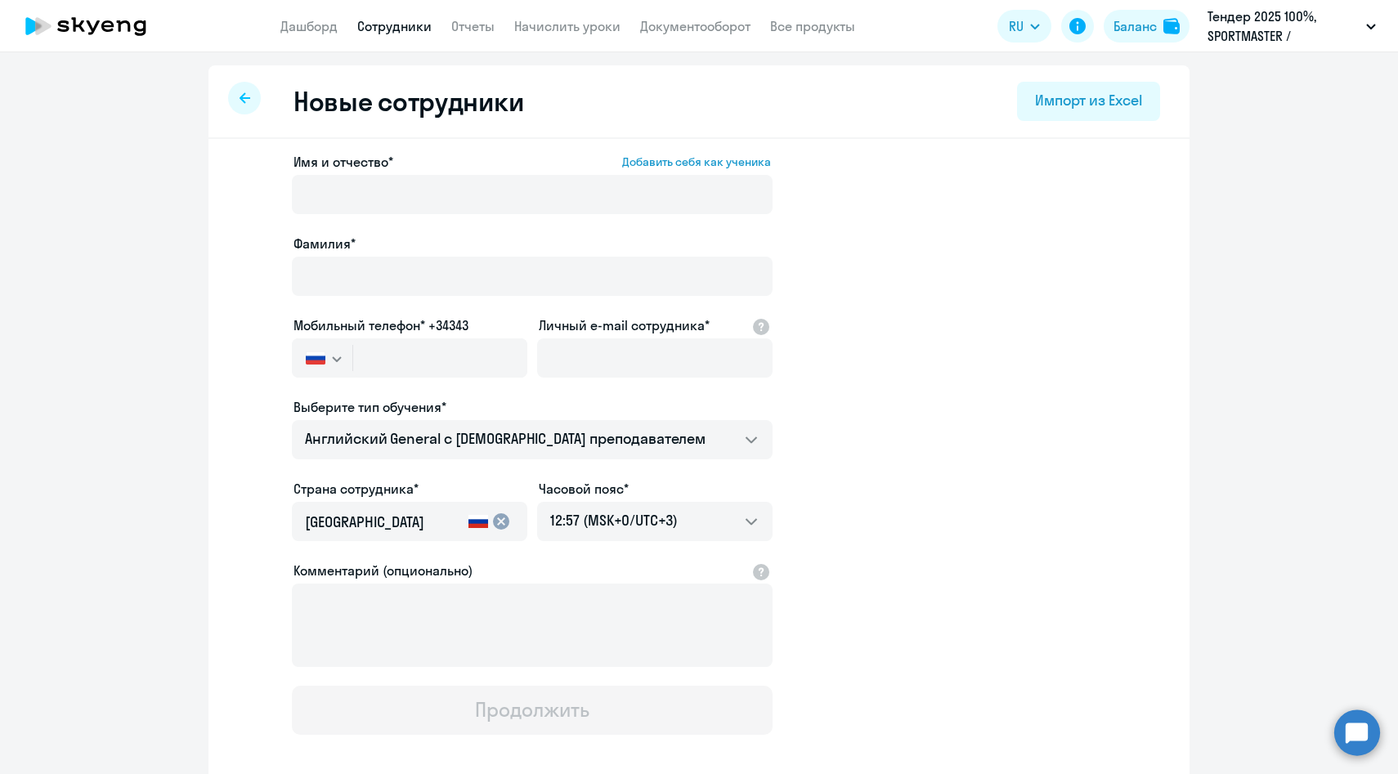
select select "30"
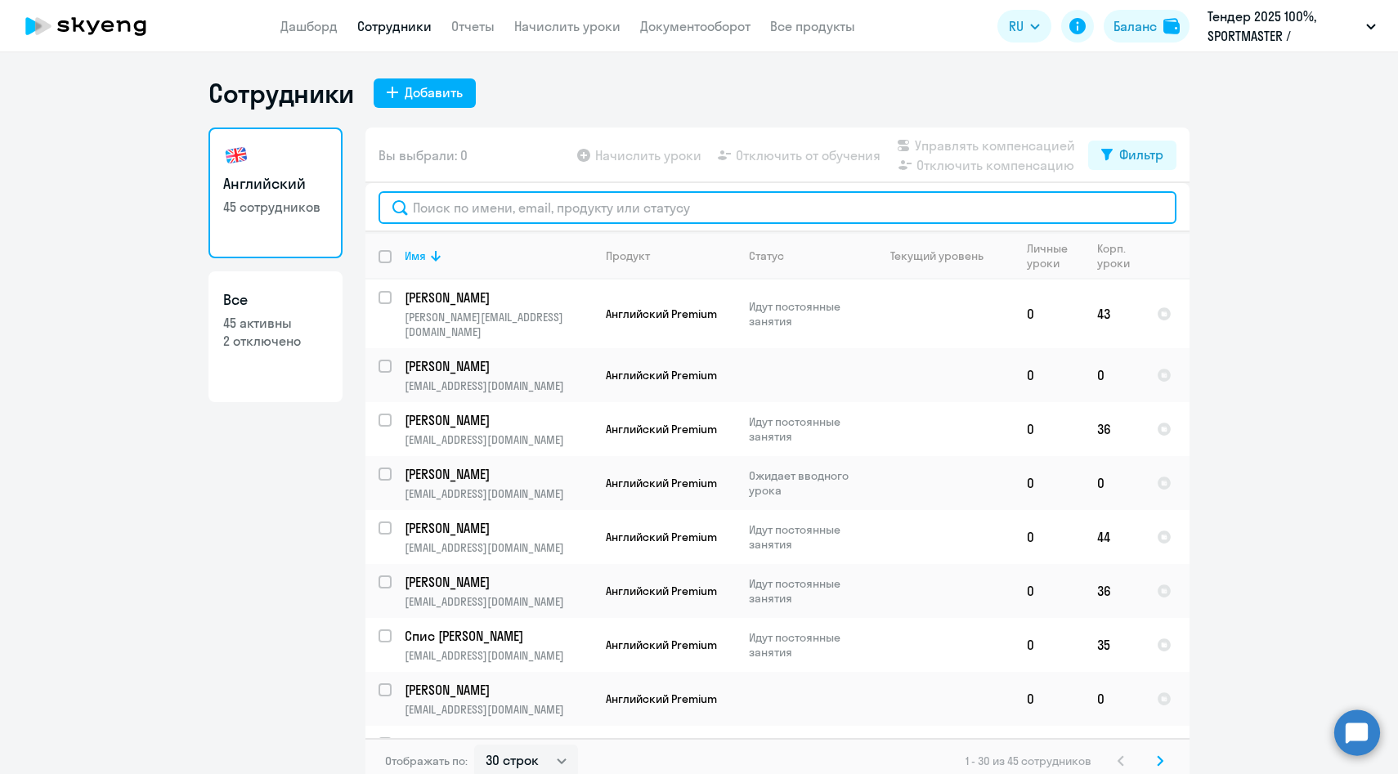
click at [502, 221] on input "text" at bounding box center [778, 207] width 798 height 33
paste input "[PERSON_NAME]"
type input "[PERSON_NAME]"
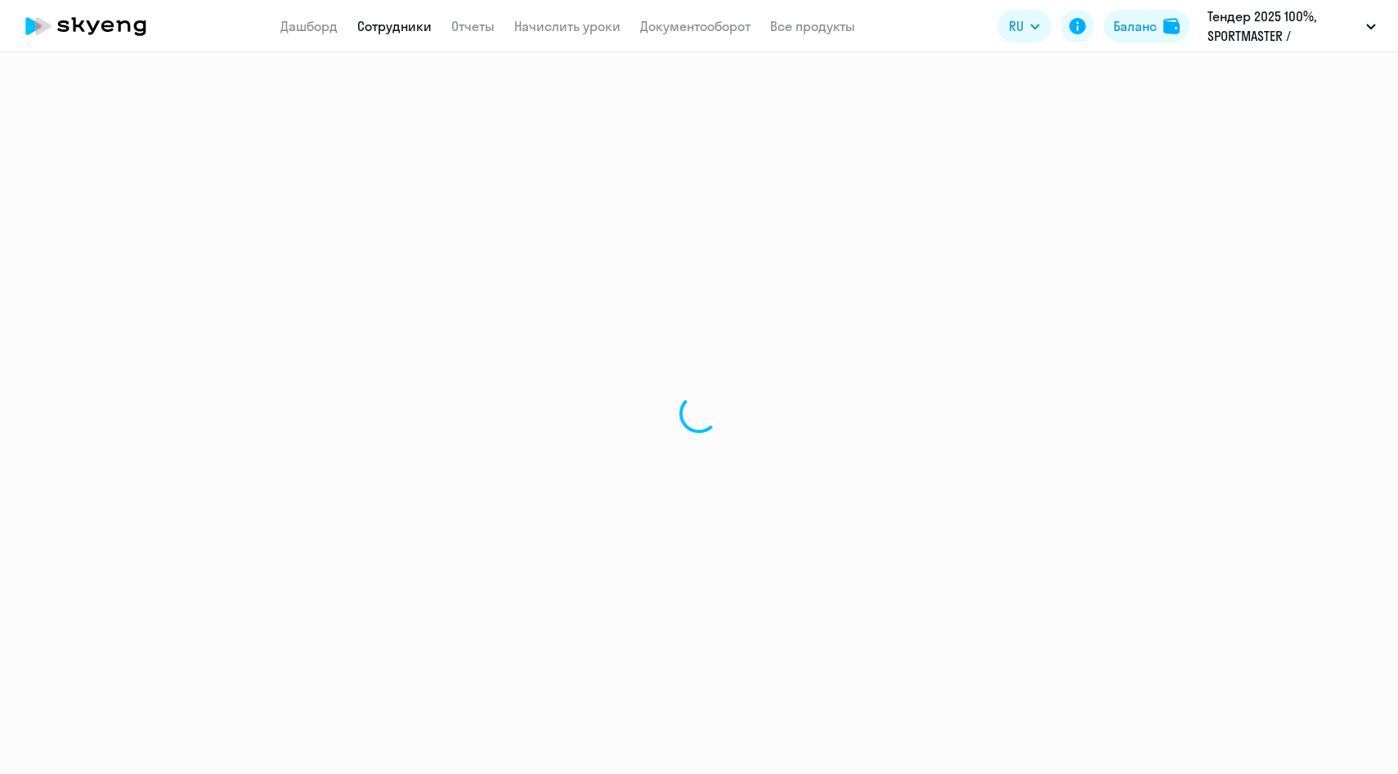
select select "30"
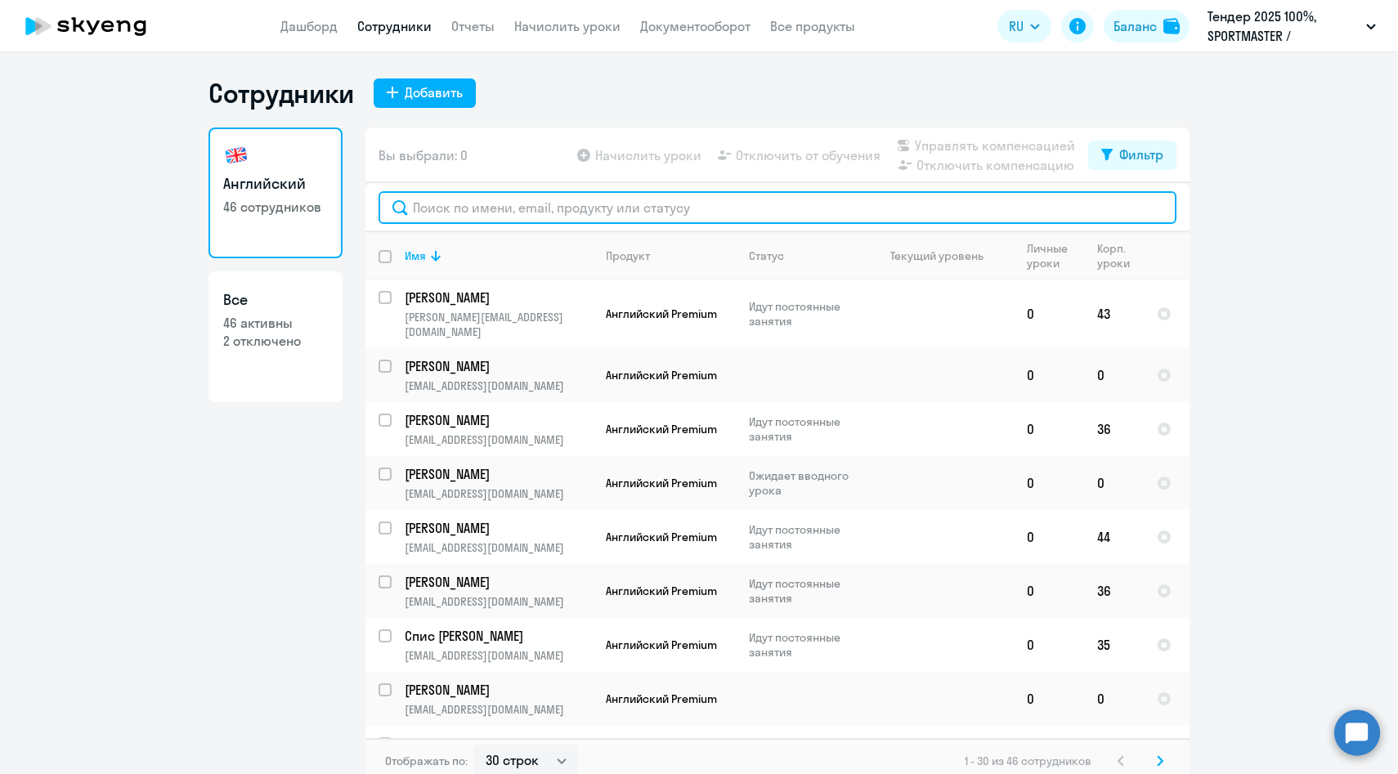
click at [432, 210] on input "text" at bounding box center [778, 207] width 798 height 33
paste input "ebekreneva@sportmasterlab.net"
type input "ebekreneva@sportmasterlab.net"
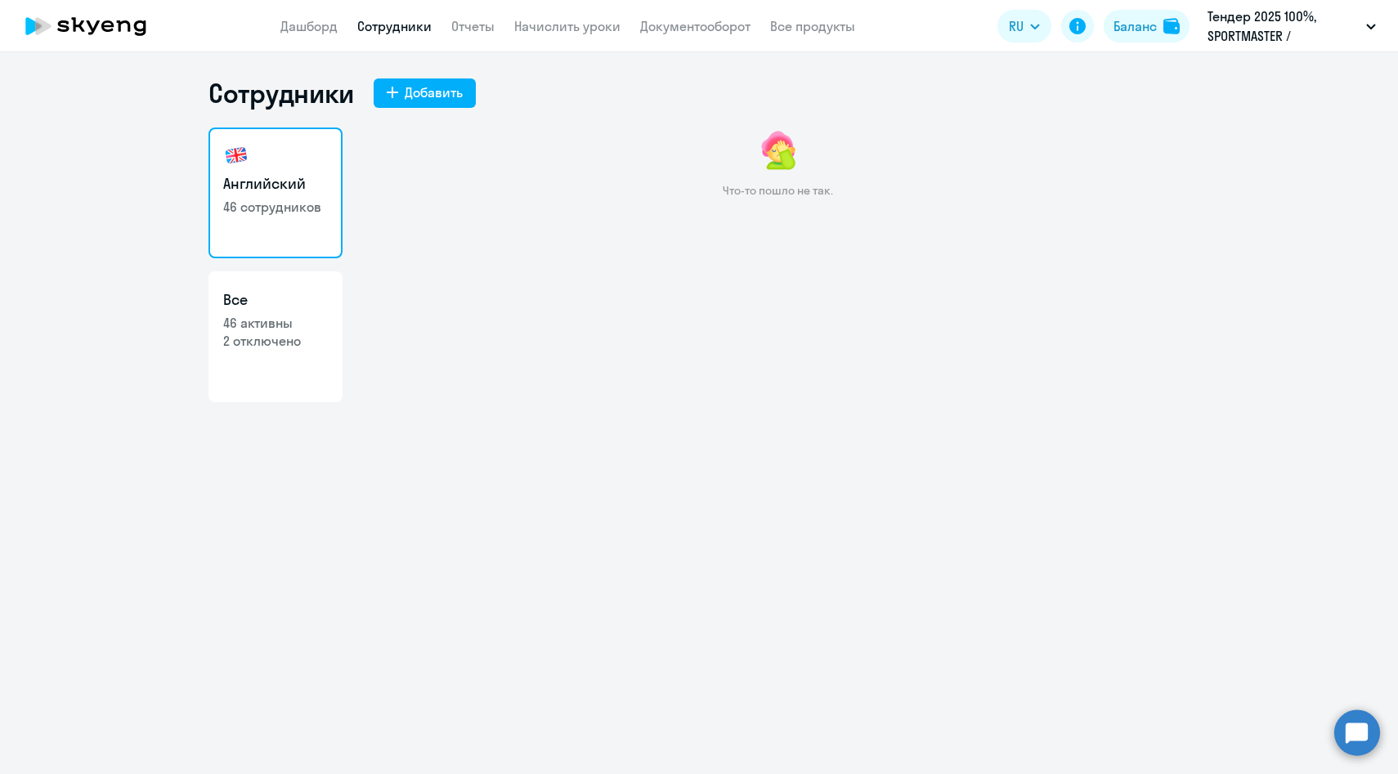
click at [262, 312] on link "Все 46 активны 2 отключено" at bounding box center [275, 336] width 134 height 131
select select "30"
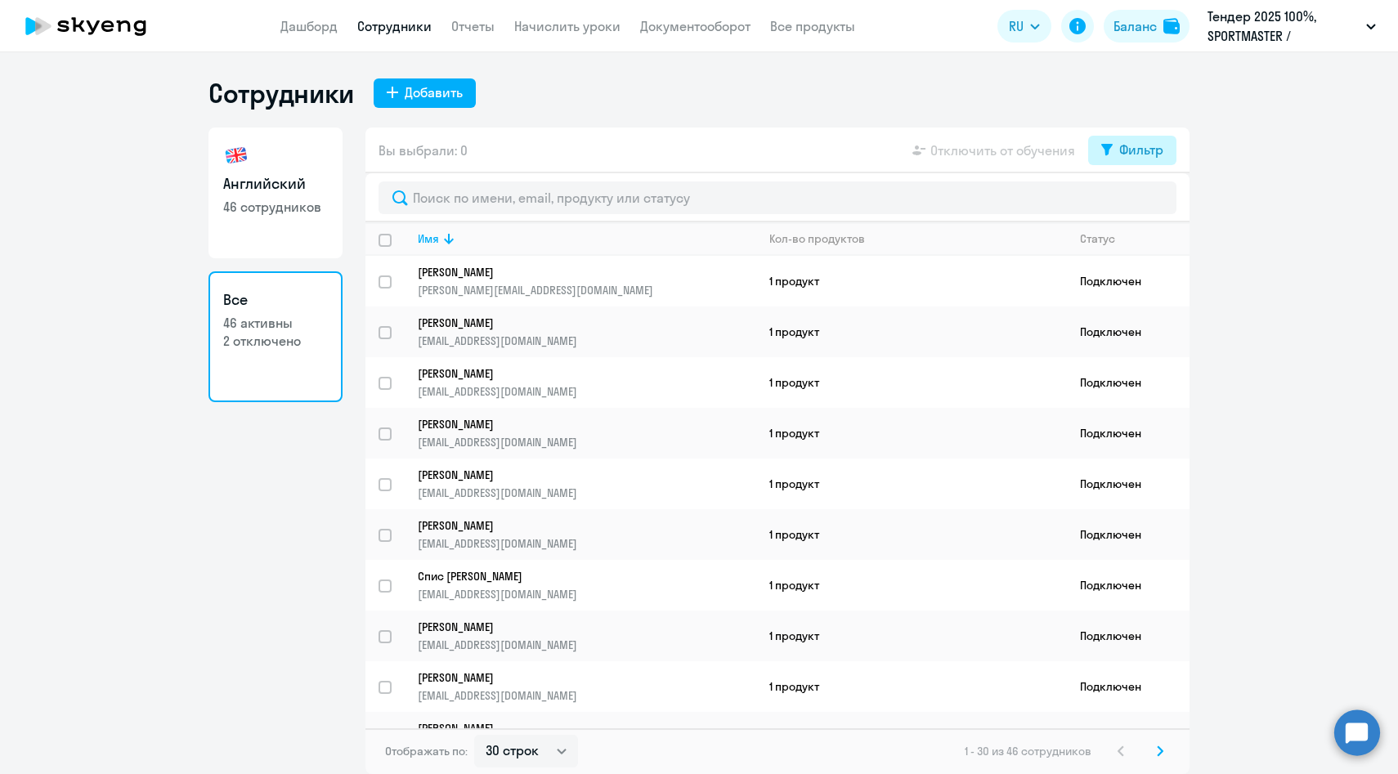
click at [1131, 155] on div "Фильтр" at bounding box center [1141, 150] width 44 height 20
click at [1149, 199] on span at bounding box center [1150, 203] width 28 height 16
click at [1136, 203] on input "checkbox" at bounding box center [1135, 203] width 1 height 1
checkbox input "true"
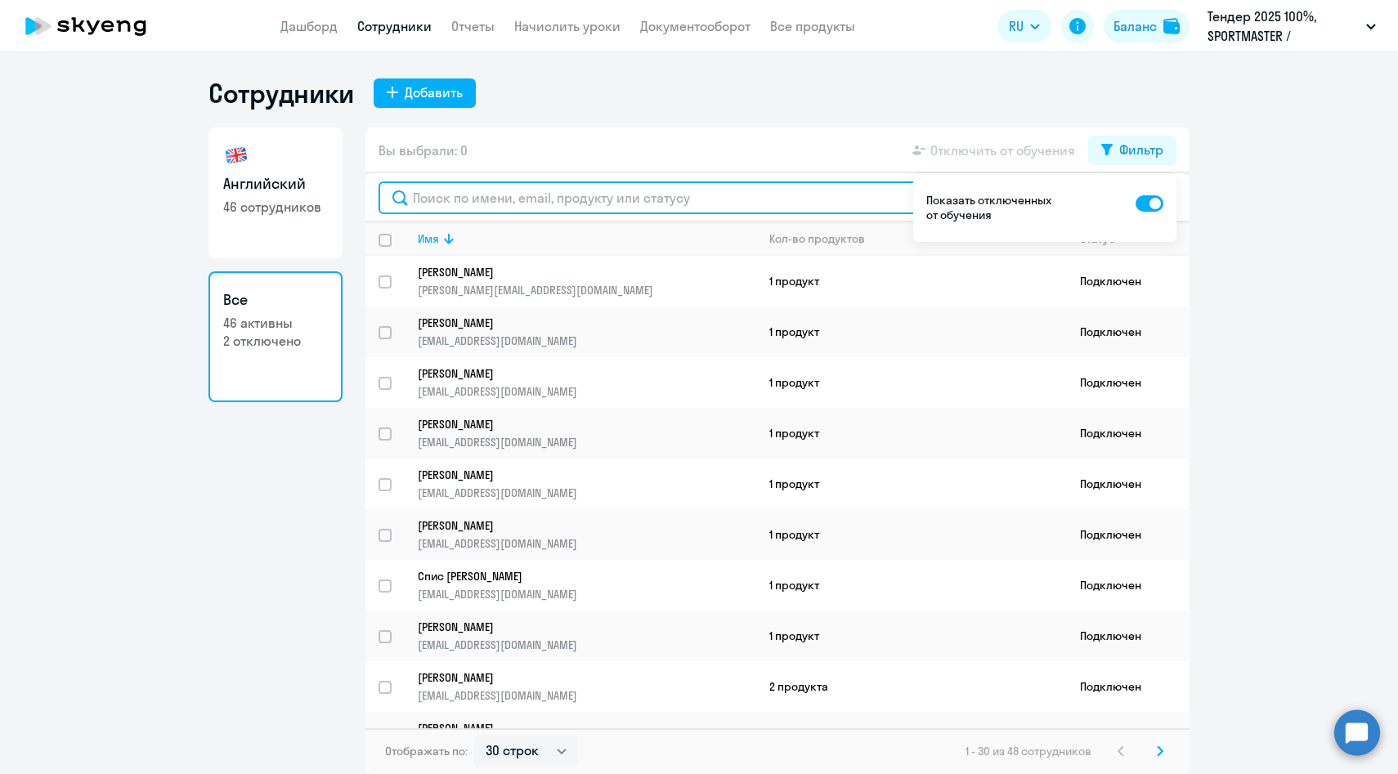
click at [639, 209] on input "text" at bounding box center [778, 197] width 798 height 33
paste input "ebekreneva@sportmasterlab.net"
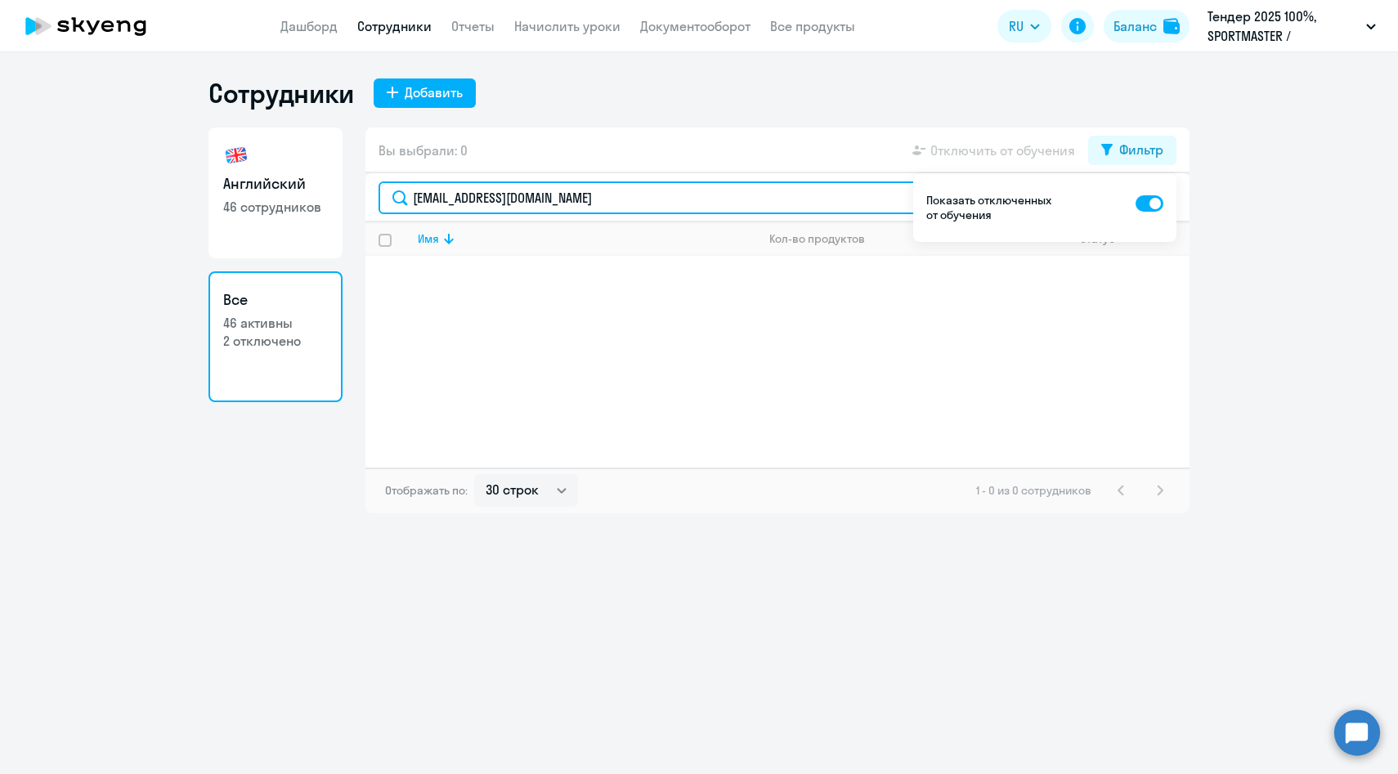
type input "ebekreneva@sportmasterlab.net"
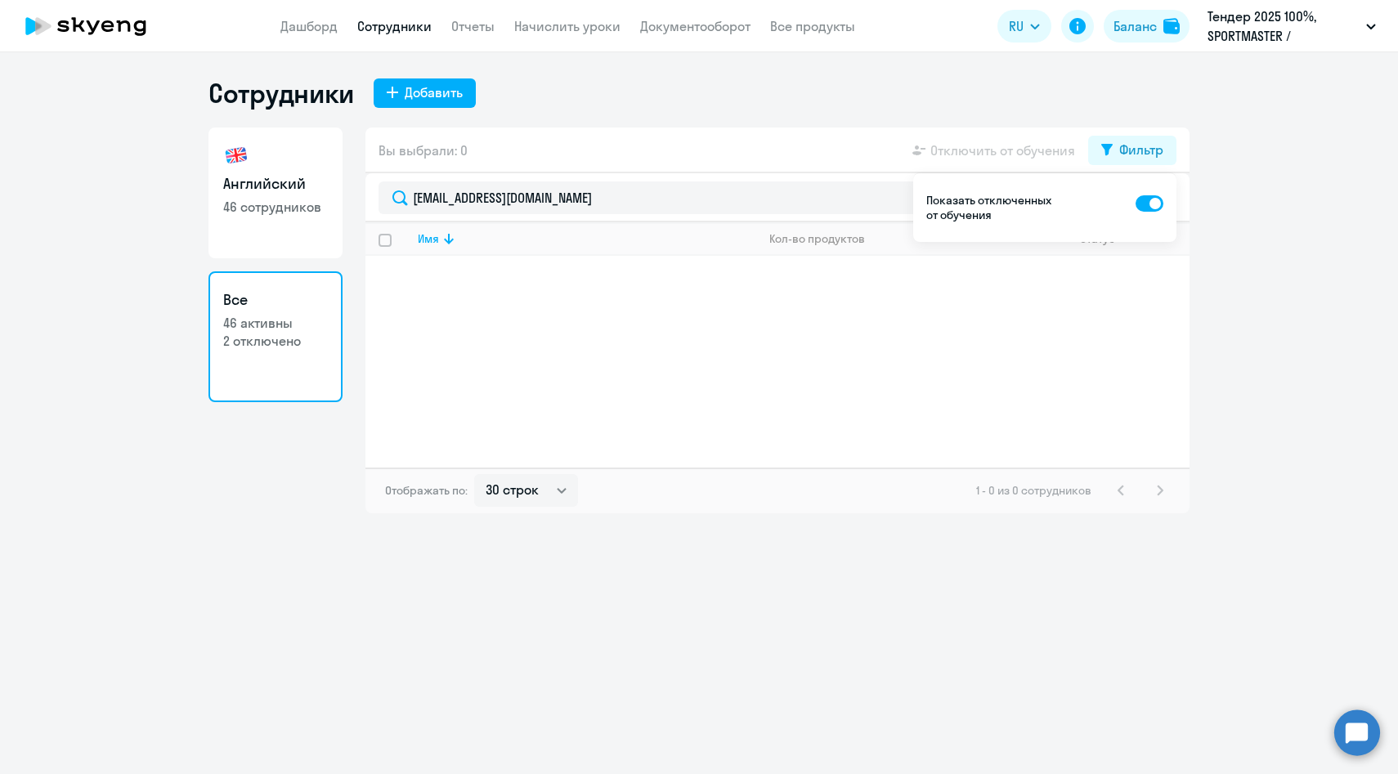
click at [292, 177] on h3 "Английский" at bounding box center [275, 183] width 105 height 21
select select "30"
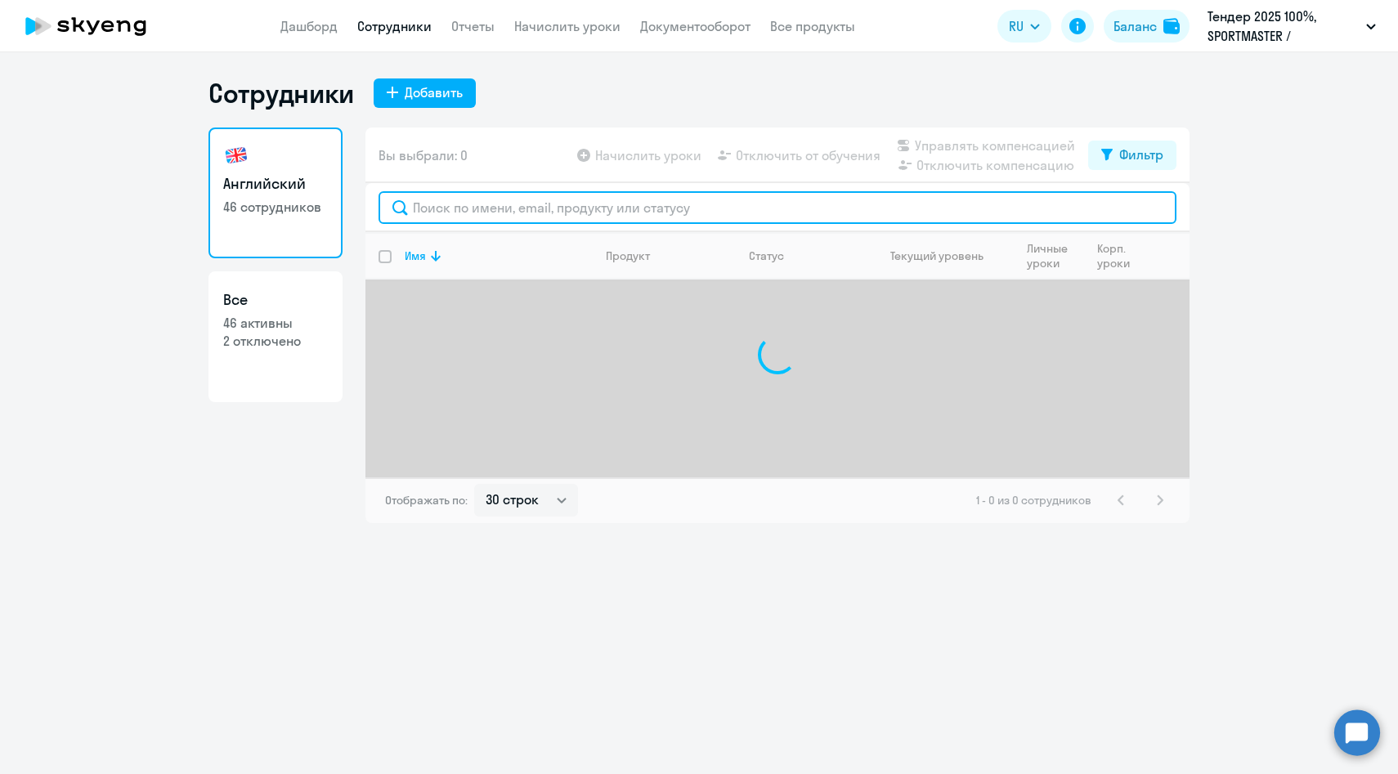
click at [531, 208] on input "text" at bounding box center [778, 207] width 798 height 33
paste input "ebekreneva@sportmasterlab.net"
type input "ebekreneva@sportmasterlab.net"
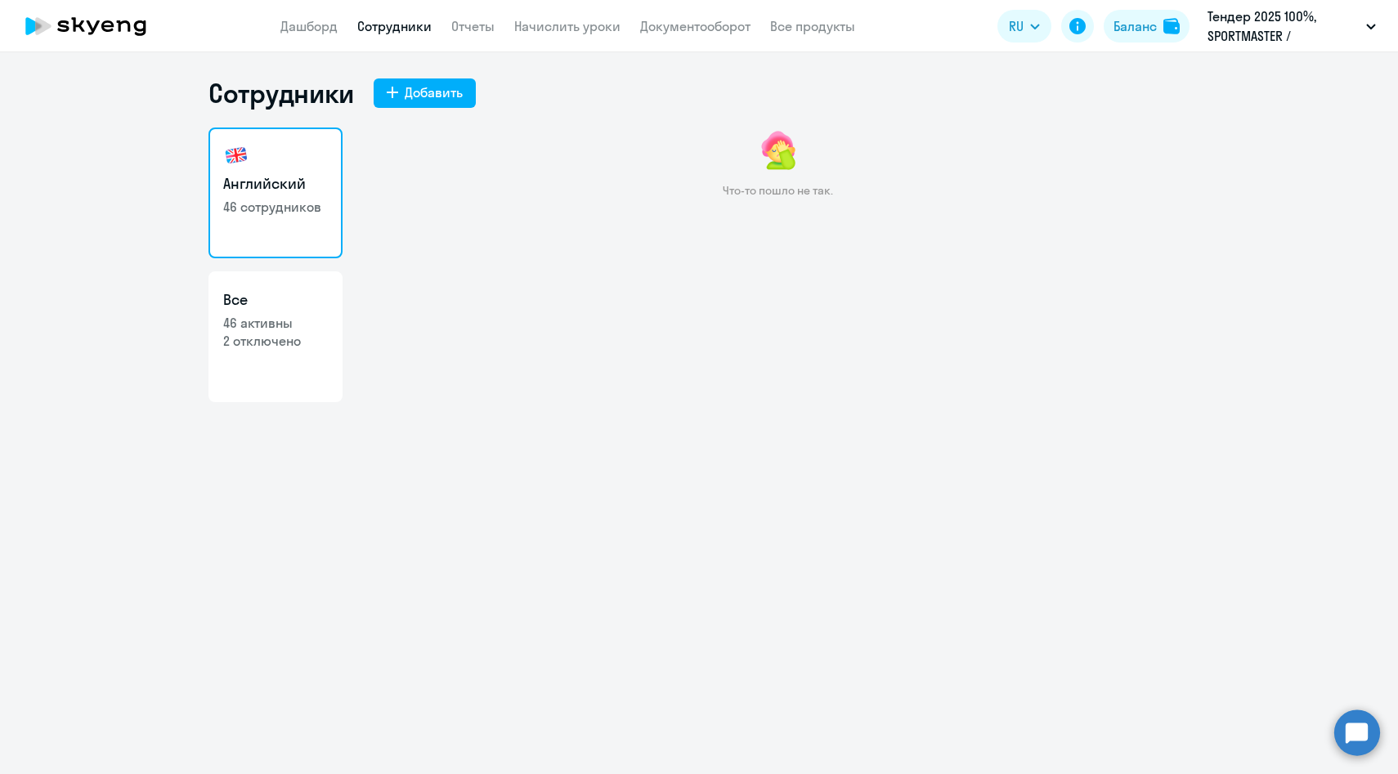
click at [265, 302] on h3 "Все" at bounding box center [275, 299] width 105 height 21
select select "30"
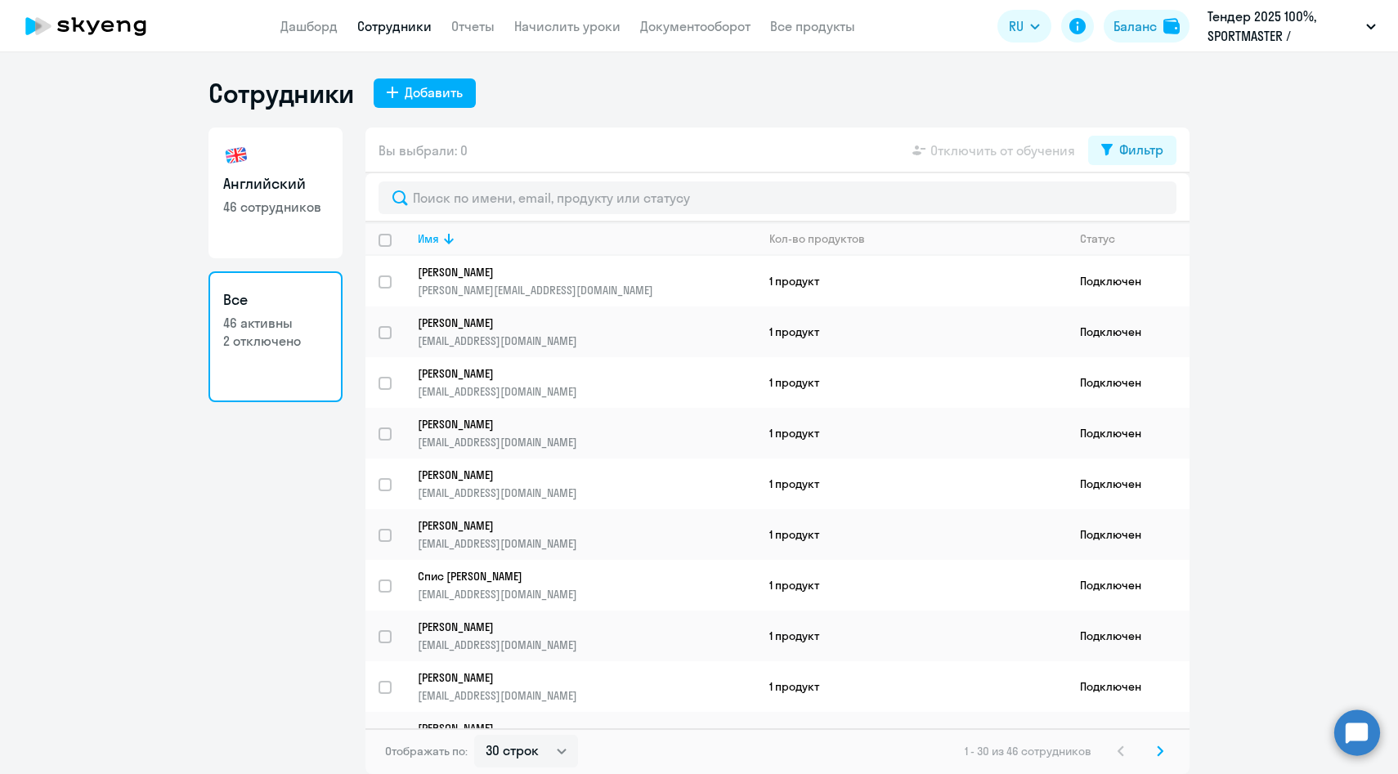
click at [282, 211] on p "46 сотрудников" at bounding box center [275, 207] width 105 height 18
select select "30"
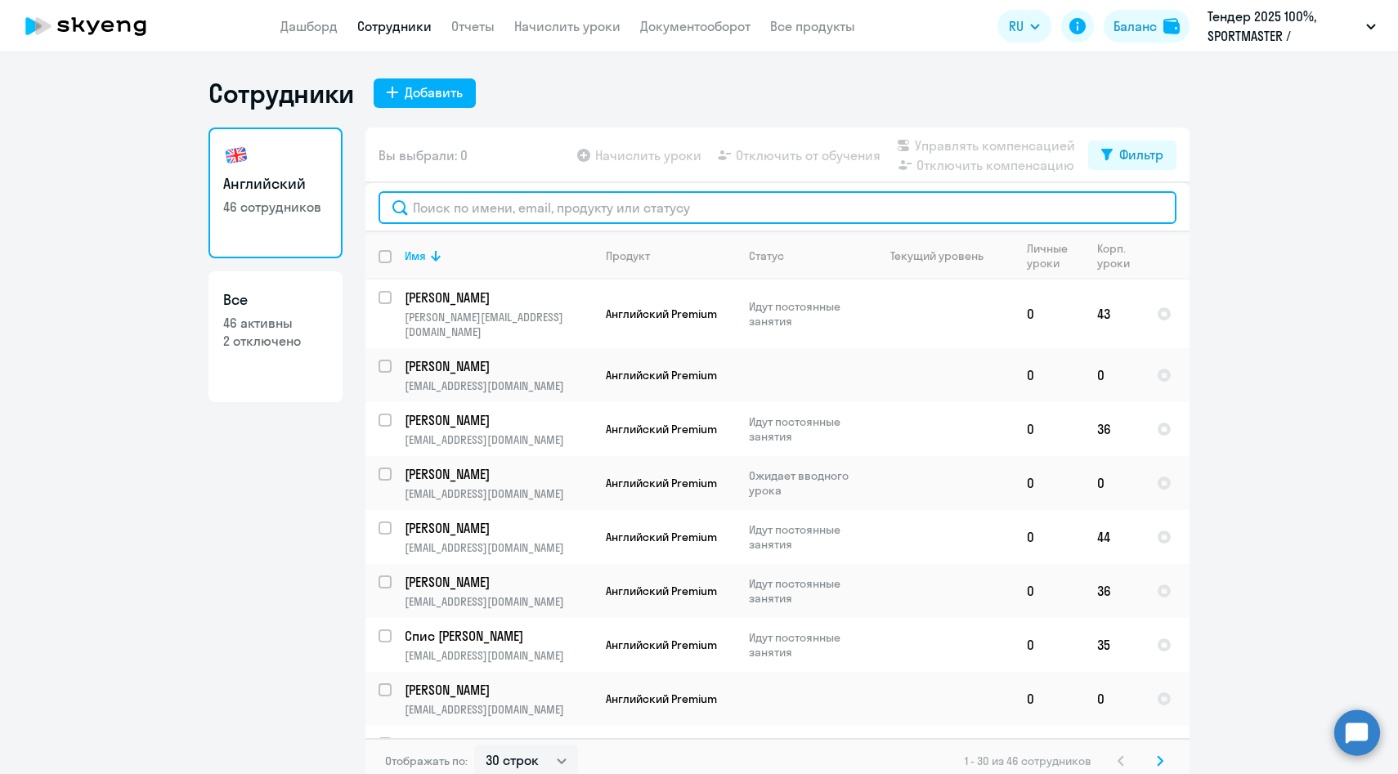
click at [471, 217] on input "text" at bounding box center [778, 207] width 798 height 33
paste input "ebekreneva@sportmasterlab.net"
type input "ebekreneva@sportmasterlab.net"
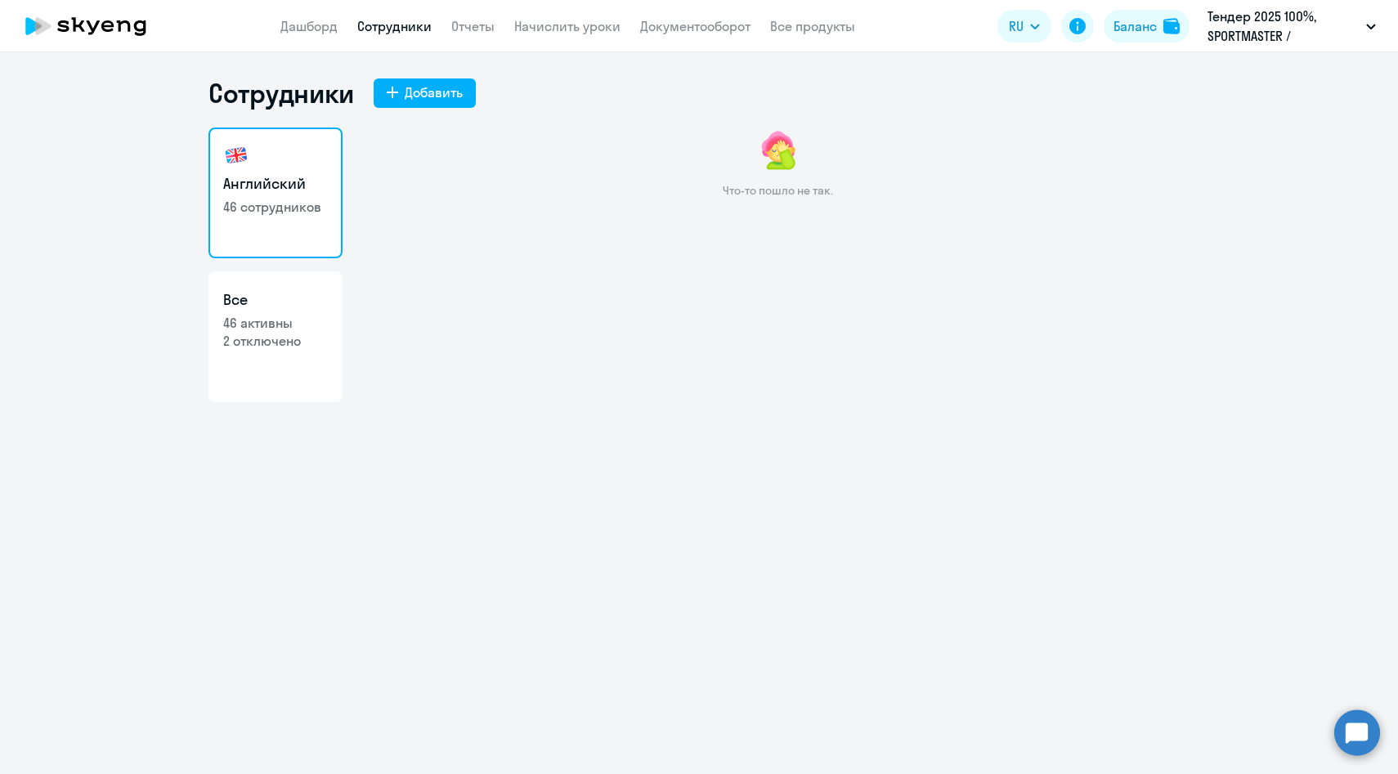
drag, startPoint x: 495, startPoint y: 209, endPoint x: 691, endPoint y: 220, distance: 196.5
click at [265, 350] on link "Все 46 активны 2 отключено" at bounding box center [275, 336] width 134 height 131
select select "30"
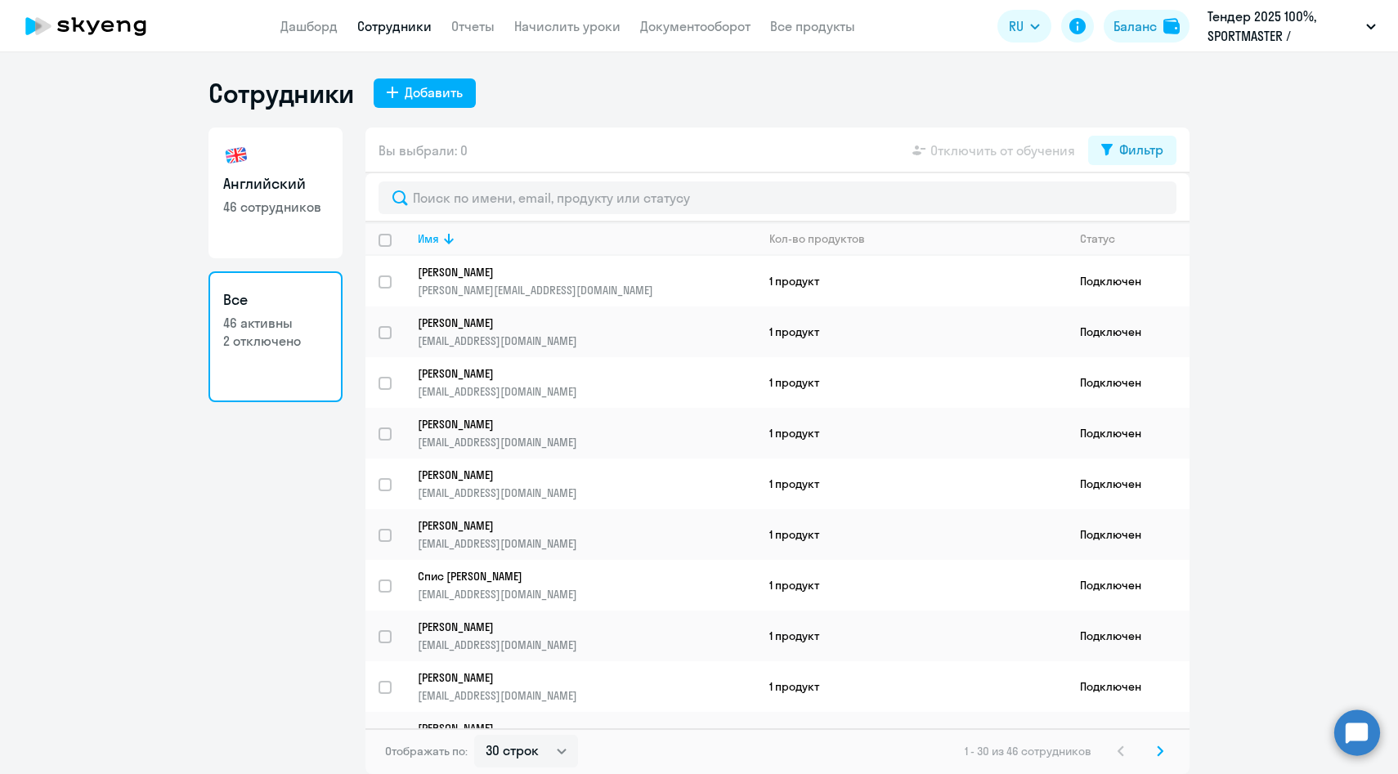
click at [263, 237] on link "Английский 46 сотрудников" at bounding box center [275, 193] width 134 height 131
select select "30"
